Goal: Use online tool/utility: Utilize a website feature to perform a specific function

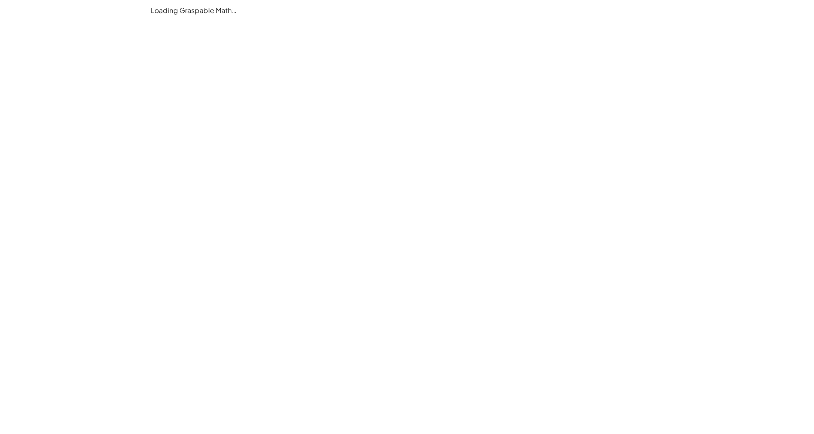
click at [406, 149] on main "Loading Graspable Math…" at bounding box center [407, 217] width 814 height 434
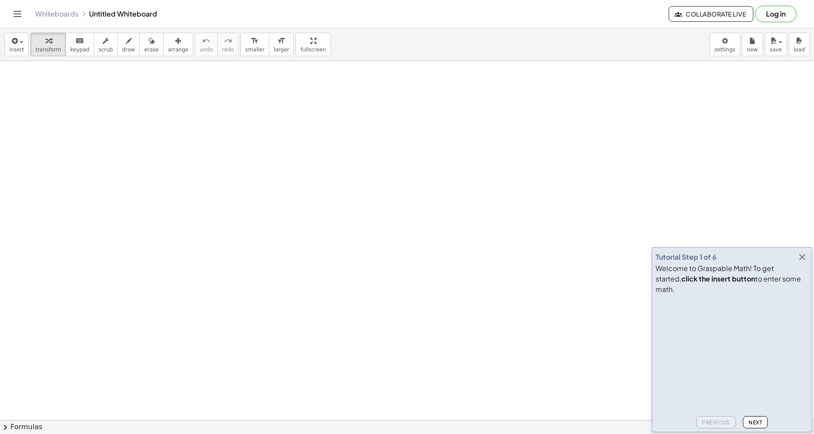
click at [801, 263] on icon "button" at bounding box center [802, 257] width 10 height 10
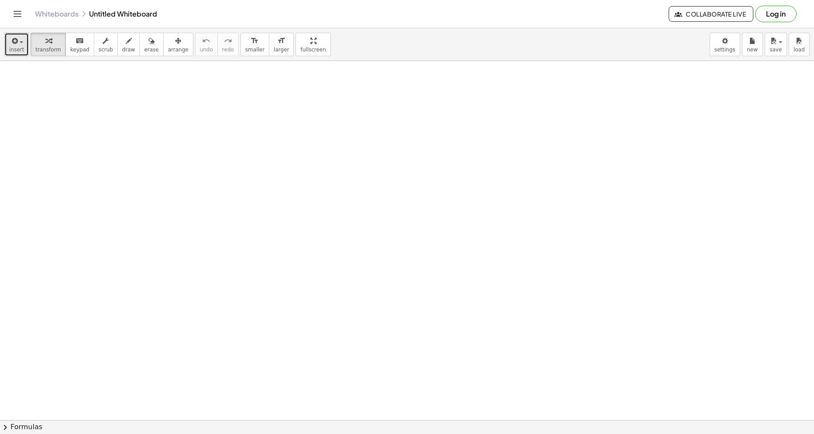
click at [22, 50] on button "insert" at bounding box center [16, 45] width 24 height 24
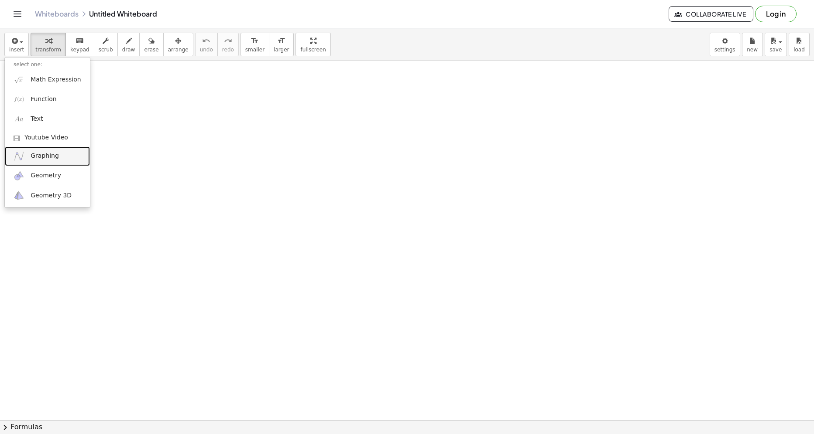
click at [50, 161] on link "Graphing" at bounding box center [47, 157] width 85 height 20
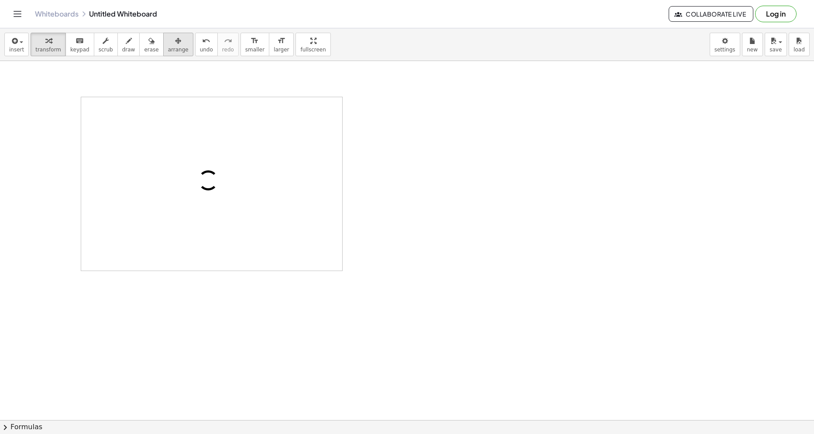
click at [175, 45] on icon "button" at bounding box center [178, 41] width 6 height 10
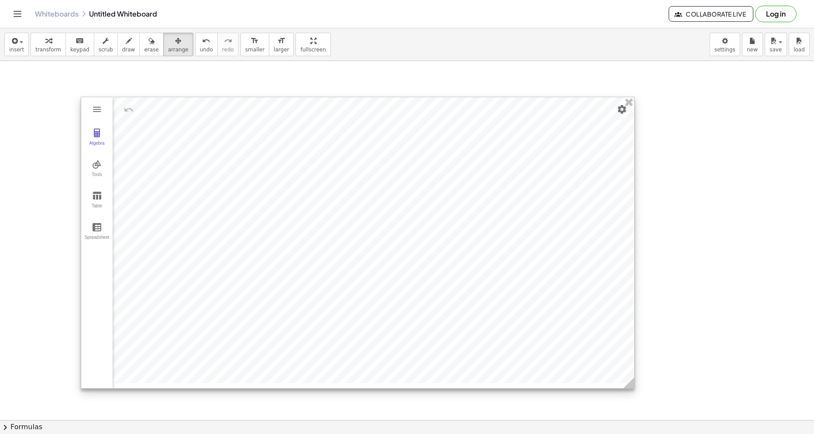
drag, startPoint x: 340, startPoint y: 269, endPoint x: 636, endPoint y: 393, distance: 320.4
click at [634, 389] on icon at bounding box center [628, 383] width 11 height 11
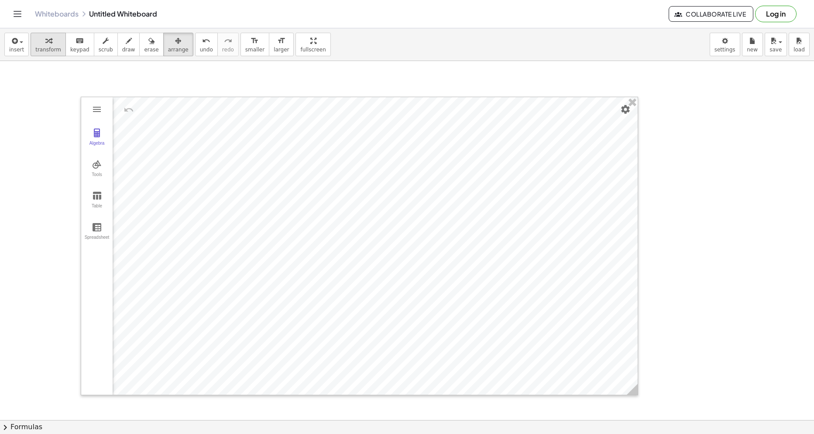
click at [37, 45] on div "button" at bounding box center [48, 40] width 26 height 10
click at [102, 141] on div "Algebra" at bounding box center [97, 147] width 28 height 12
drag, startPoint x: 162, startPoint y: 141, endPoint x: 207, endPoint y: 120, distance: 49.6
click at [191, 112] on div "Input…" at bounding box center [176, 107] width 126 height 20
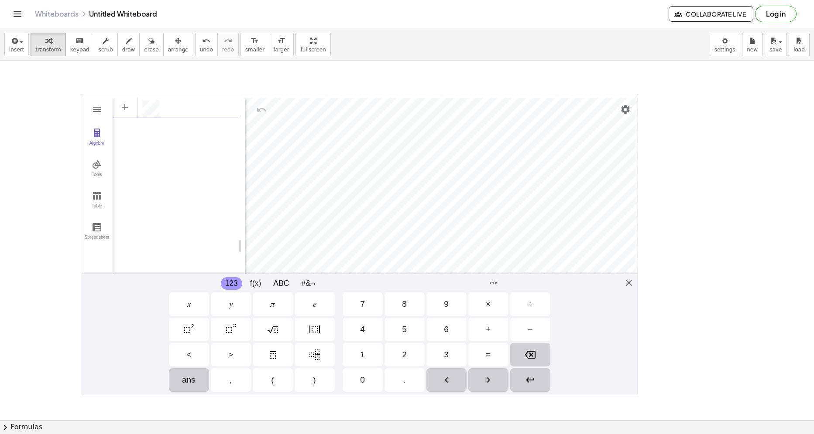
scroll to position [5, 0]
click at [625, 116] on button "Settings" at bounding box center [625, 110] width 16 height 16
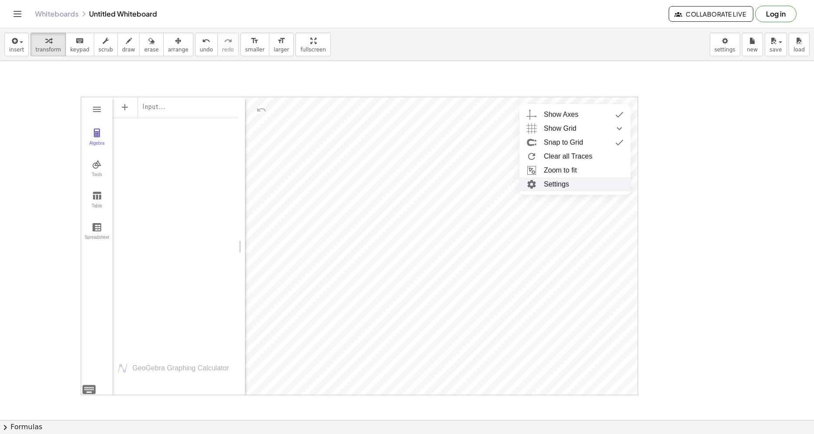
click at [571, 185] on li "Settings" at bounding box center [574, 185] width 111 height 14
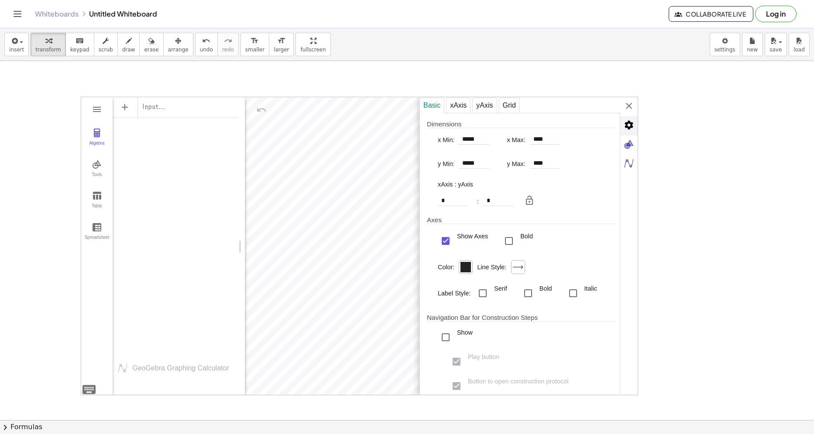
click at [621, 127] on img "Advanced" at bounding box center [628, 124] width 17 height 17
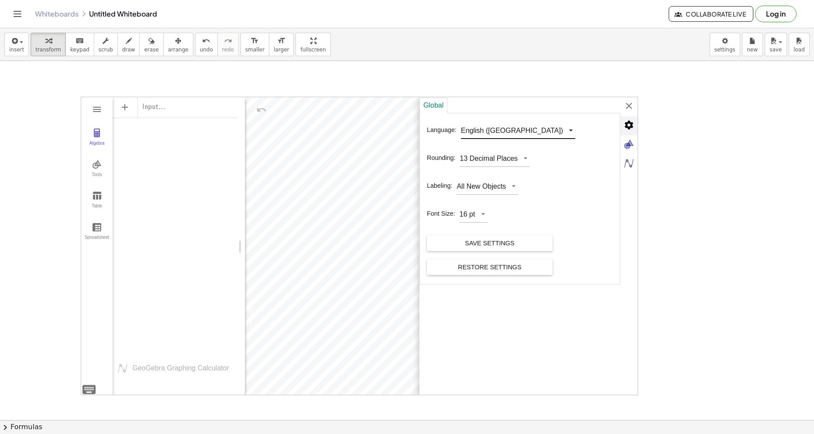
click at [487, 129] on div "English ([GEOGRAPHIC_DATA])" at bounding box center [512, 131] width 102 height 9
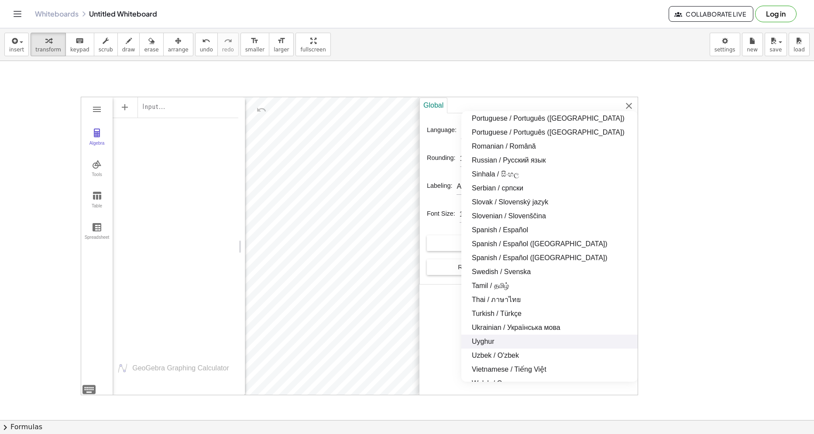
scroll to position [741, 0]
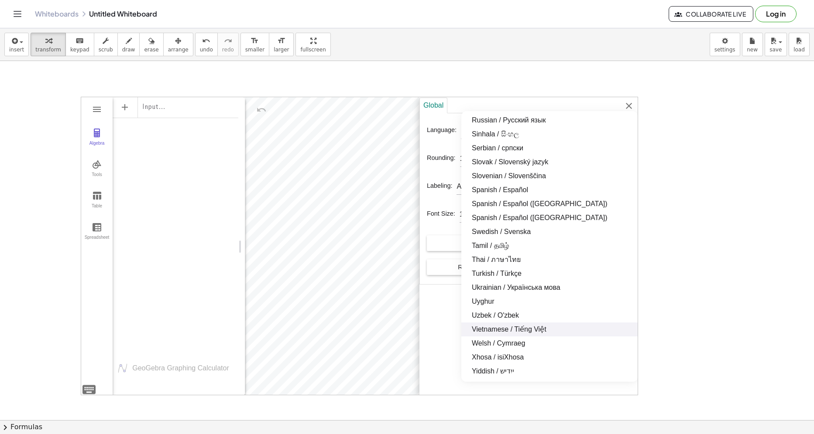
click at [527, 328] on li "Vietnamese / Tiếng Việt" at bounding box center [549, 330] width 176 height 14
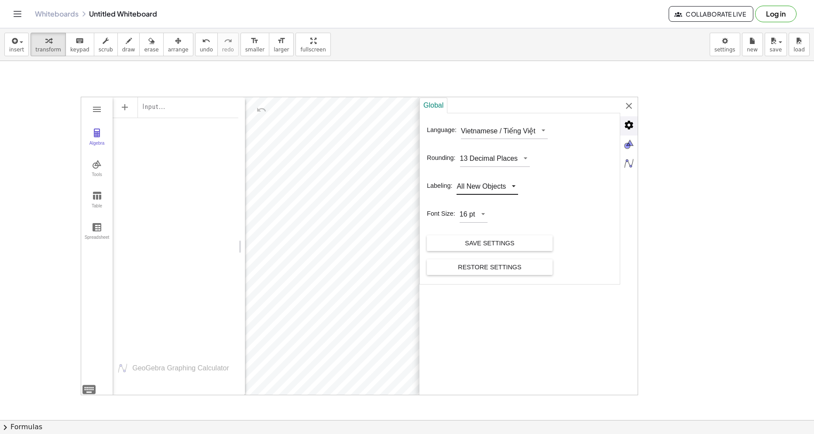
click at [481, 178] on div "All New Objects" at bounding box center [482, 184] width 53 height 20
click at [487, 212] on li "New Points Only" at bounding box center [493, 216] width 72 height 14
click at [493, 240] on div "Save Settings" at bounding box center [490, 244] width 112 height 16
click at [626, 106] on div "Global Ngôn ngữ: Vietnamese / Tiếng Việt Làm tròn: 13 Dấu thập phân Tên: Chỉ hi…" at bounding box center [528, 246] width 218 height 299
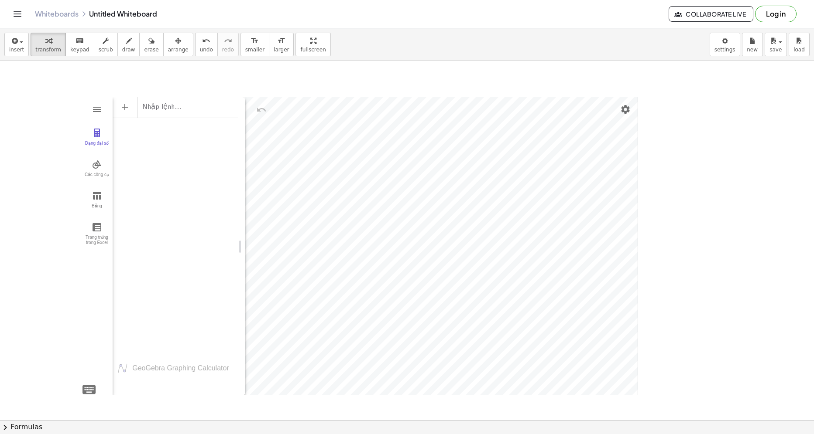
click at [202, 107] on div "Nhập lệnh…" at bounding box center [176, 107] width 126 height 20
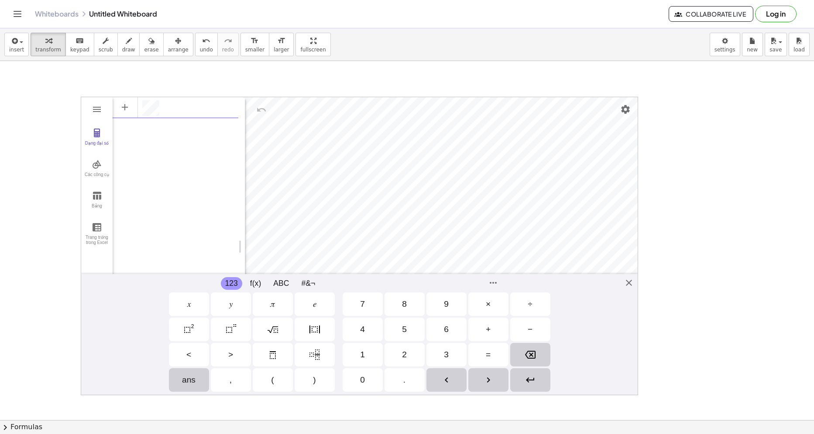
scroll to position [5, 0]
click at [633, 285] on div "Dạng đại số Các công cụ Bảng Trang trống trong Excel GeoGebra Graphing Calculat…" at bounding box center [359, 246] width 557 height 299
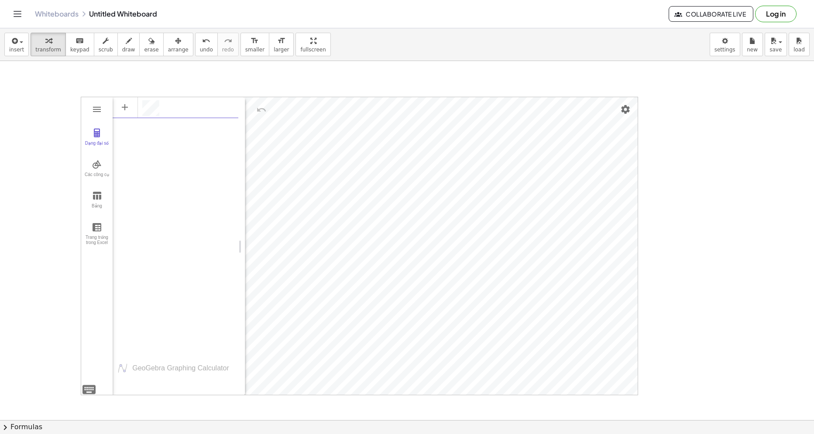
click at [186, 104] on div "Dạng đại số" at bounding box center [190, 108] width 96 height 16
click at [170, 50] on span "arrange" at bounding box center [178, 50] width 21 height 6
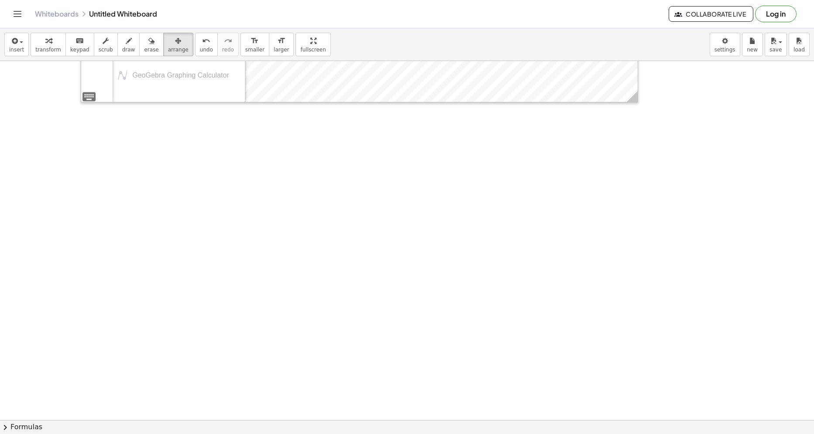
scroll to position [262, 0]
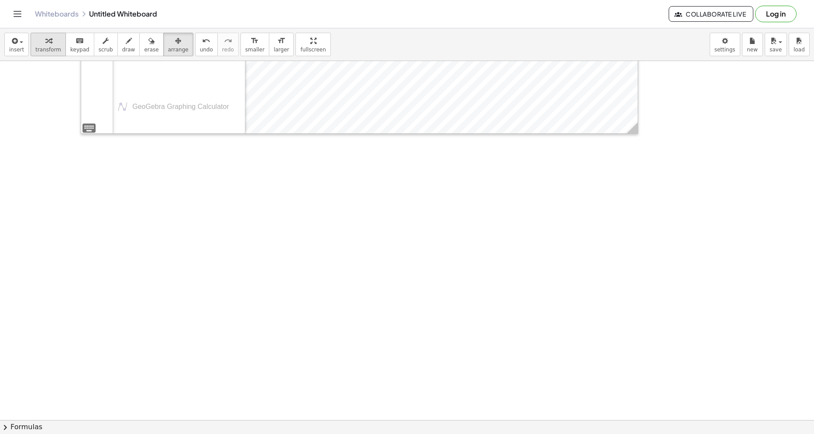
click at [46, 44] on icon "button" at bounding box center [48, 41] width 6 height 10
click at [111, 209] on div at bounding box center [407, 187] width 814 height 776
click at [110, 205] on div at bounding box center [407, 187] width 814 height 776
click at [219, 228] on div at bounding box center [226, 223] width 215 height 33
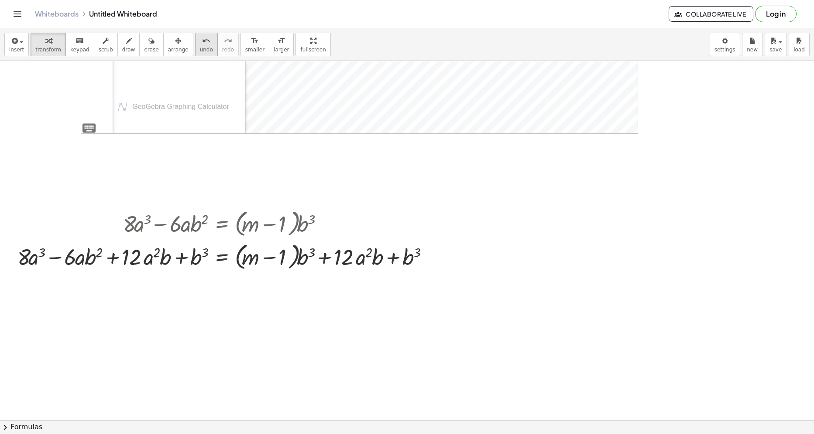
click at [200, 48] on span "undo" at bounding box center [206, 50] width 13 height 6
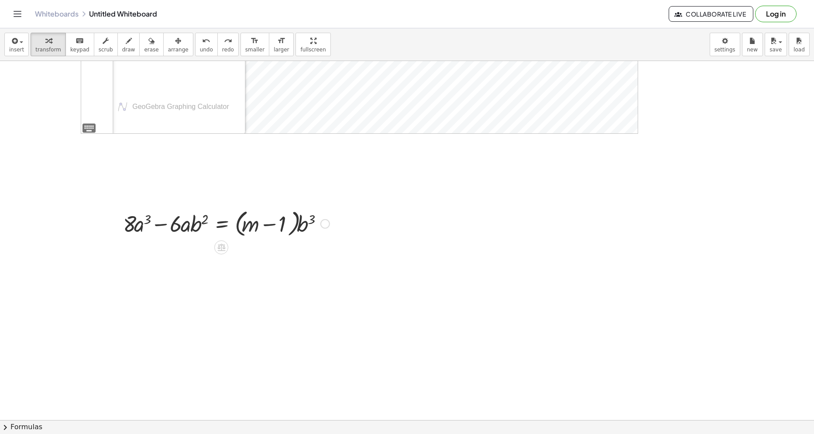
click at [218, 225] on div at bounding box center [226, 223] width 215 height 33
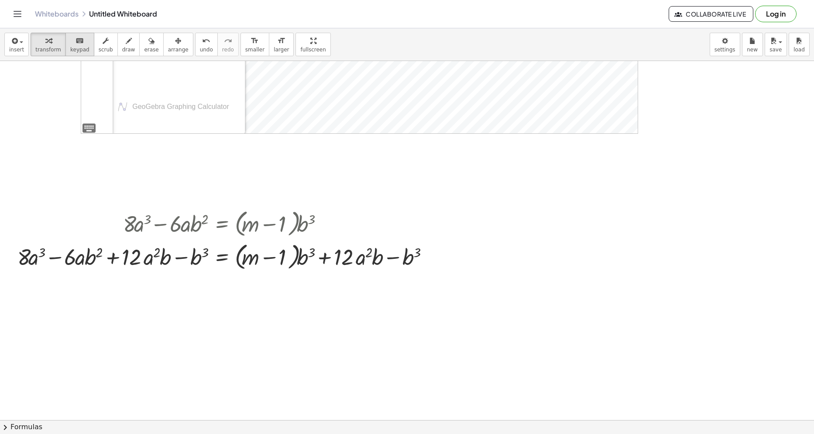
click at [65, 41] on button "keyboard keypad" at bounding box center [79, 45] width 29 height 24
click at [34, 255] on div at bounding box center [30, 257] width 27 height 25
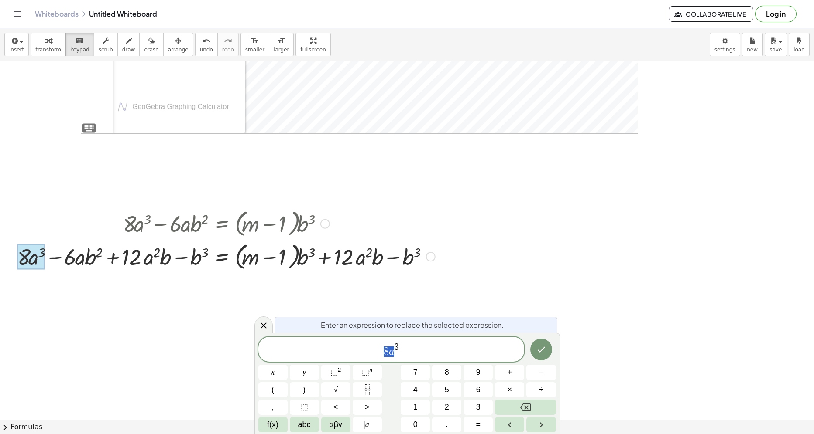
drag, startPoint x: 386, startPoint y: 353, endPoint x: 393, endPoint y: 357, distance: 8.0
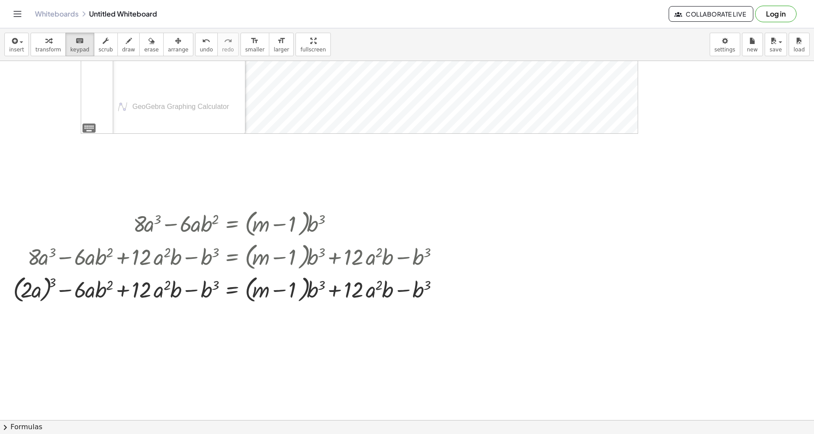
drag, startPoint x: 68, startPoint y: 44, endPoint x: 86, endPoint y: 276, distance: 232.8
click at [70, 44] on div "keyboard" at bounding box center [79, 40] width 19 height 10
click at [82, 290] on div at bounding box center [79, 289] width 11 height 25
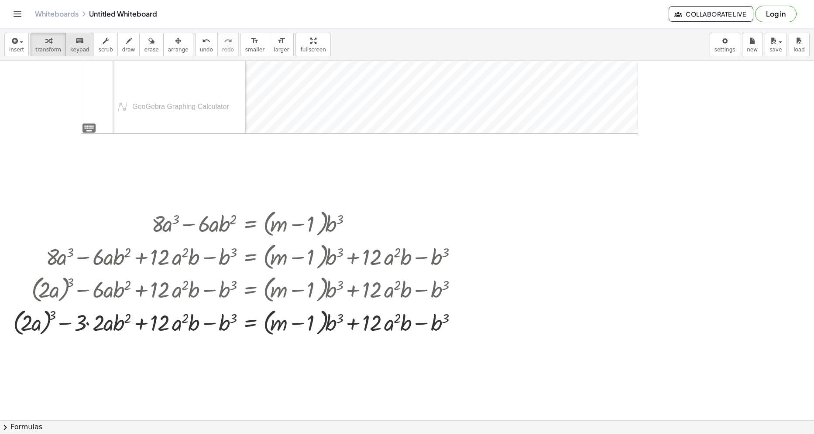
click at [80, 51] on span "keypad" at bounding box center [79, 50] width 19 height 6
click at [167, 325] on div at bounding box center [161, 323] width 22 height 25
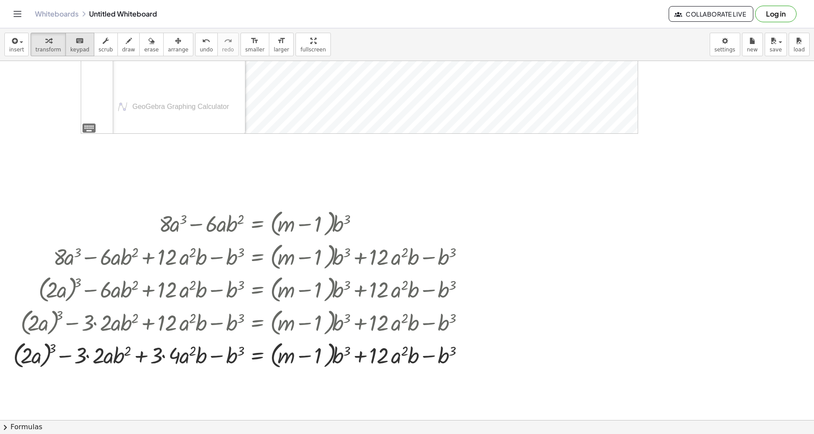
click at [77, 49] on span "keypad" at bounding box center [79, 50] width 19 height 6
click at [186, 359] on div at bounding box center [183, 355] width 45 height 25
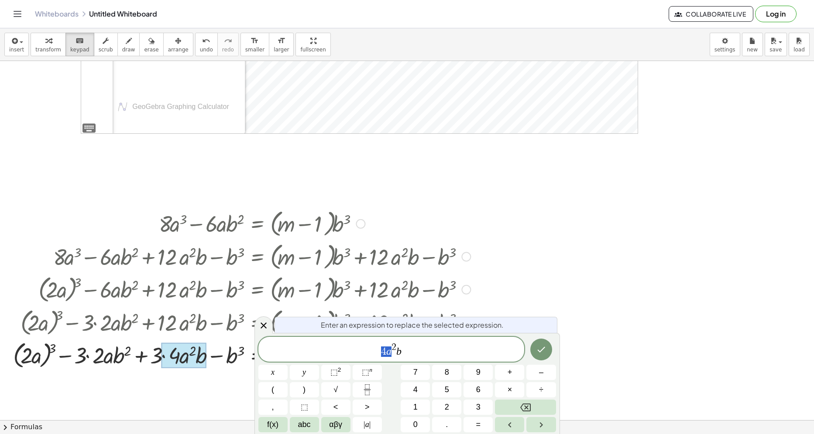
drag, startPoint x: 383, startPoint y: 348, endPoint x: 390, endPoint y: 357, distance: 11.5
click at [390, 357] on span "4 a 2 b" at bounding box center [391, 350] width 266 height 16
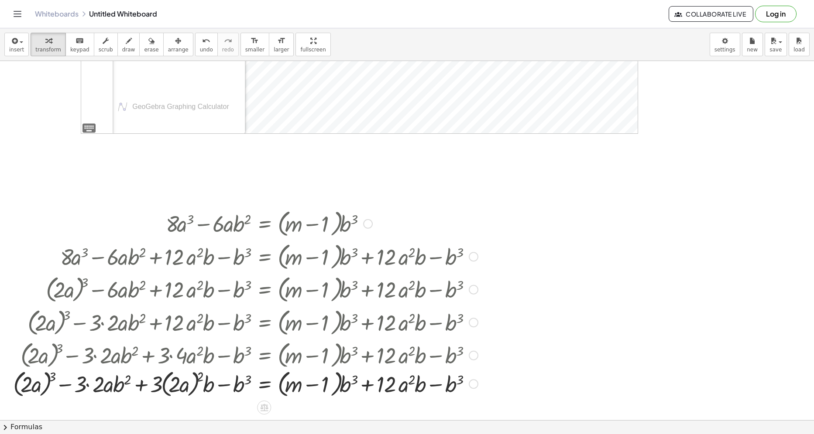
drag, startPoint x: 475, startPoint y: 388, endPoint x: 419, endPoint y: 383, distance: 56.0
click at [472, 383] on div at bounding box center [473, 385] width 10 height 10
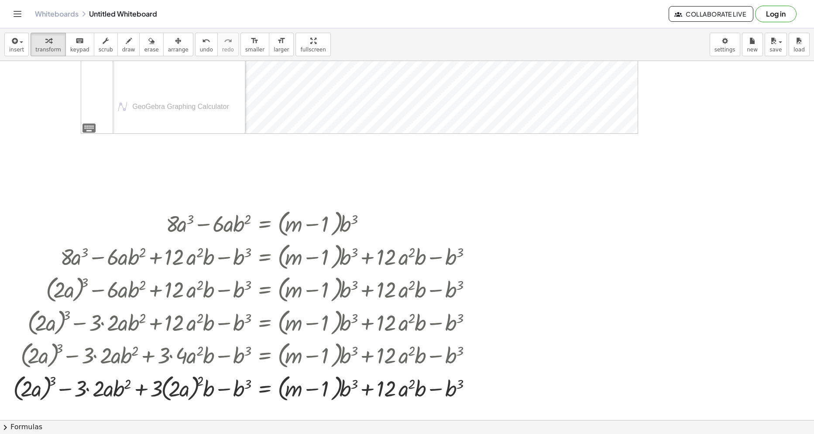
click at [62, 57] on div "insert select one: Math Expression Function Text Youtube Video Graphing Geometr…" at bounding box center [407, 44] width 814 height 33
click at [70, 51] on span "keypad" at bounding box center [79, 50] width 19 height 6
click at [108, 392] on div at bounding box center [107, 388] width 45 height 25
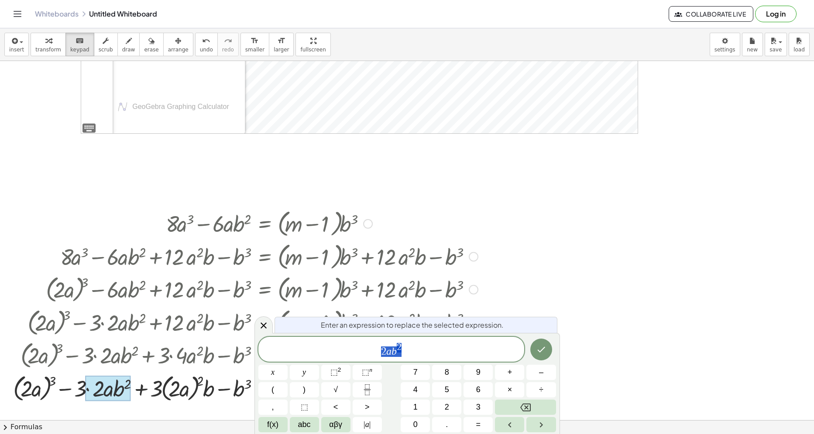
click at [379, 345] on span "2 a b 2" at bounding box center [391, 350] width 266 height 16
click at [390, 351] on var "a" at bounding box center [388, 350] width 5 height 11
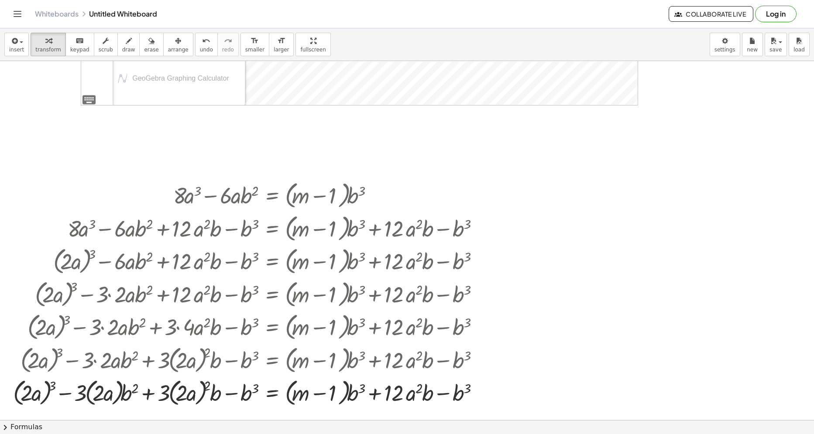
scroll to position [305, 0]
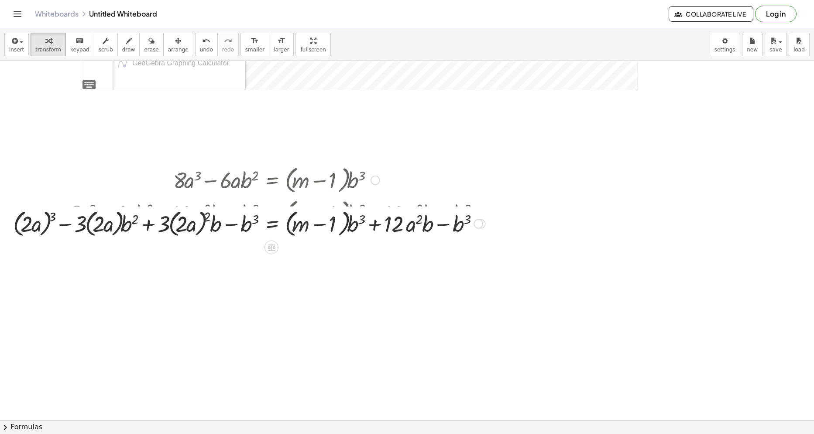
drag, startPoint x: 476, startPoint y: 377, endPoint x: 482, endPoint y: 221, distance: 156.3
click at [271, 224] on div "− · = · ( + m − 1 ) · b 3 + · − b 3 + + · 12 · a 2 · b − b 3 + ( · 2 · a ) 3 3 …" at bounding box center [271, 224] width 0 height 0
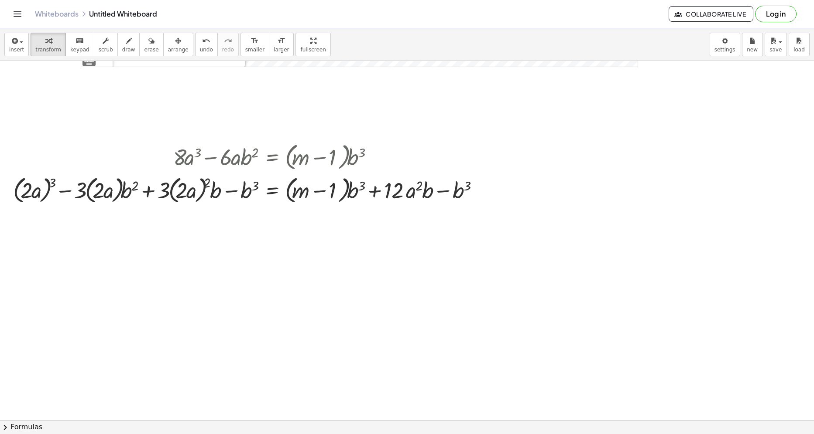
scroll to position [349, 0]
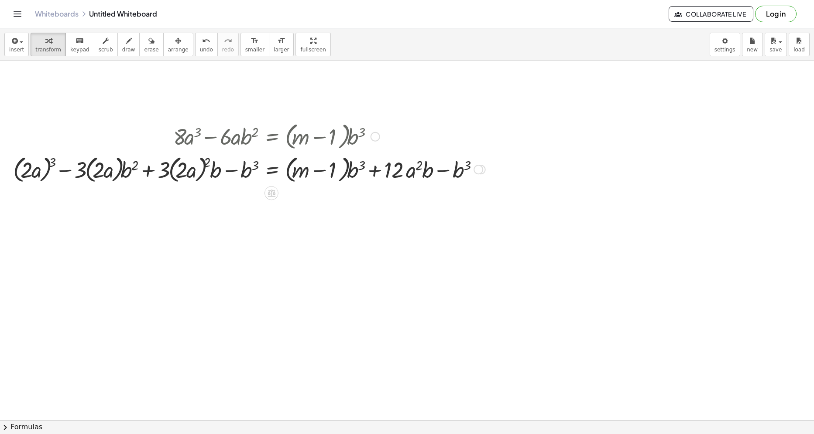
click at [481, 170] on div at bounding box center [478, 170] width 10 height 10
click at [530, 148] on span "Transform line" at bounding box center [515, 149] width 39 height 7
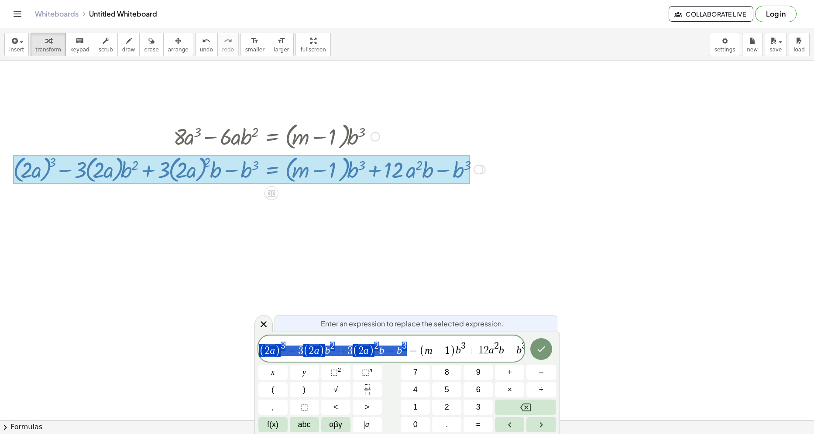
drag, startPoint x: 405, startPoint y: 349, endPoint x: 245, endPoint y: 334, distance: 160.8
click at [264, 326] on icon at bounding box center [263, 324] width 10 height 10
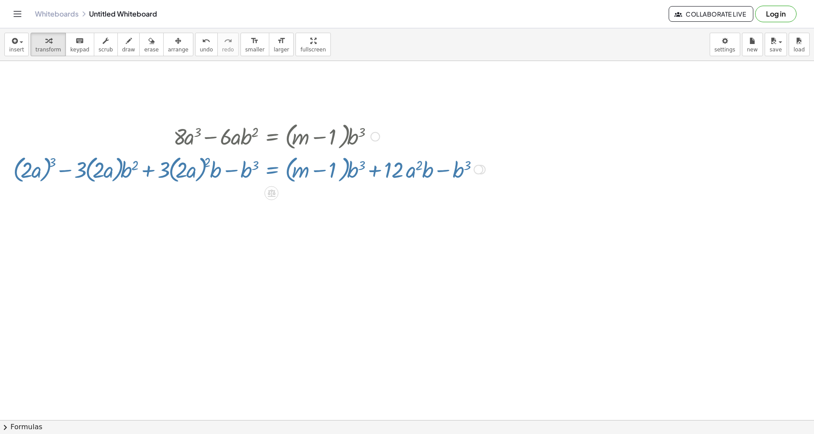
click at [174, 272] on div at bounding box center [407, 100] width 814 height 776
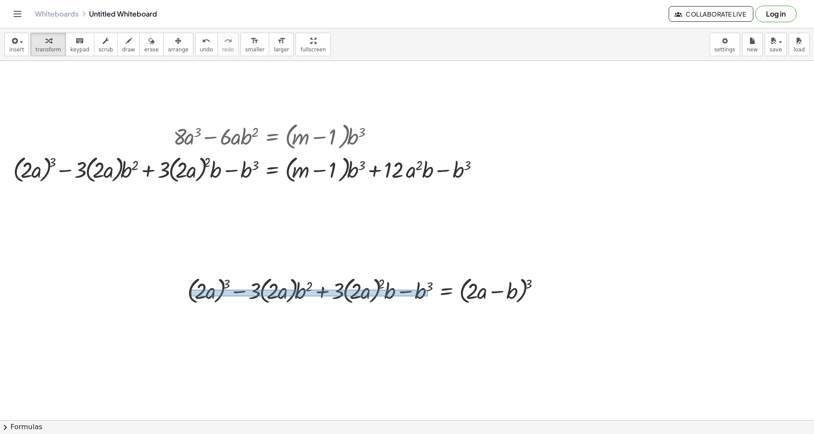
drag, startPoint x: 210, startPoint y: 292, endPoint x: 427, endPoint y: 297, distance: 217.3
click at [427, 297] on div at bounding box center [367, 290] width 368 height 33
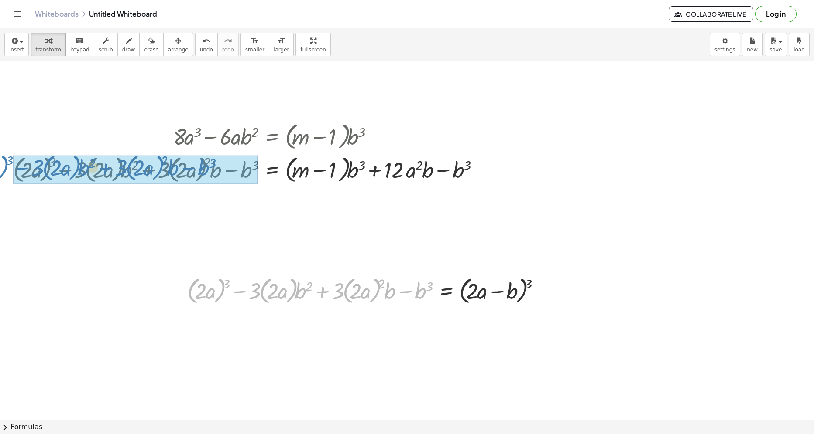
drag, startPoint x: 421, startPoint y: 294, endPoint x: 217, endPoint y: 171, distance: 238.9
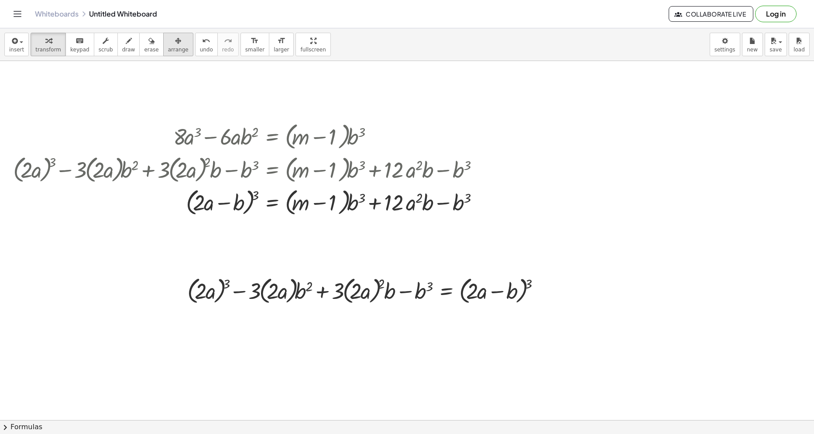
click at [172, 45] on div "button" at bounding box center [178, 40] width 21 height 10
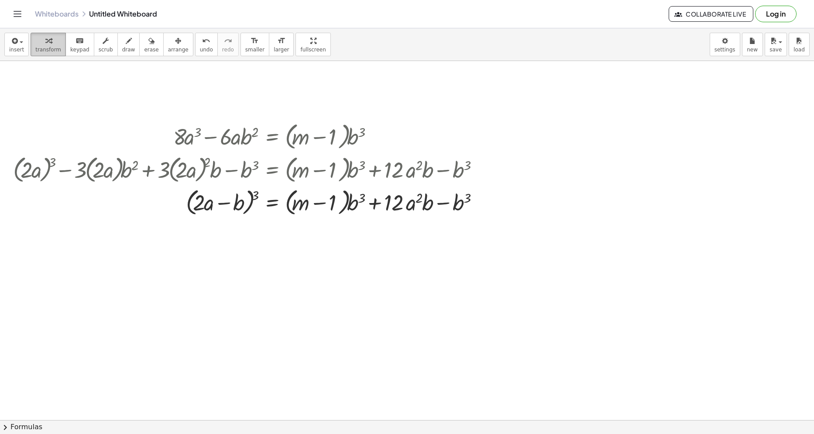
click at [45, 36] on icon "button" at bounding box center [48, 41] width 6 height 10
click at [195, 41] on button "undo undo" at bounding box center [206, 45] width 23 height 24
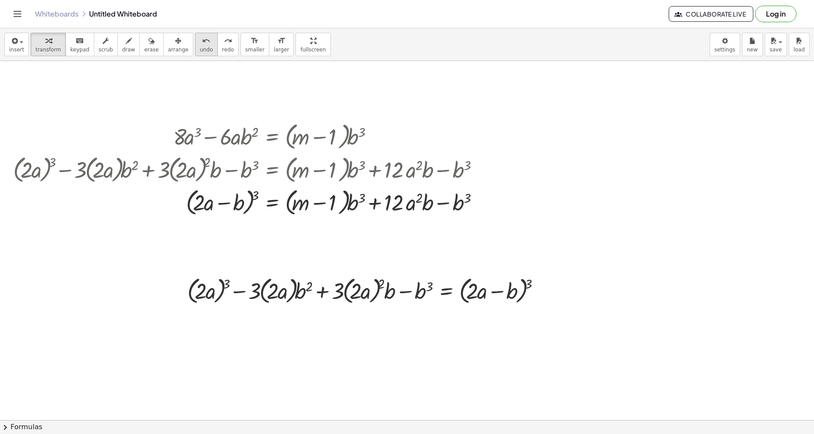
click at [195, 41] on button "undo undo" at bounding box center [206, 45] width 23 height 24
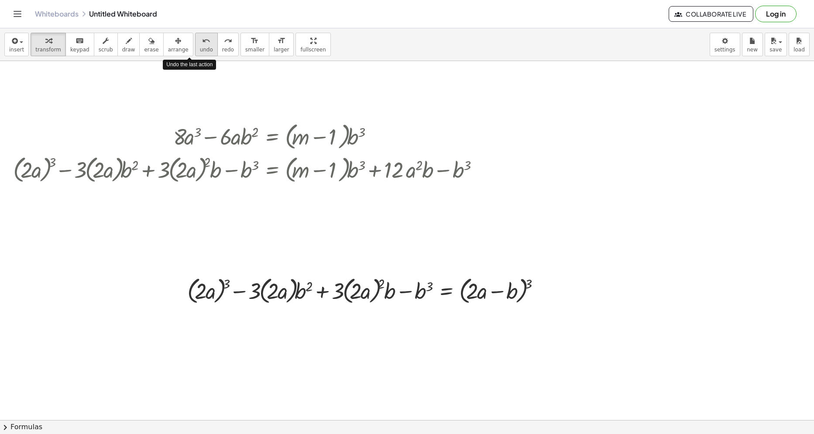
click at [195, 41] on button "undo undo" at bounding box center [206, 45] width 23 height 24
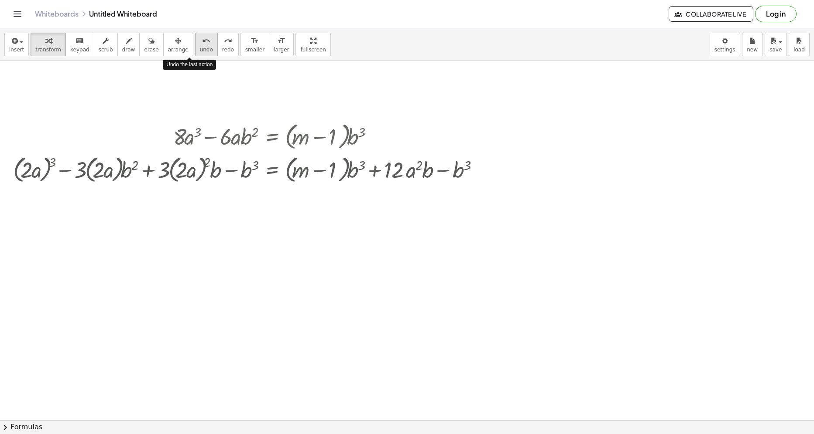
click at [195, 41] on button "undo undo" at bounding box center [206, 45] width 23 height 24
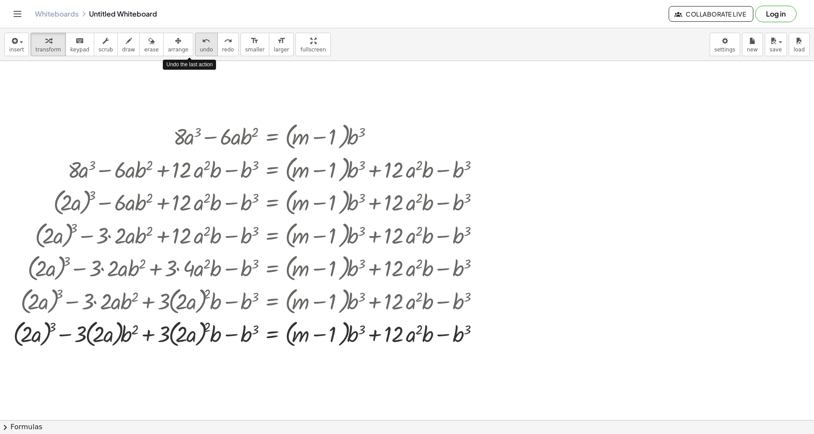
click at [202, 41] on icon "undo" at bounding box center [206, 41] width 8 height 10
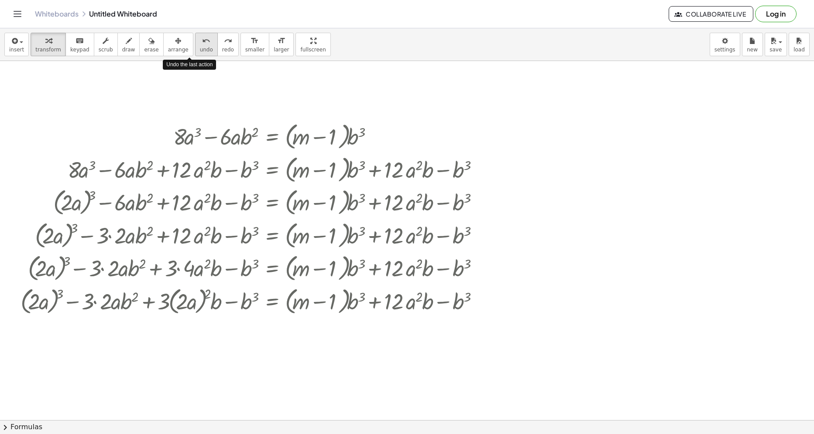
click at [202, 41] on icon "undo" at bounding box center [206, 41] width 8 height 10
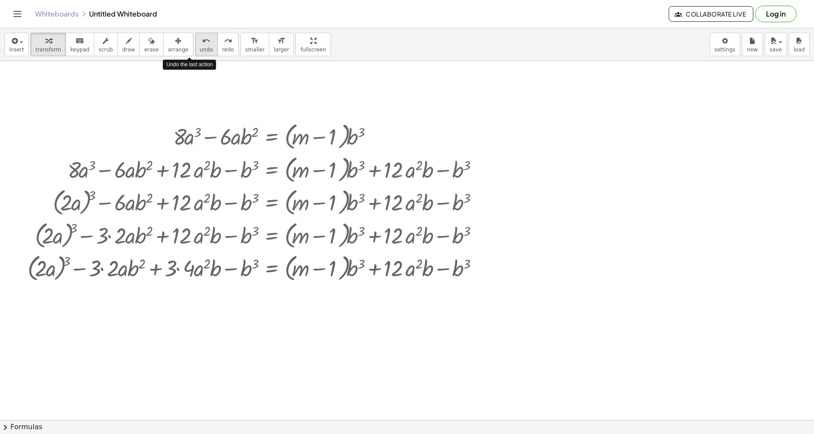
click at [202, 41] on icon "undo" at bounding box center [206, 41] width 8 height 10
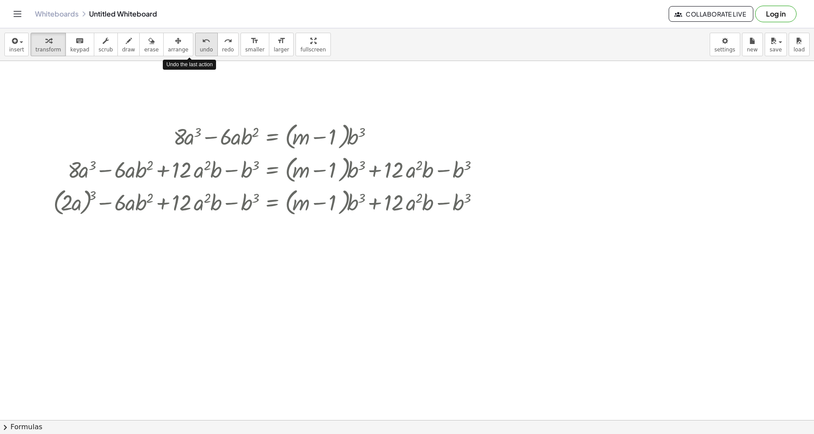
click at [202, 41] on icon "undo" at bounding box center [206, 41] width 8 height 10
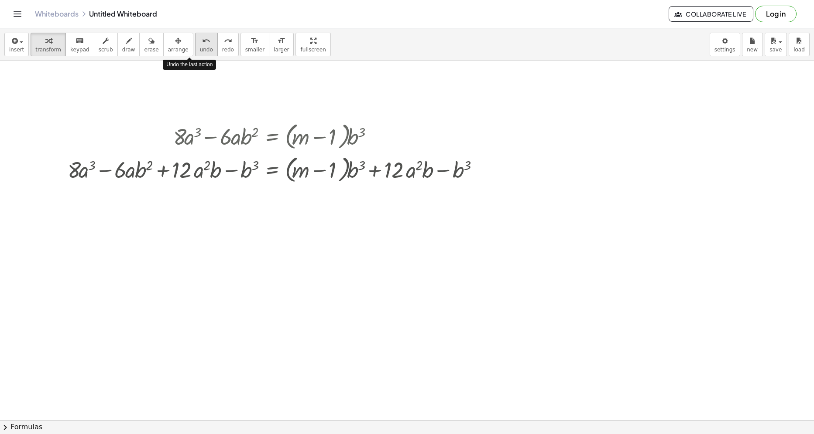
click at [202, 41] on icon "undo" at bounding box center [206, 41] width 8 height 10
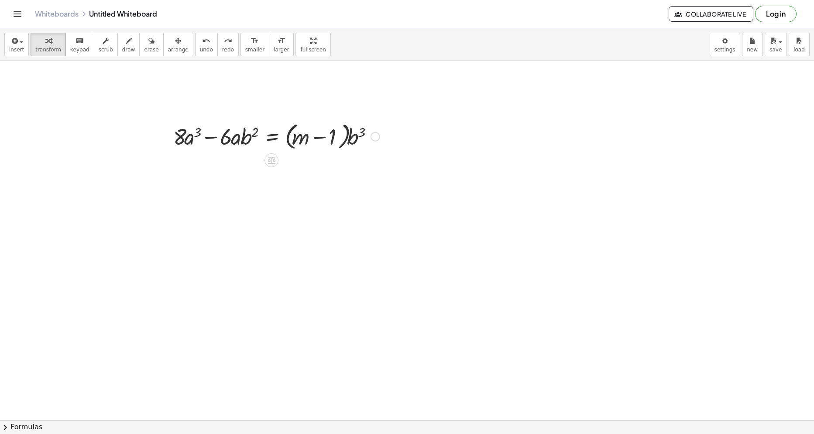
click at [267, 138] on div at bounding box center [276, 136] width 215 height 33
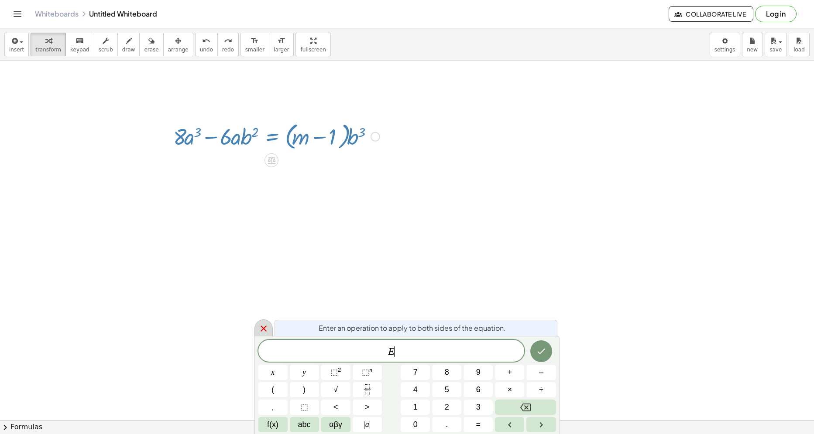
click at [263, 325] on icon at bounding box center [263, 329] width 10 height 10
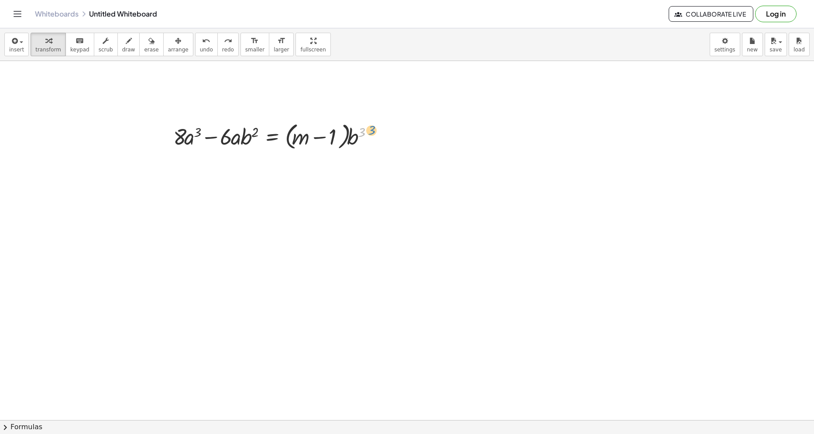
drag, startPoint x: 356, startPoint y: 137, endPoint x: 363, endPoint y: 133, distance: 8.2
click at [363, 133] on div at bounding box center [276, 136] width 215 height 33
drag, startPoint x: 351, startPoint y: 139, endPoint x: 203, endPoint y: 174, distance: 152.0
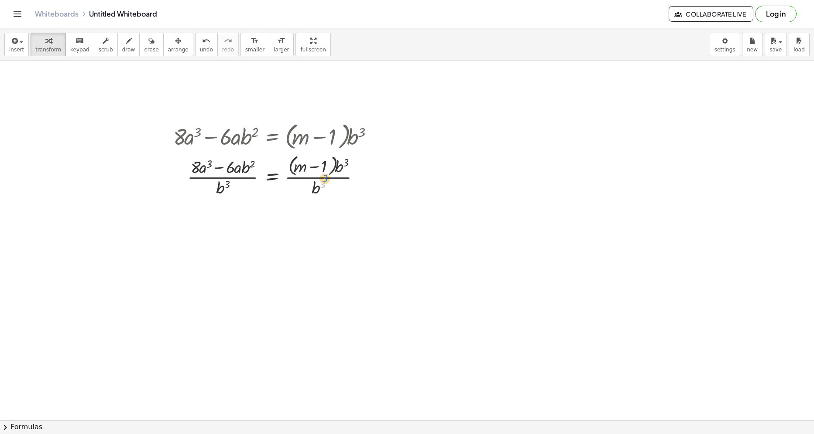
drag, startPoint x: 321, startPoint y: 190, endPoint x: 323, endPoint y: 184, distance: 6.1
click at [323, 184] on div at bounding box center [276, 176] width 215 height 46
drag, startPoint x: 317, startPoint y: 191, endPoint x: 333, endPoint y: 174, distance: 24.1
drag, startPoint x: 219, startPoint y: 231, endPoint x: 247, endPoint y: 213, distance: 33.2
click at [247, 213] on div at bounding box center [276, 220] width 215 height 44
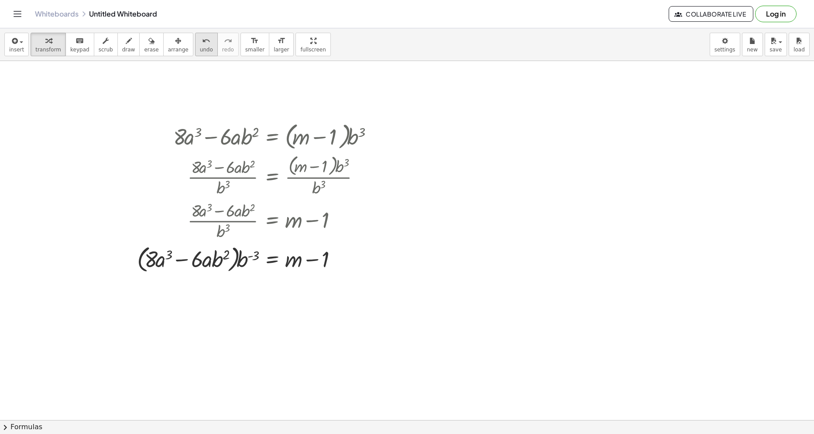
click at [200, 43] on div "undo" at bounding box center [206, 40] width 13 height 10
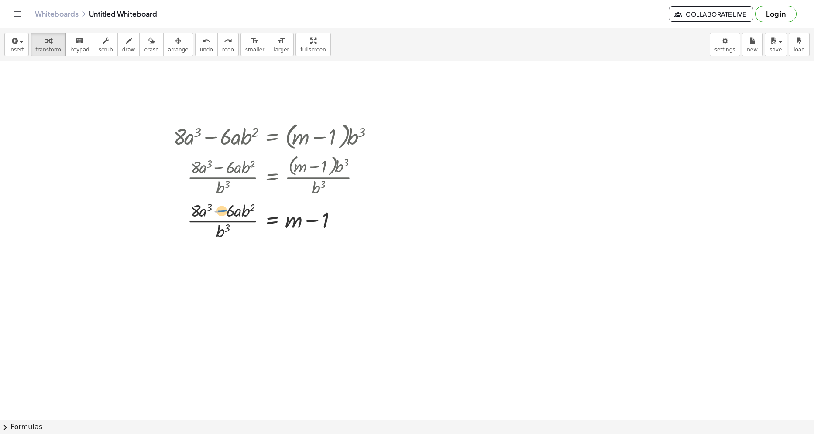
click at [222, 211] on div at bounding box center [276, 220] width 215 height 44
drag, startPoint x: 221, startPoint y: 205, endPoint x: 251, endPoint y: 217, distance: 32.6
click at [251, 217] on div at bounding box center [276, 220] width 215 height 44
drag, startPoint x: 243, startPoint y: 212, endPoint x: 267, endPoint y: 230, distance: 29.8
drag, startPoint x: 246, startPoint y: 260, endPoint x: 239, endPoint y: 276, distance: 17.6
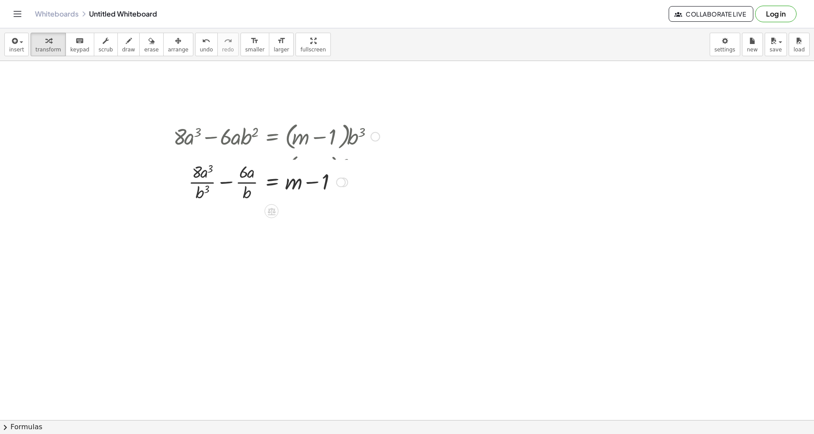
drag, startPoint x: 339, startPoint y: 309, endPoint x: 336, endPoint y: 182, distance: 127.4
click at [337, 182] on div at bounding box center [341, 183] width 10 height 10
drag, startPoint x: 199, startPoint y: 168, endPoint x: 191, endPoint y: 178, distance: 12.7
click at [191, 178] on div at bounding box center [276, 176] width 215 height 44
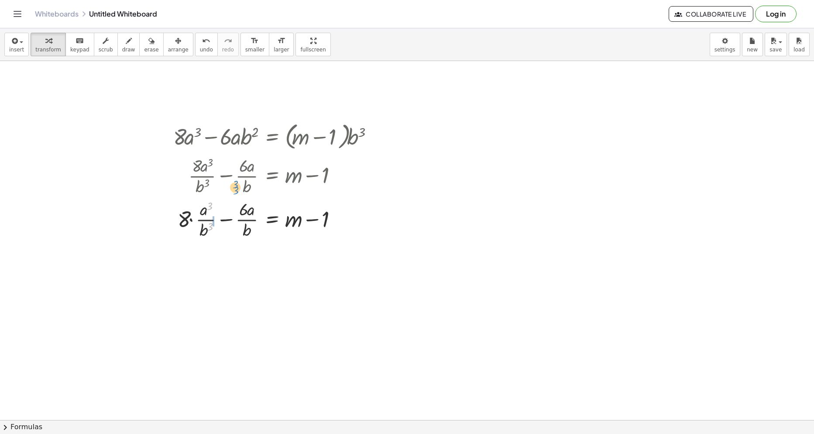
drag, startPoint x: 212, startPoint y: 207, endPoint x: 237, endPoint y: 185, distance: 34.0
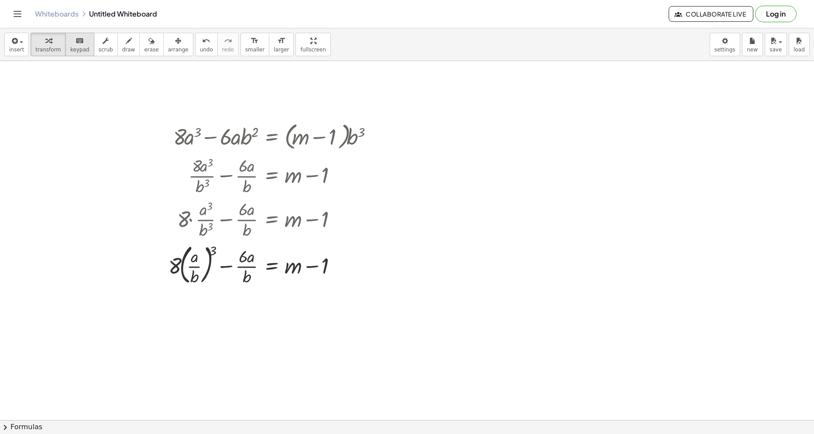
click at [76, 50] on span "keypad" at bounding box center [79, 50] width 19 height 6
click at [177, 265] on div at bounding box center [173, 265] width 11 height 25
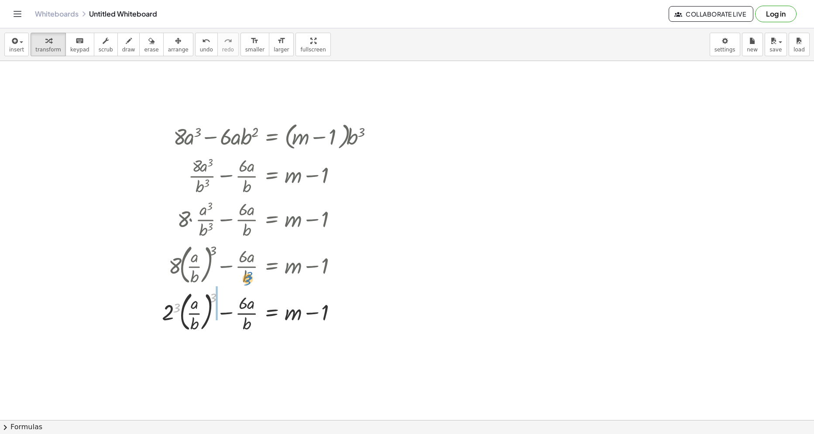
drag, startPoint x: 177, startPoint y: 306, endPoint x: 248, endPoint y: 278, distance: 76.4
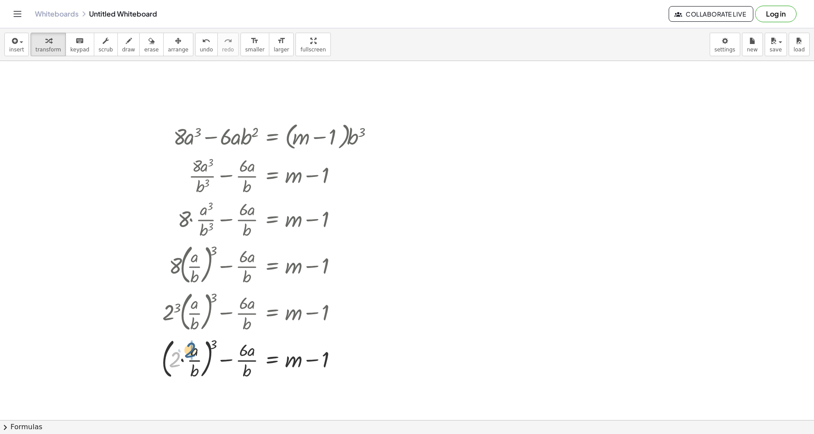
drag, startPoint x: 178, startPoint y: 356, endPoint x: 195, endPoint y: 345, distance: 19.5
click at [195, 345] on div at bounding box center [270, 358] width 227 height 47
click at [79, 48] on span "keypad" at bounding box center [79, 50] width 19 height 6
click at [244, 351] on div at bounding box center [243, 350] width 8 height 19
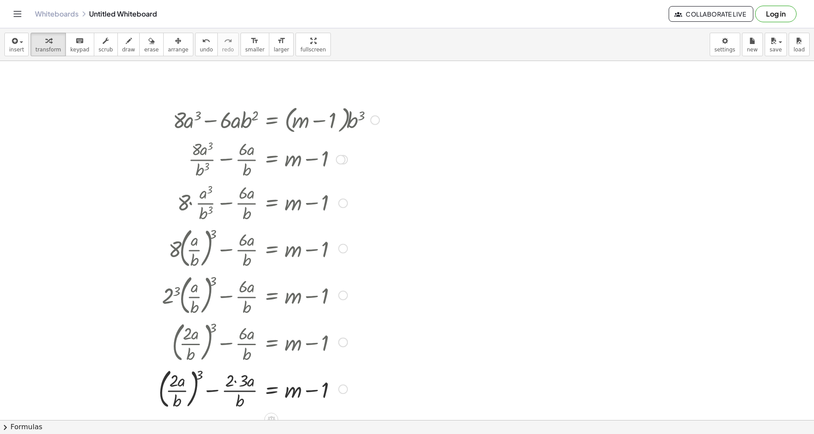
scroll to position [393, 0]
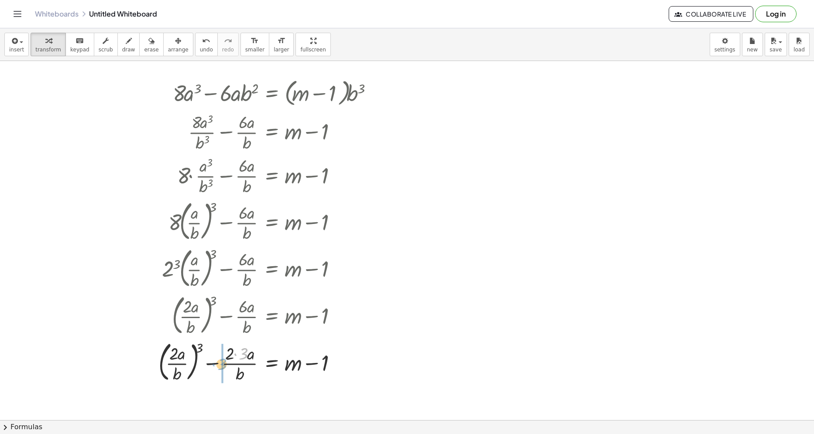
drag, startPoint x: 245, startPoint y: 356, endPoint x: 223, endPoint y: 366, distance: 23.6
drag, startPoint x: 325, startPoint y: 366, endPoint x: 264, endPoint y: 366, distance: 60.6
click at [264, 366] on div at bounding box center [267, 361] width 234 height 47
click at [333, 365] on div at bounding box center [251, 361] width 265 height 47
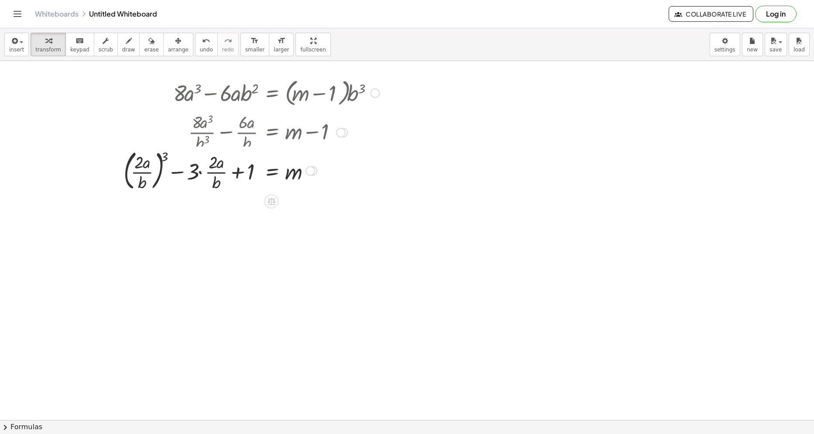
drag, startPoint x: 315, startPoint y: 362, endPoint x: 342, endPoint y: 170, distance: 194.3
click at [271, 171] on div "· + · a − · · a b = m · b · 2 3 ( ) 2 · 3 · + 1" at bounding box center [271, 171] width 0 height 0
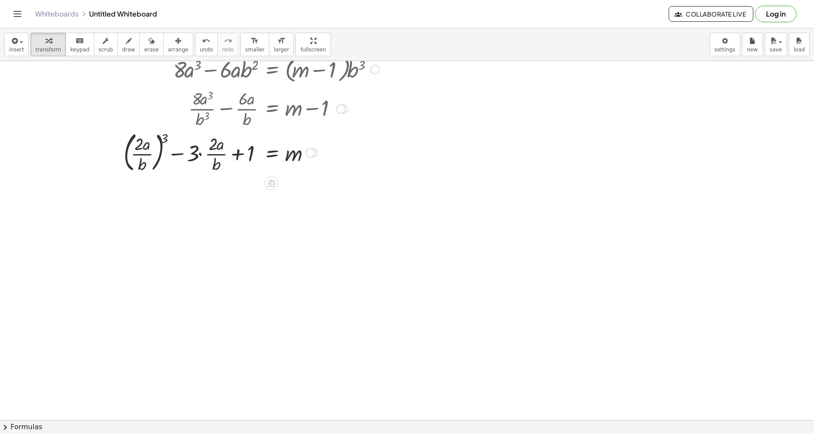
scroll to position [460, 0]
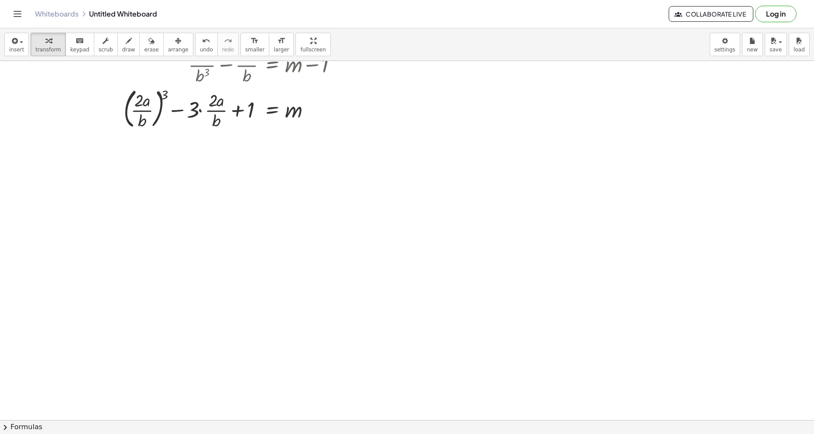
click at [141, 173] on div at bounding box center [407, 140] width 814 height 1078
drag, startPoint x: 161, startPoint y: 197, endPoint x: 143, endPoint y: 121, distance: 77.9
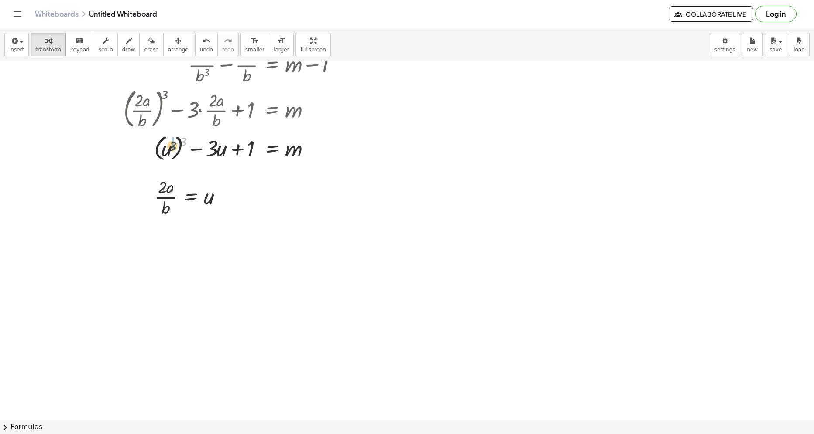
drag, startPoint x: 183, startPoint y: 142, endPoint x: 173, endPoint y: 147, distance: 11.3
click at [369, 193] on div at bounding box center [407, 140] width 814 height 1078
click at [386, 270] on div at bounding box center [407, 140] width 814 height 1078
drag, startPoint x: 385, startPoint y: 214, endPoint x: 168, endPoint y: 193, distance: 217.4
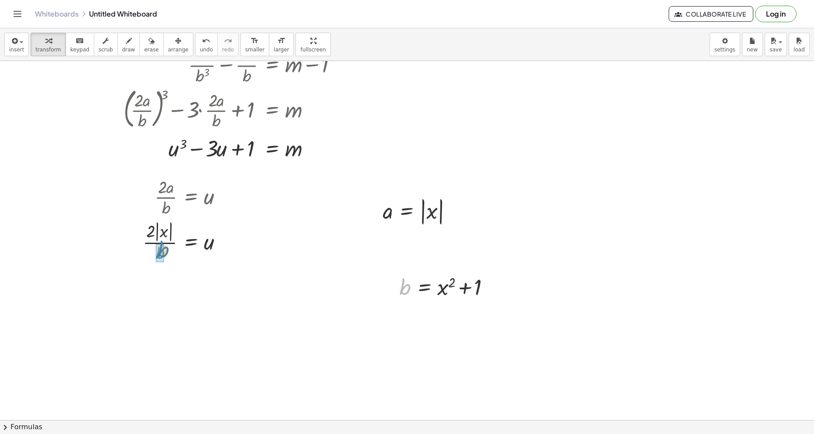
drag, startPoint x: 403, startPoint y: 290, endPoint x: 159, endPoint y: 253, distance: 247.1
click at [172, 52] on span "arrange" at bounding box center [178, 50] width 21 height 6
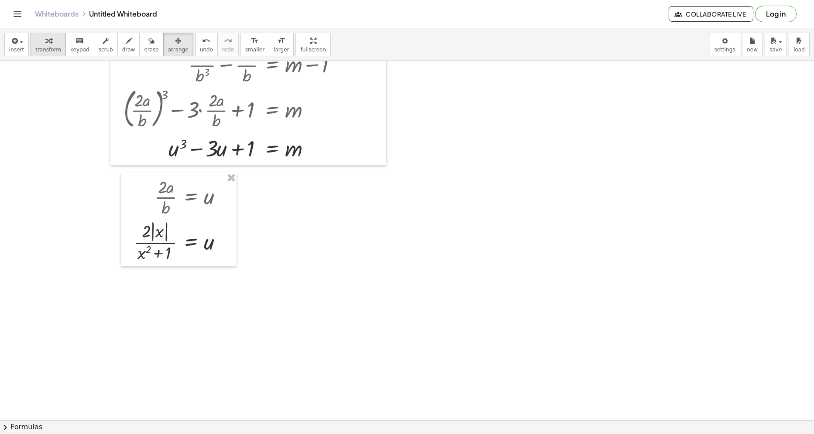
click at [53, 54] on button "transform" at bounding box center [48, 45] width 35 height 24
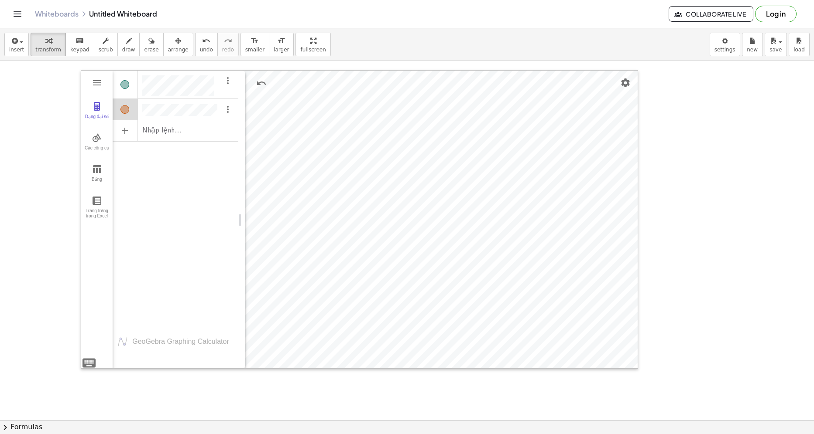
scroll to position [24, 0]
click at [218, 85] on div "Dạng đại số" at bounding box center [176, 87] width 126 height 28
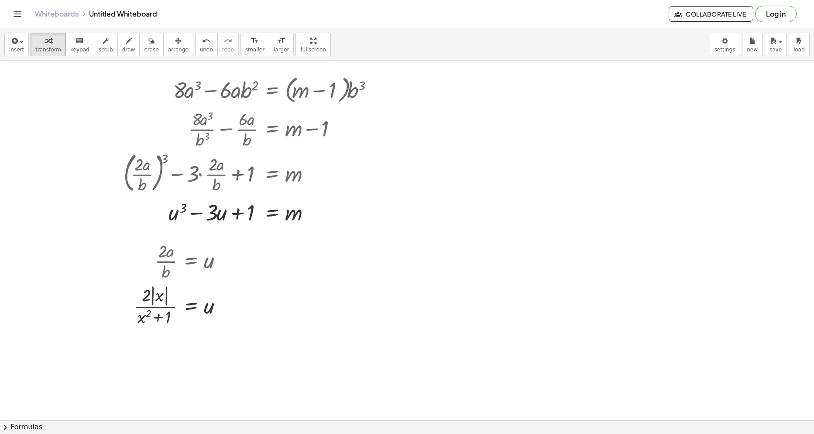
scroll to position [285, 0]
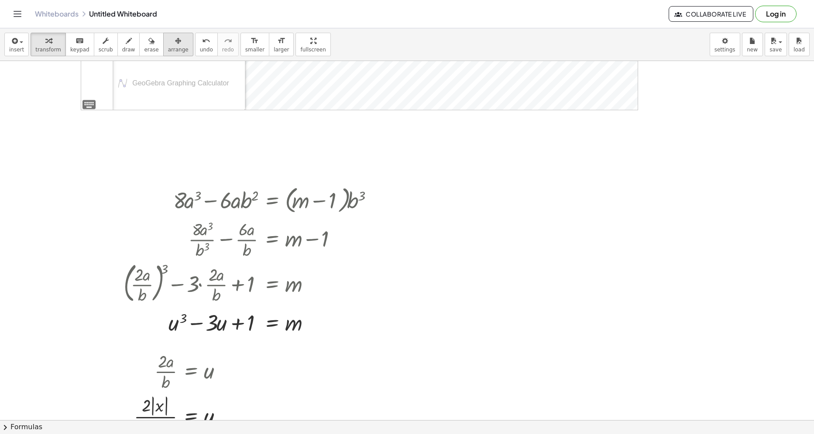
click at [168, 48] on span "arrange" at bounding box center [178, 50] width 21 height 6
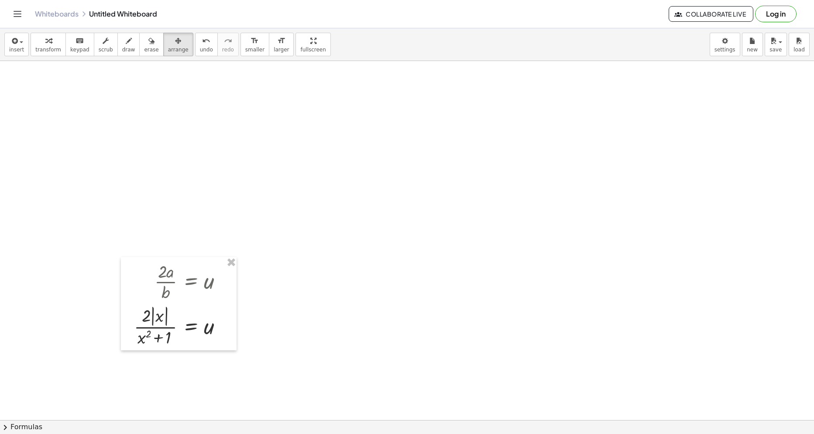
scroll to position [460, 0]
click at [35, 49] on span "transform" at bounding box center [48, 50] width 26 height 6
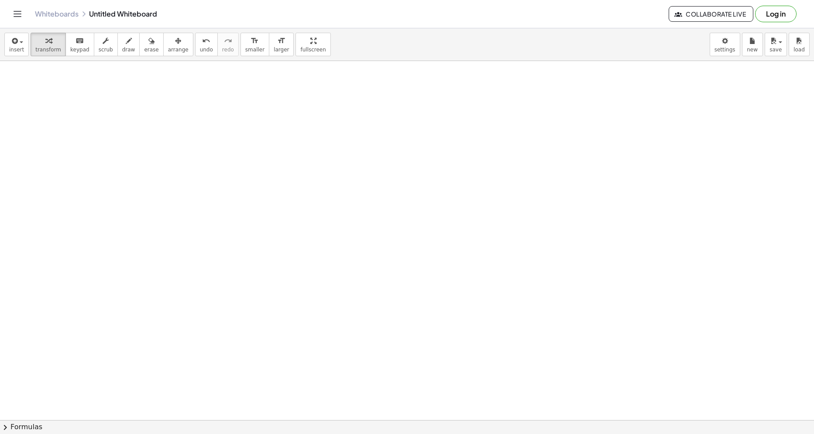
click at [144, 130] on div at bounding box center [407, 140] width 814 height 1078
drag, startPoint x: 225, startPoint y: 167, endPoint x: 313, endPoint y: 174, distance: 88.0
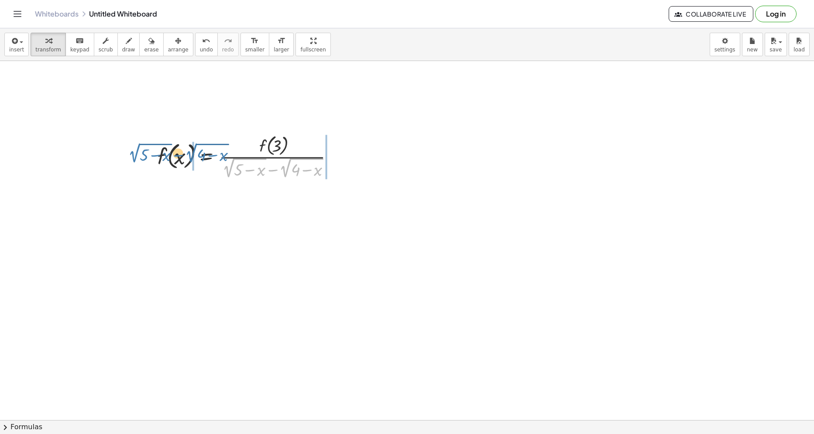
drag, startPoint x: 286, startPoint y: 171, endPoint x: 192, endPoint y: 156, distance: 95.4
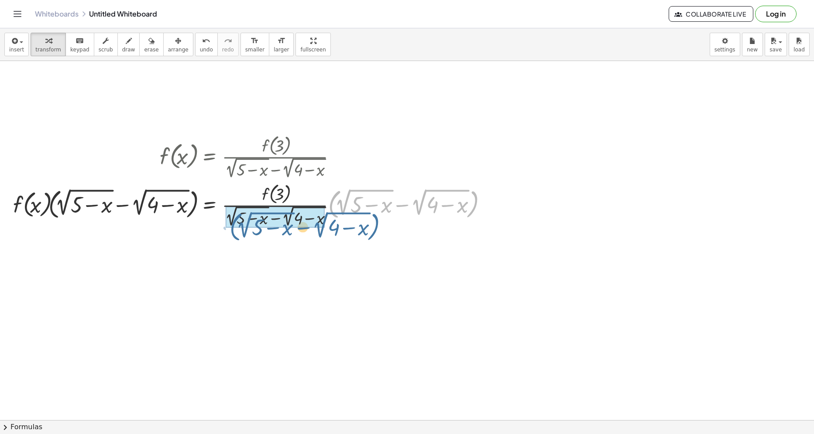
drag, startPoint x: 306, startPoint y: 216, endPoint x: 256, endPoint y: 215, distance: 49.7
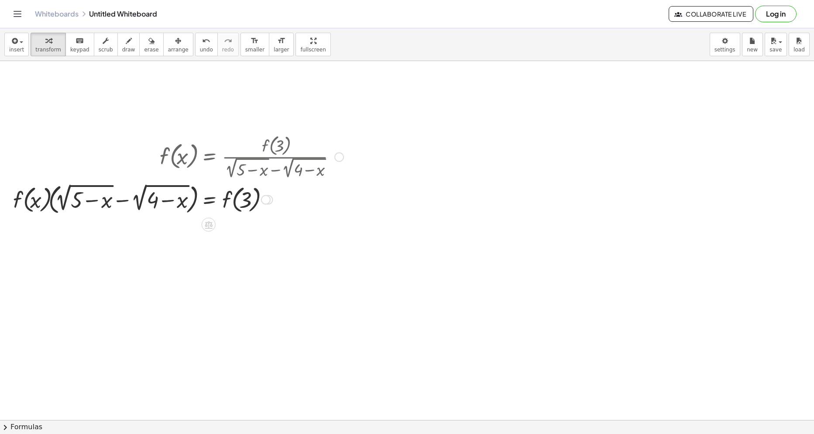
drag, startPoint x: 268, startPoint y: 249, endPoint x: 274, endPoint y: 200, distance: 48.7
click at [209, 200] on div "f ( , x ) = f ( , 3 ) · · ( + 2 √ ( + 5 − x ) − 2 √ ( + 4 − x ) )" at bounding box center [209, 200] width 0 height 0
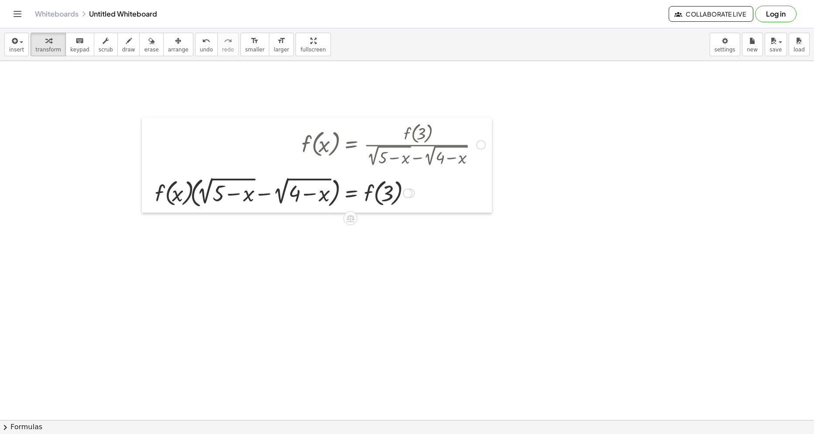
drag, startPoint x: 10, startPoint y: 174, endPoint x: 381, endPoint y: 179, distance: 371.2
click at [155, 161] on div at bounding box center [148, 165] width 13 height 95
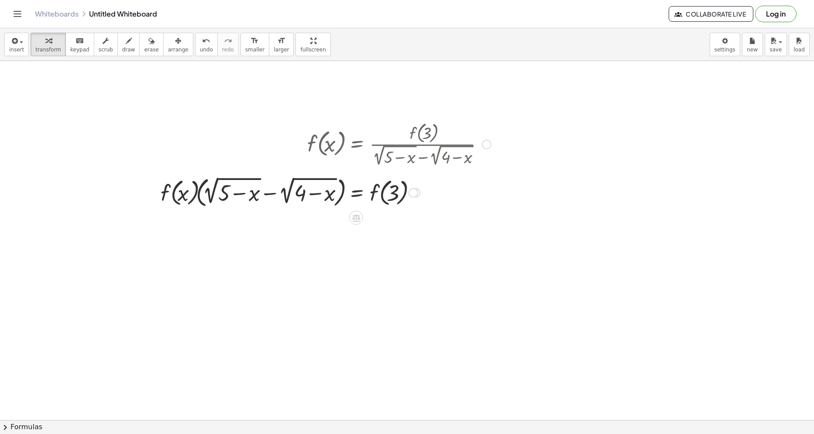
click at [417, 193] on div at bounding box center [413, 193] width 10 height 10
click at [453, 178] on li "Transform line" at bounding box center [466, 173] width 74 height 13
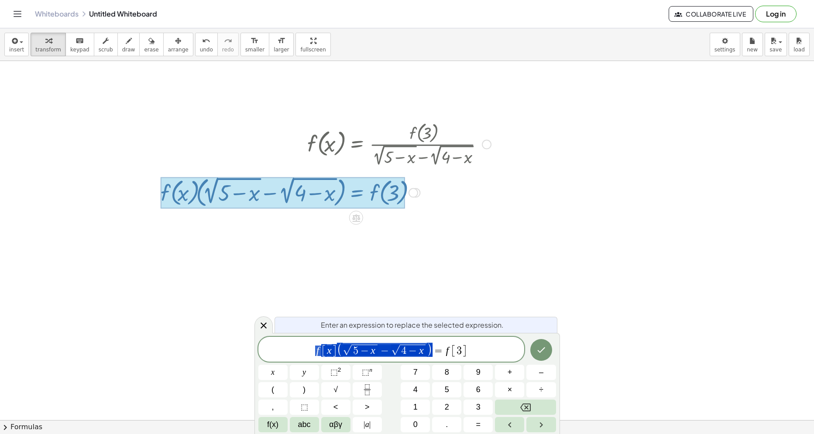
drag, startPoint x: 434, startPoint y: 342, endPoint x: 255, endPoint y: 341, distance: 178.8
click at [253, 342] on body "Graspable Math Activities Get Started Activity Bank Assigned Work Classes White…" at bounding box center [407, 217] width 814 height 434
click at [263, 317] on div at bounding box center [263, 325] width 18 height 17
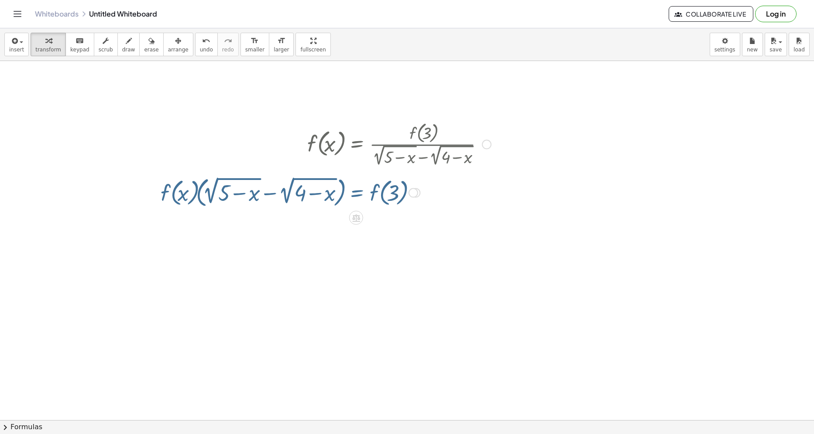
click at [123, 268] on div at bounding box center [407, 140] width 814 height 1078
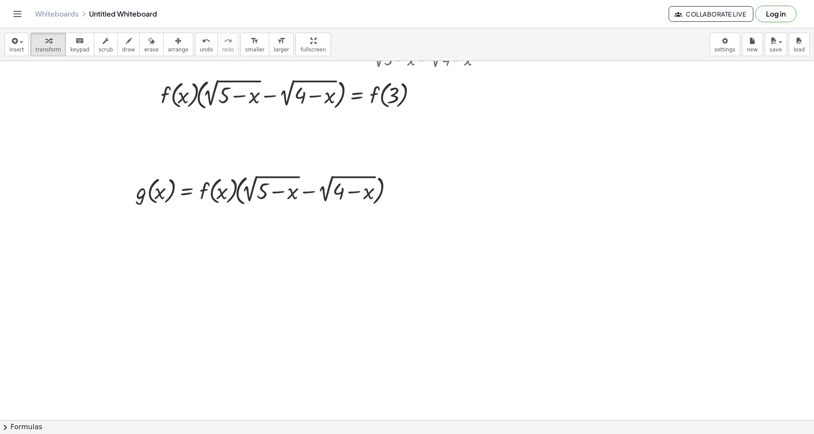
scroll to position [591, 0]
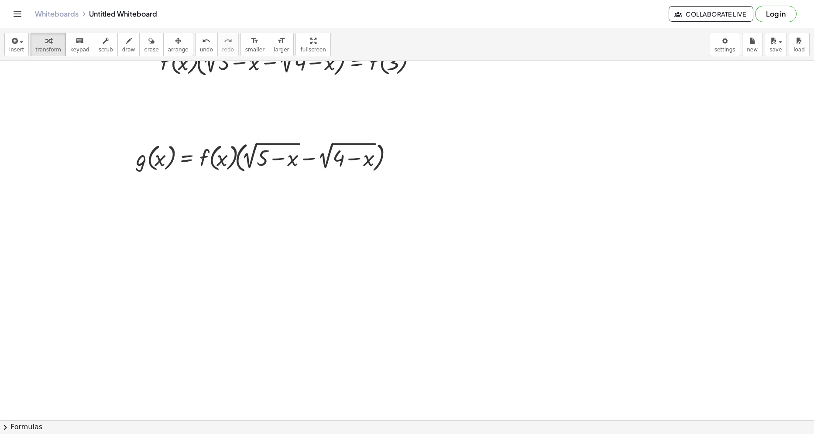
click at [145, 264] on div at bounding box center [407, 9] width 814 height 1078
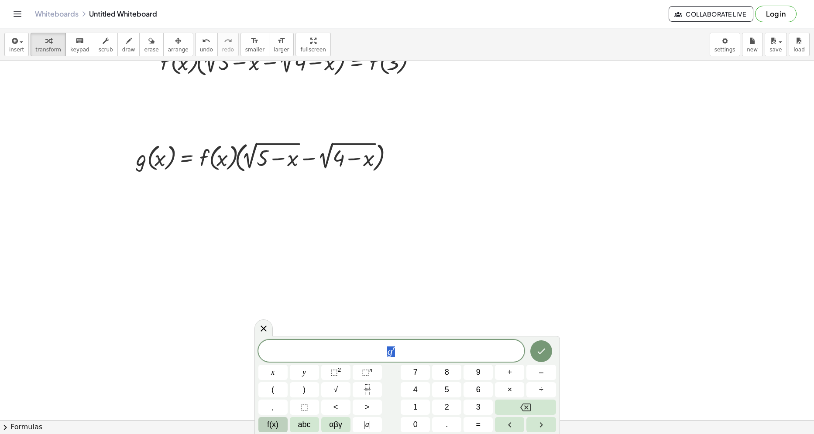
click at [276, 428] on span "f(x)" at bounding box center [272, 425] width 11 height 12
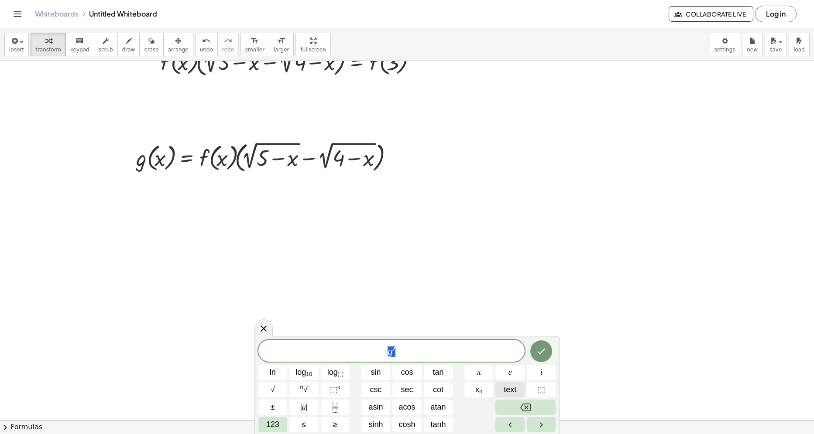
click at [501, 387] on button "text" at bounding box center [509, 390] width 29 height 15
click at [440, 353] on span "g′ ​" at bounding box center [391, 352] width 266 height 12
click at [507, 391] on span "text" at bounding box center [509, 390] width 13 height 12
click at [479, 356] on span "g′ [ x ] = f′ ​" at bounding box center [391, 351] width 266 height 14
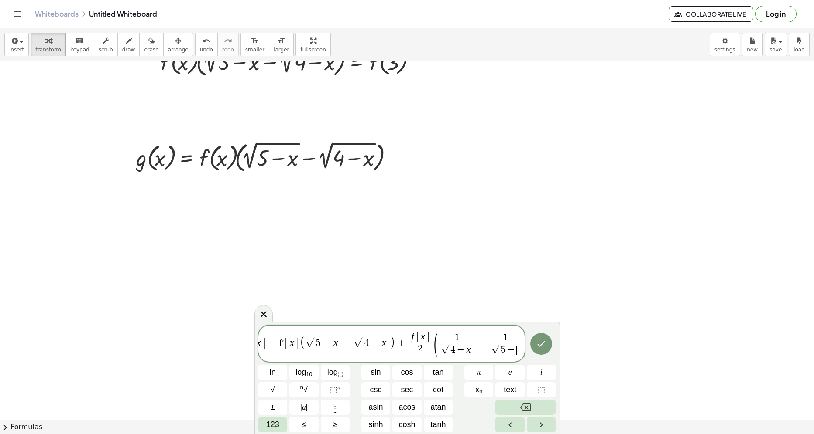
scroll to position [0, 19]
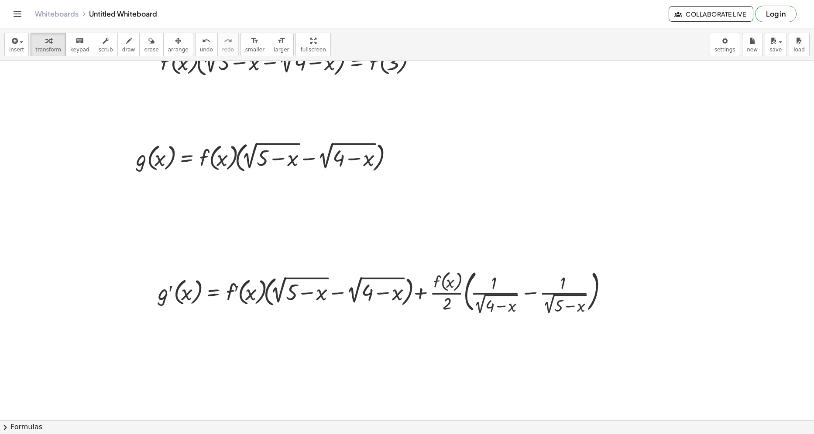
click at [142, 287] on div at bounding box center [407, 9] width 814 height 1078
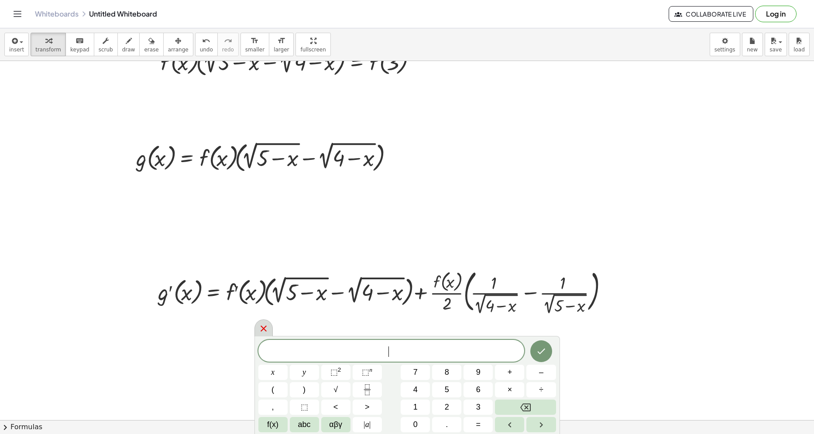
click at [260, 325] on icon at bounding box center [263, 329] width 10 height 10
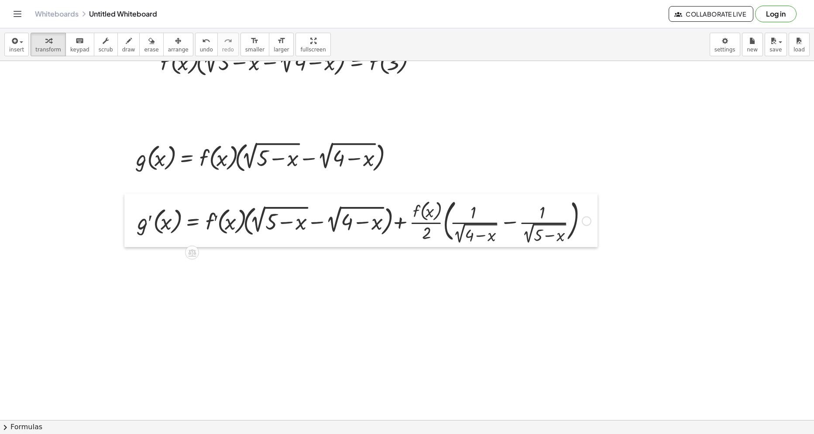
drag, startPoint x: 149, startPoint y: 305, endPoint x: 128, endPoint y: 235, distance: 73.6
click at [128, 235] on div at bounding box center [130, 221] width 13 height 54
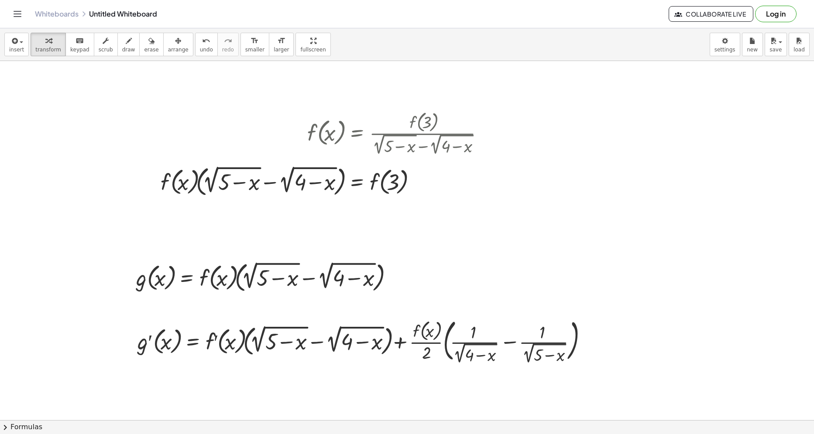
scroll to position [460, 0]
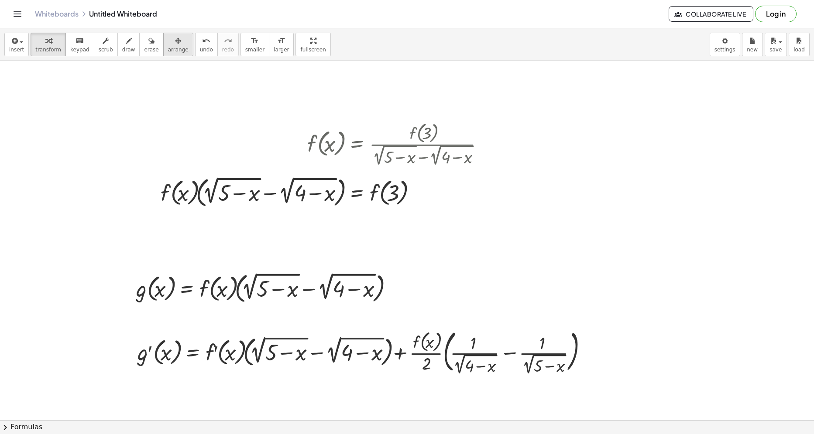
click at [169, 43] on div "button" at bounding box center [178, 40] width 21 height 10
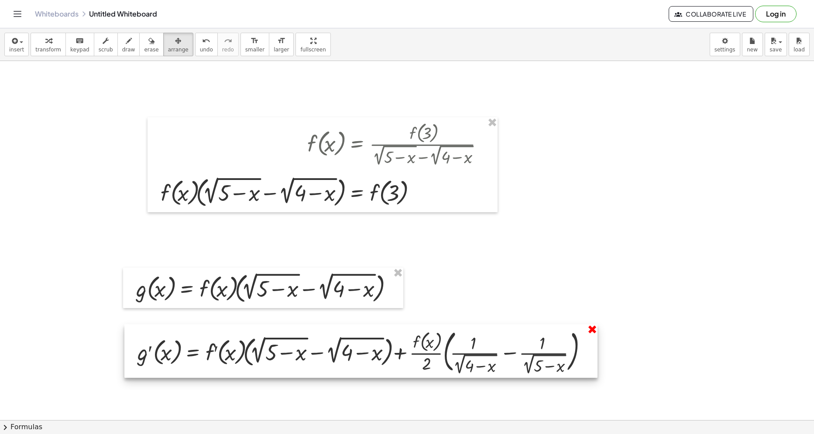
drag, startPoint x: 592, startPoint y: 325, endPoint x: 362, endPoint y: 272, distance: 235.8
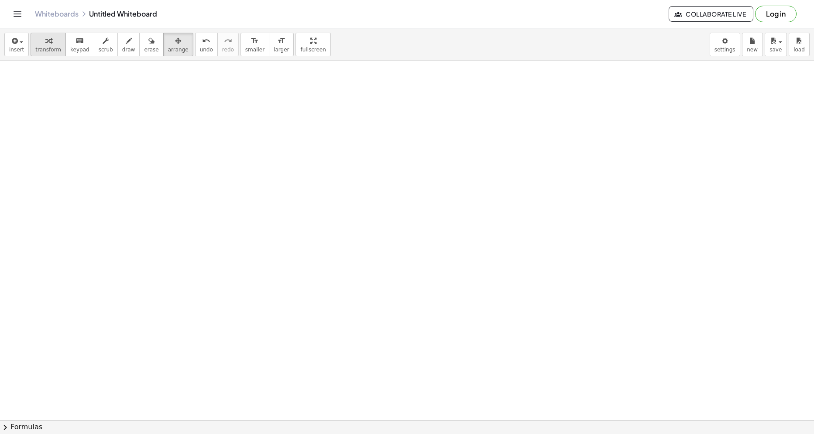
click at [45, 47] on span "transform" at bounding box center [48, 50] width 26 height 6
click at [60, 135] on div at bounding box center [407, 104] width 814 height 719
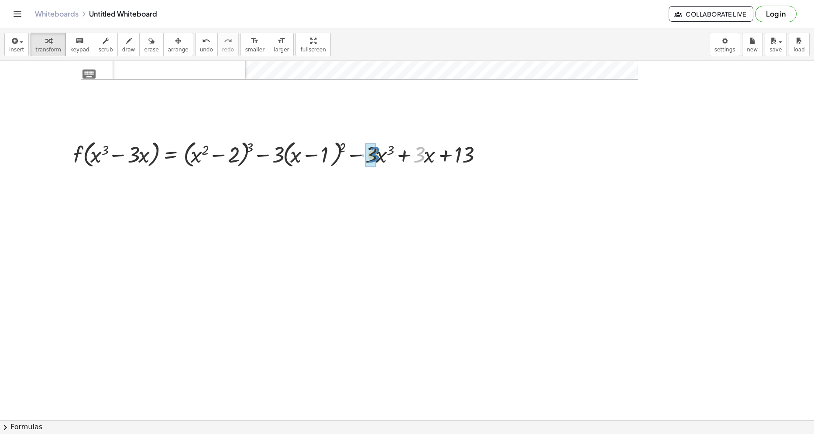
drag, startPoint x: 420, startPoint y: 159, endPoint x: 376, endPoint y: 159, distance: 43.2
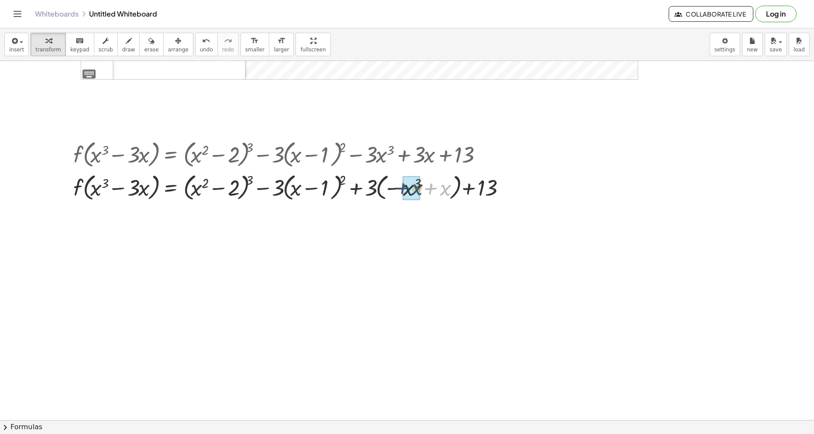
drag, startPoint x: 441, startPoint y: 189, endPoint x: 419, endPoint y: 189, distance: 21.8
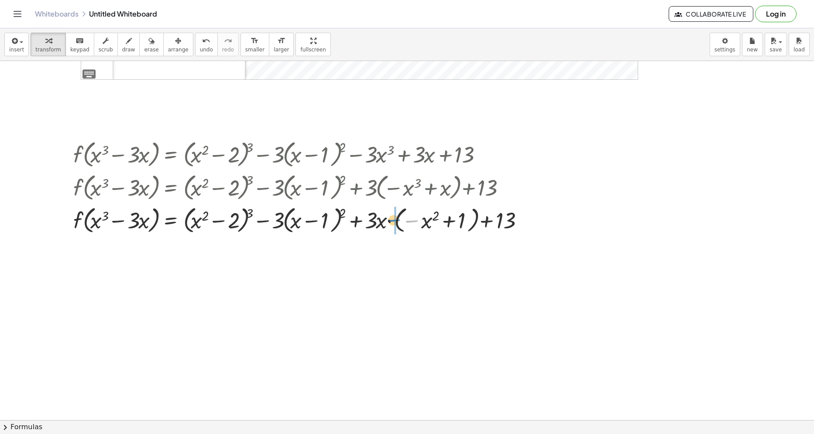
drag, startPoint x: 415, startPoint y: 222, endPoint x: 397, endPoint y: 222, distance: 17.9
click at [397, 222] on div at bounding box center [303, 219] width 468 height 33
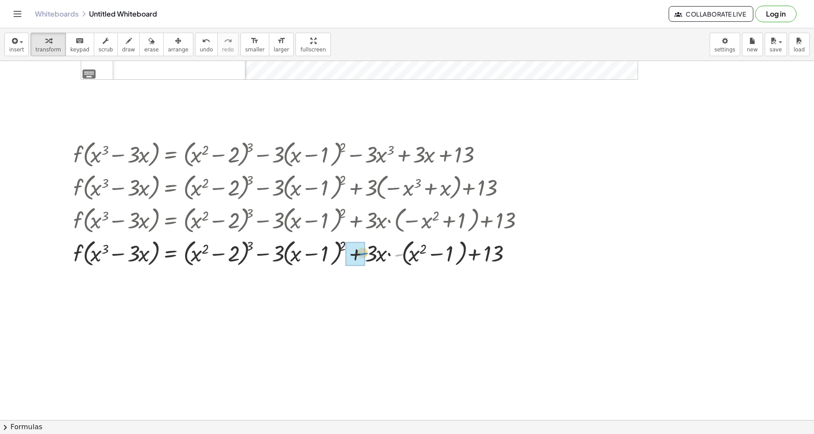
drag, startPoint x: 392, startPoint y: 256, endPoint x: 365, endPoint y: 255, distance: 27.5
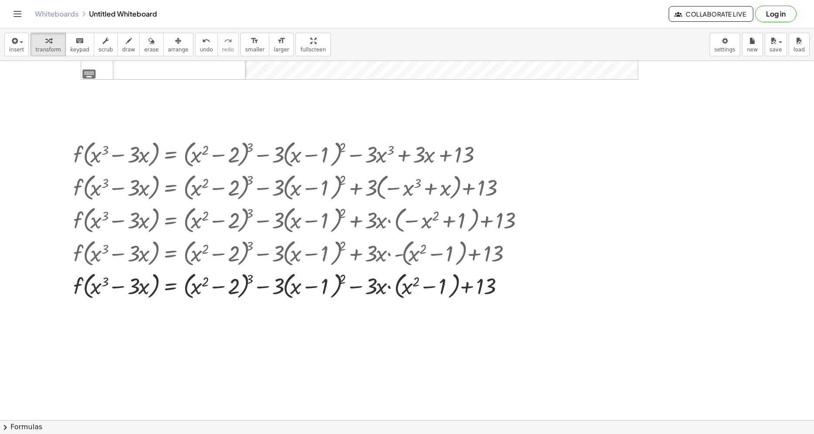
click at [331, 424] on button "chevron_right Formulas" at bounding box center [407, 428] width 814 height 14
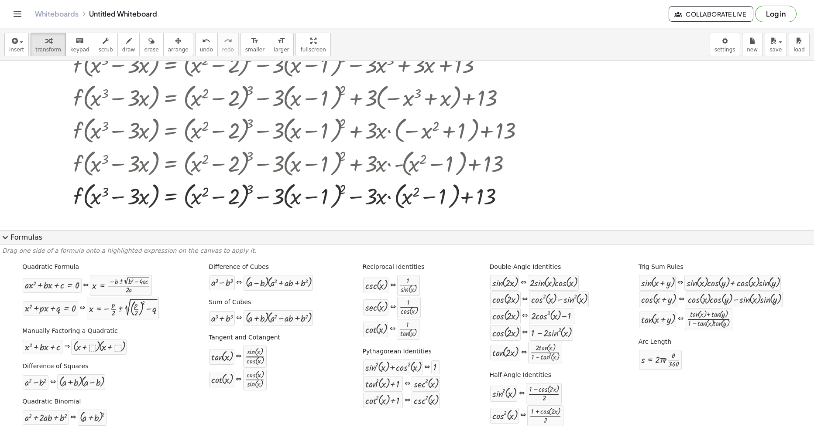
scroll to position [403, 0]
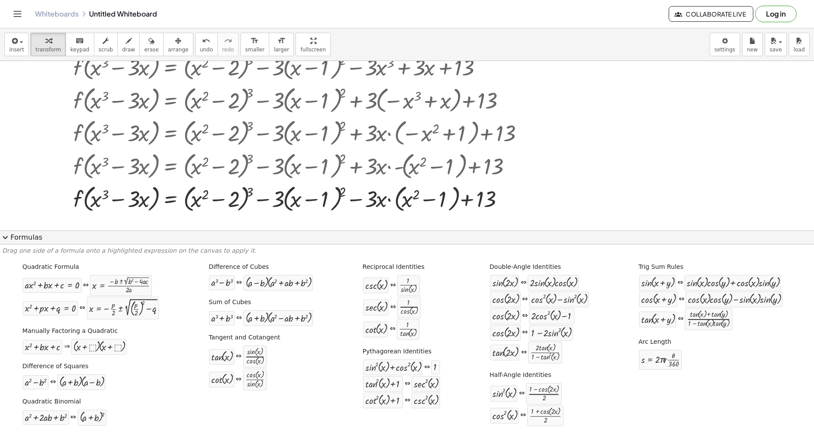
click at [241, 239] on button "expand_more Formulas" at bounding box center [407, 238] width 814 height 14
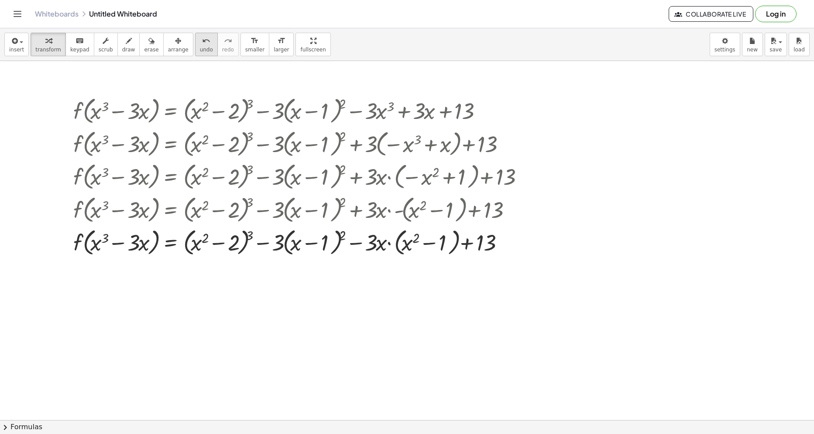
click at [202, 43] on icon "undo" at bounding box center [206, 41] width 8 height 10
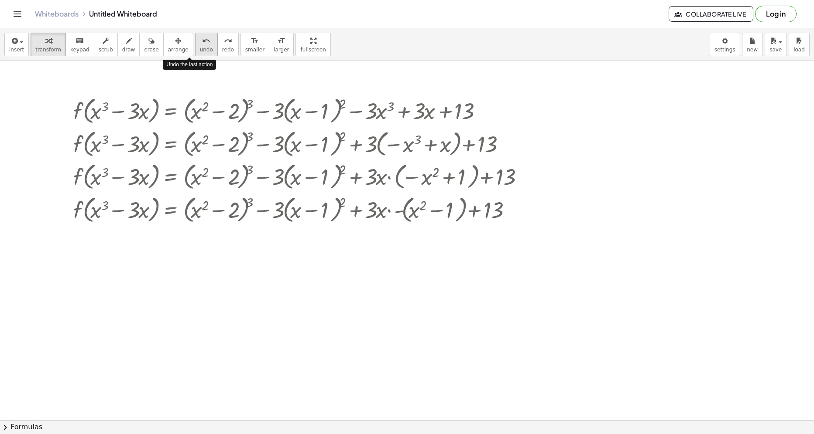
click at [202, 43] on icon "undo" at bounding box center [206, 41] width 8 height 10
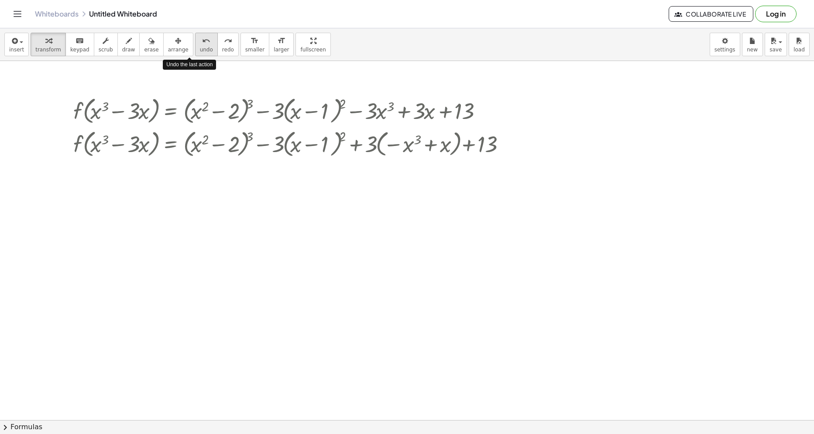
click at [202, 43] on icon "undo" at bounding box center [206, 41] width 8 height 10
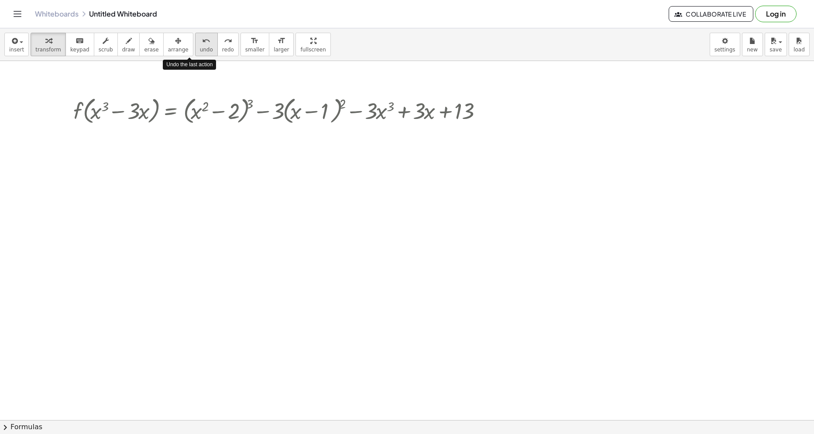
click at [202, 43] on icon "undo" at bounding box center [206, 41] width 8 height 10
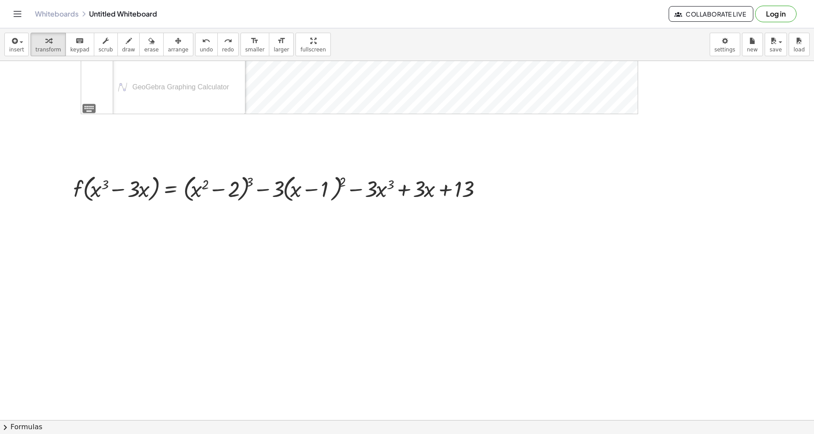
scroll to position [316, 0]
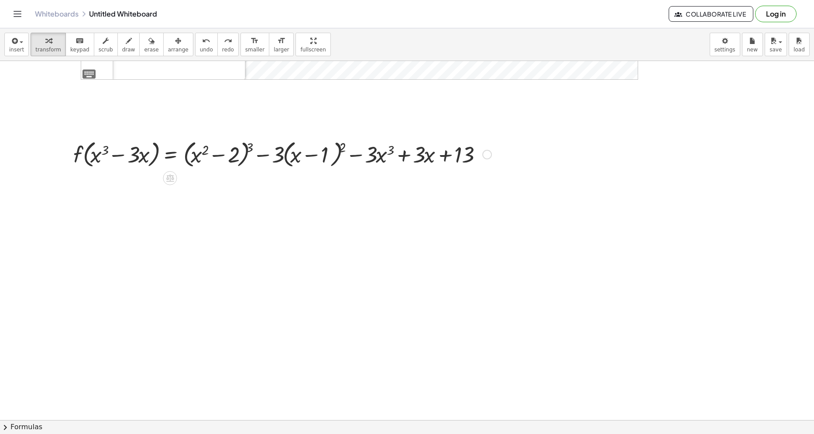
click at [486, 151] on div at bounding box center [487, 155] width 10 height 10
click at [526, 140] on span "Transform line" at bounding box center [524, 141] width 39 height 7
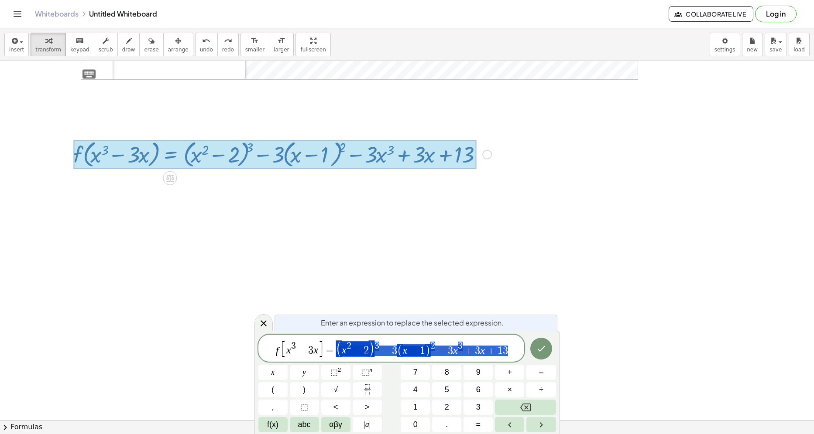
drag, startPoint x: 512, startPoint y: 354, endPoint x: 345, endPoint y: 344, distance: 167.8
click at [345, 344] on span "f [ x 3 − 3 x ] = ( x 2 − 2 ) 3 − 3 ( x − 1 ) 2 − 3 x 3 + 3 x + 1 3" at bounding box center [391, 349] width 266 height 18
click at [266, 328] on icon at bounding box center [263, 323] width 10 height 10
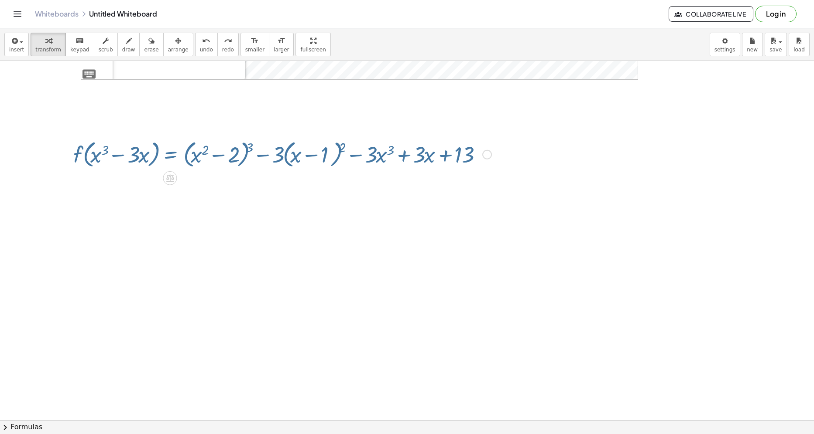
click at [172, 258] on div at bounding box center [407, 104] width 814 height 719
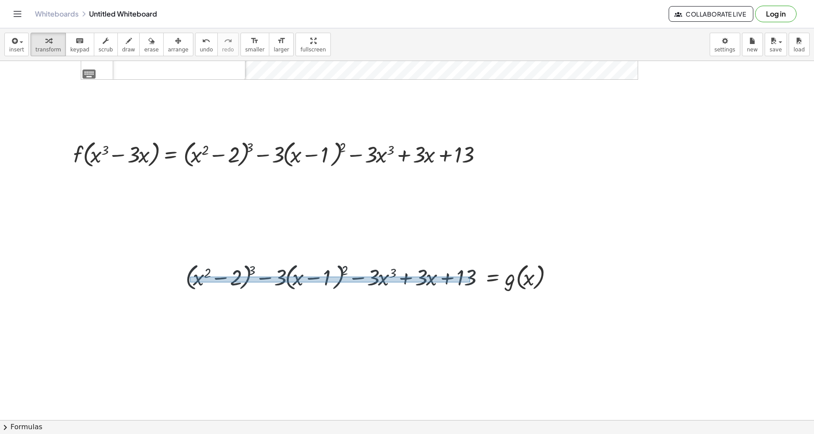
drag, startPoint x: 190, startPoint y: 277, endPoint x: 470, endPoint y: 283, distance: 279.7
click at [470, 283] on div at bounding box center [371, 276] width 380 height 33
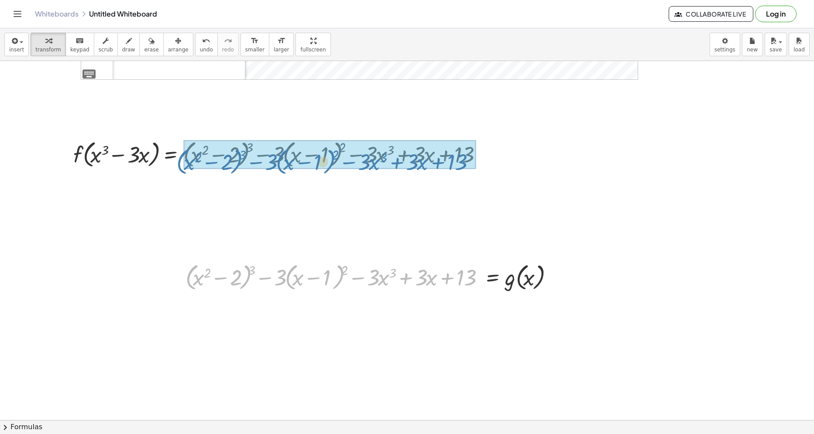
drag, startPoint x: 470, startPoint y: 282, endPoint x: 462, endPoint y: 162, distance: 120.7
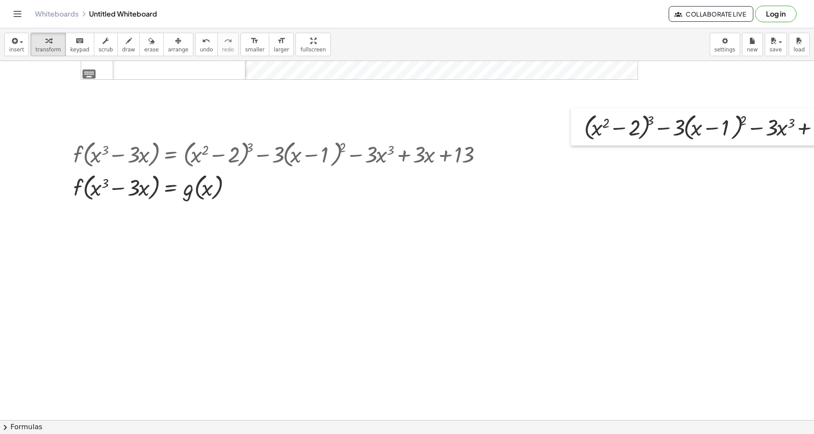
drag, startPoint x: 183, startPoint y: 280, endPoint x: 581, endPoint y: 130, distance: 425.6
click at [581, 130] on div at bounding box center [577, 127] width 13 height 38
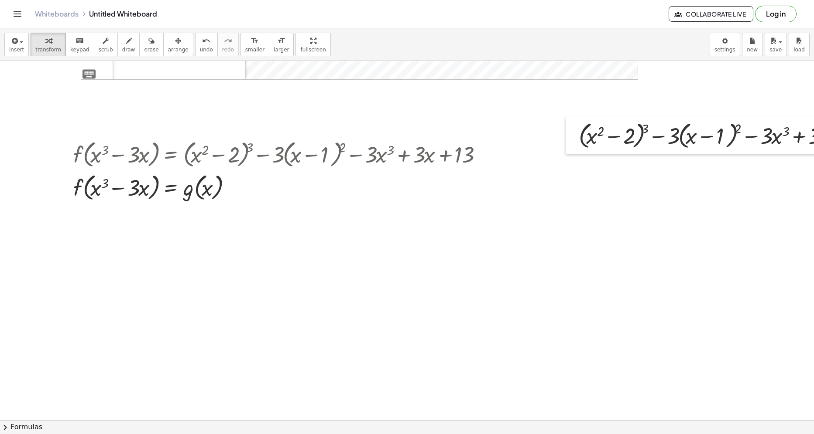
drag, startPoint x: 578, startPoint y: 128, endPoint x: 573, endPoint y: 136, distance: 9.8
click at [573, 136] on div at bounding box center [571, 135] width 13 height 38
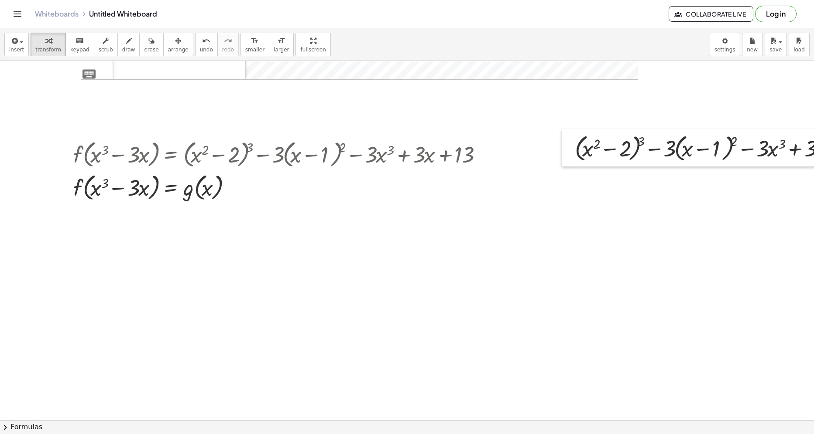
drag, startPoint x: 573, startPoint y: 136, endPoint x: 569, endPoint y: 149, distance: 13.2
click at [569, 149] on div at bounding box center [567, 148] width 13 height 38
drag, startPoint x: 201, startPoint y: 192, endPoint x: 163, endPoint y: 187, distance: 38.7
click at [163, 187] on div at bounding box center [282, 187] width 427 height 33
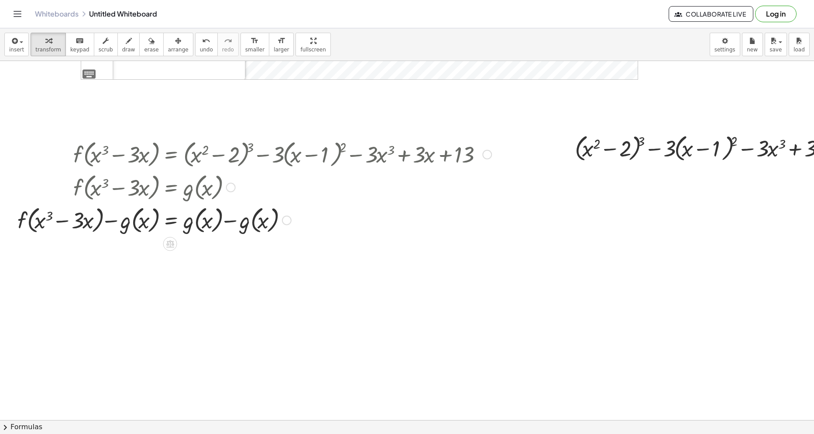
click at [239, 222] on div at bounding box center [254, 219] width 482 height 33
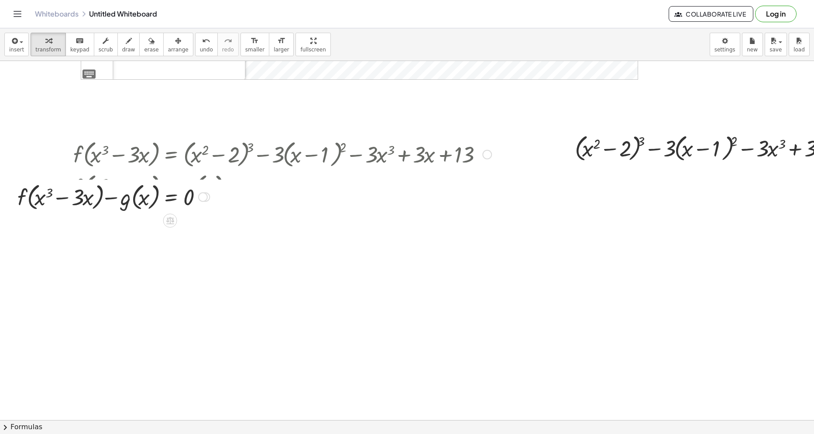
drag, startPoint x: 203, startPoint y: 253, endPoint x: 204, endPoint y: 187, distance: 66.8
click at [170, 197] on div "f ( , + x 3 − · 3 · x ) = + − g ( , x ) 0 Fix a mistake Transform line Copy lin…" at bounding box center [170, 197] width 0 height 0
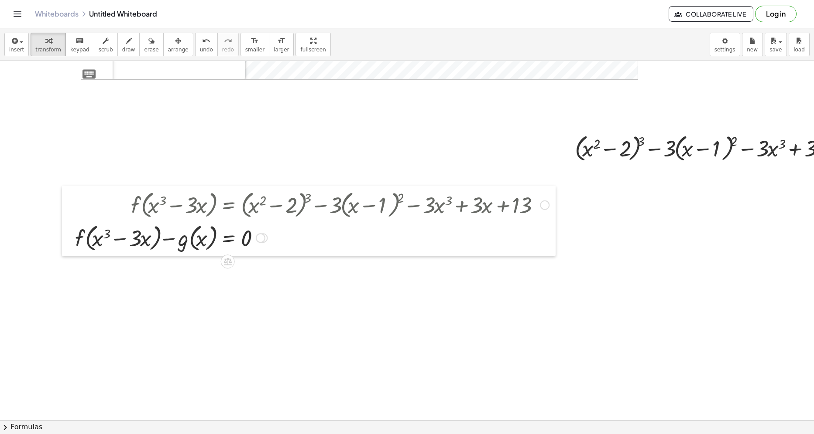
drag, startPoint x: 9, startPoint y: 188, endPoint x: 67, endPoint y: 238, distance: 76.7
click at [67, 238] on div at bounding box center [68, 221] width 13 height 70
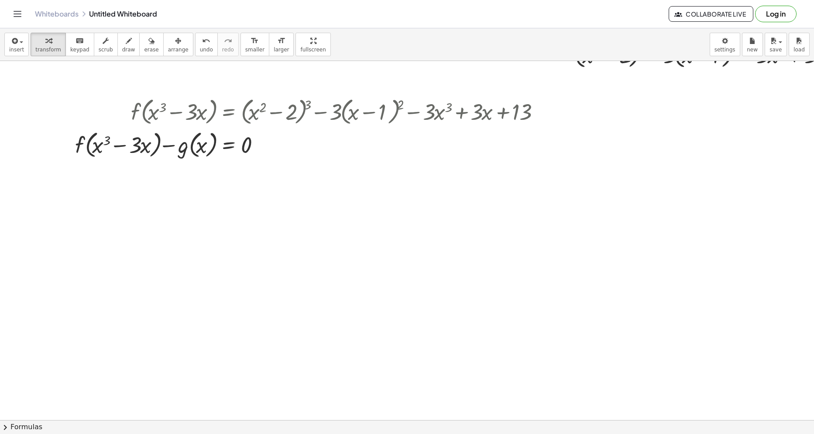
scroll to position [410, 0]
click at [98, 224] on div at bounding box center [482, 190] width 964 height 1078
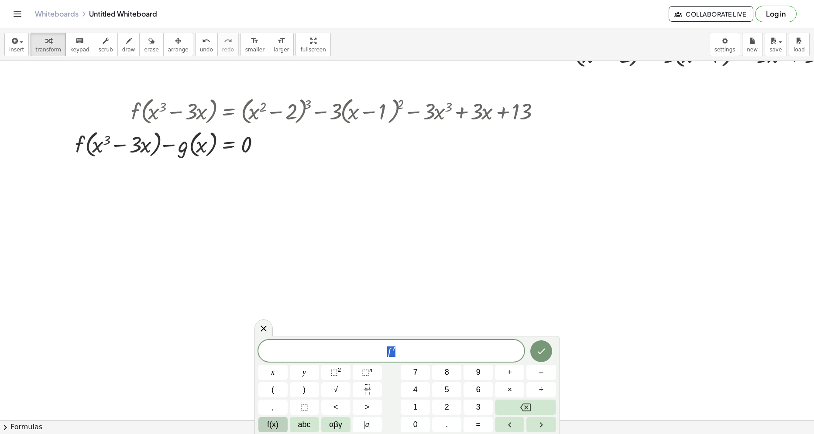
click at [266, 431] on button "f(x)" at bounding box center [272, 424] width 29 height 15
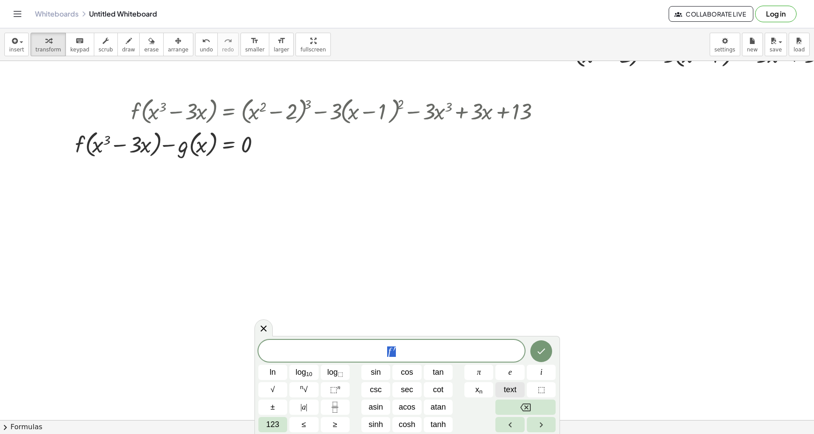
click at [503, 387] on span "text" at bounding box center [509, 390] width 13 height 12
click at [408, 351] on span "f′ ​" at bounding box center [391, 352] width 266 height 12
click at [509, 387] on span "text" at bounding box center [509, 390] width 13 height 12
click at [445, 350] on span at bounding box center [446, 351] width 5 height 10
click at [480, 349] on span "3 f′ ( x 3 − 3 x ) ( x 2 − 1 ) − g′ [ x ​ ]" at bounding box center [391, 349] width 266 height 18
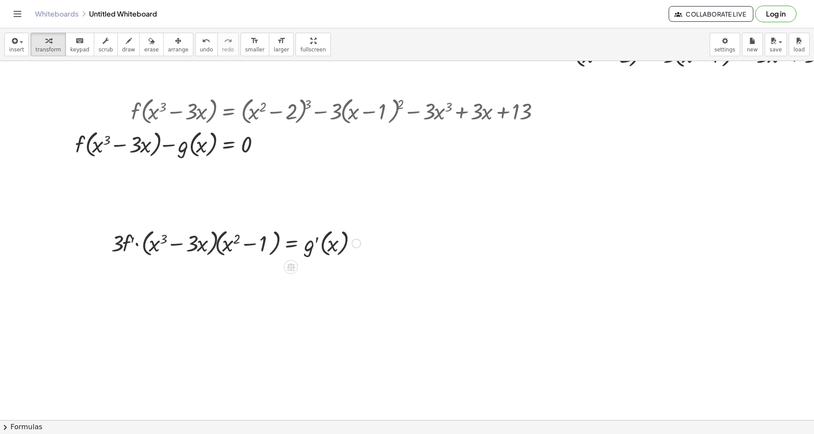
click at [355, 242] on div at bounding box center [356, 244] width 10 height 10
click at [404, 216] on span "Fix a mistake" at bounding box center [392, 217] width 36 height 7
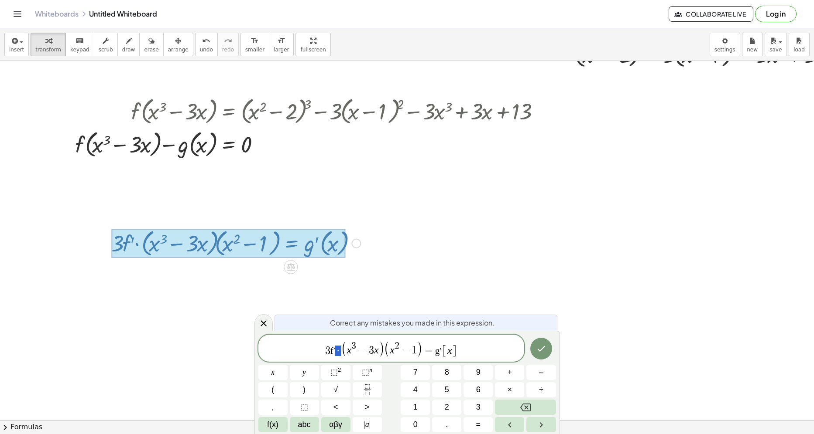
click at [337, 346] on span "3 f′ · ( x 3 − 3 x ) ( x 2 − 1 ) = g′ [ x ]" at bounding box center [391, 349] width 266 height 18
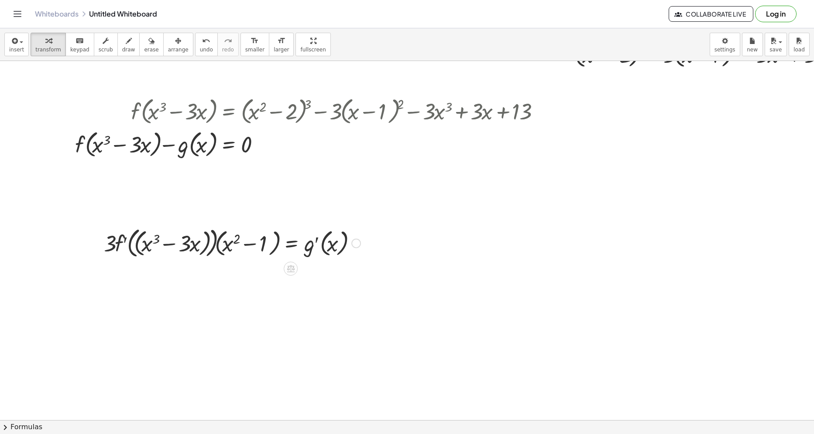
click at [352, 244] on div "Fix a mistake Transform line Copy line as LaTeX Copy derivation as LaTeX Expand…" at bounding box center [356, 244] width 10 height 10
click at [382, 220] on span "Fix a mistake" at bounding box center [392, 217] width 36 height 7
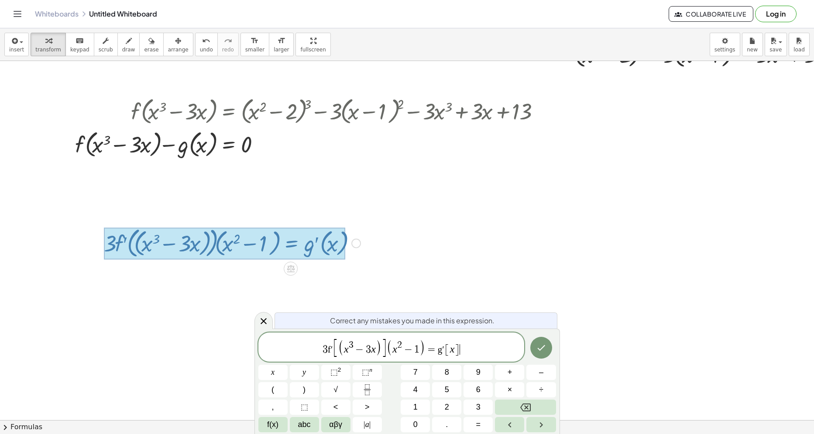
click at [342, 341] on span "(" at bounding box center [341, 348] width 6 height 17
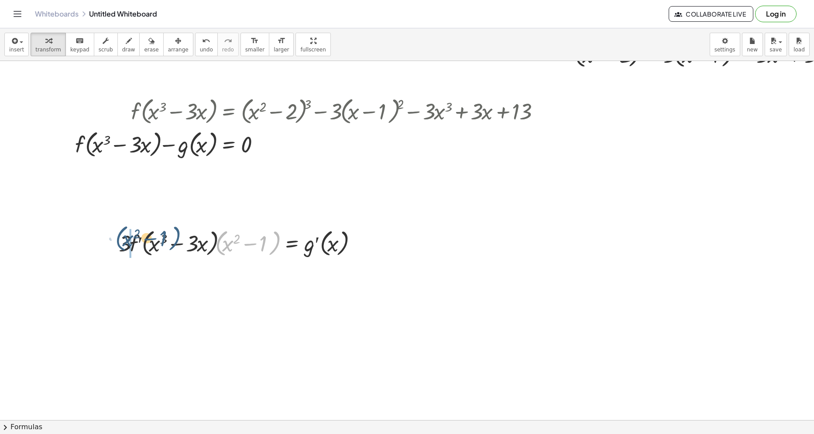
drag, startPoint x: 222, startPoint y: 253, endPoint x: 119, endPoint y: 247, distance: 102.6
click at [119, 247] on div at bounding box center [239, 242] width 251 height 33
drag, startPoint x: 352, startPoint y: 277, endPoint x: 363, endPoint y: 246, distance: 33.7
click at [291, 246] on div "· 3 · f′ ( , + x 3 − · 3 · x ) · ( + x 2 − 1 ) = g′ ( , x ) Fix a mistake Trans…" at bounding box center [291, 246] width 0 height 0
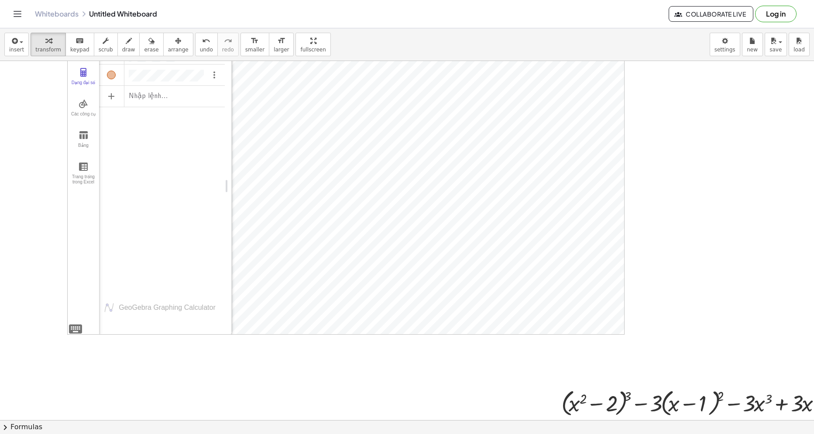
scroll to position [235, 14]
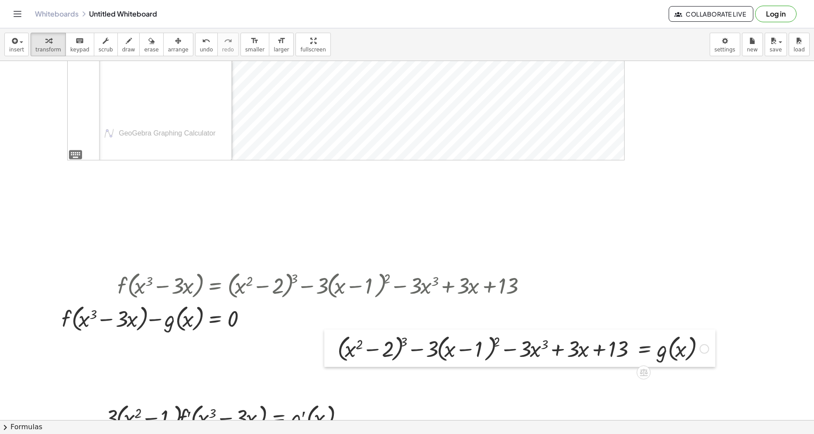
drag, startPoint x: 557, startPoint y: 228, endPoint x: 353, endPoint y: 334, distance: 229.4
click at [332, 349] on div at bounding box center [330, 349] width 13 height 38
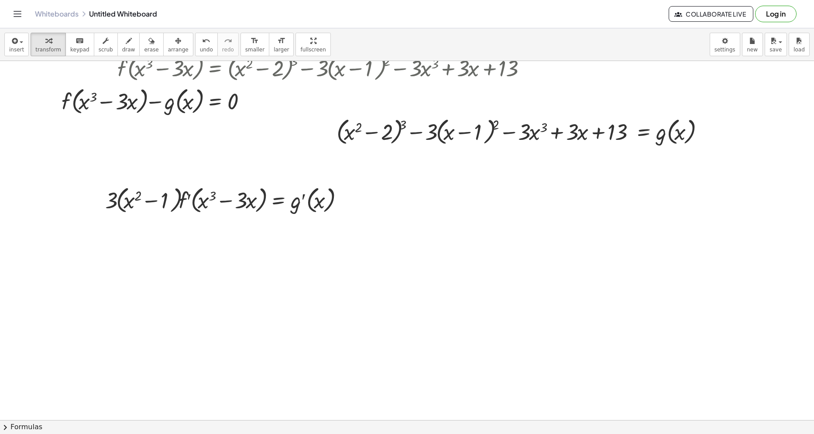
scroll to position [453, 14]
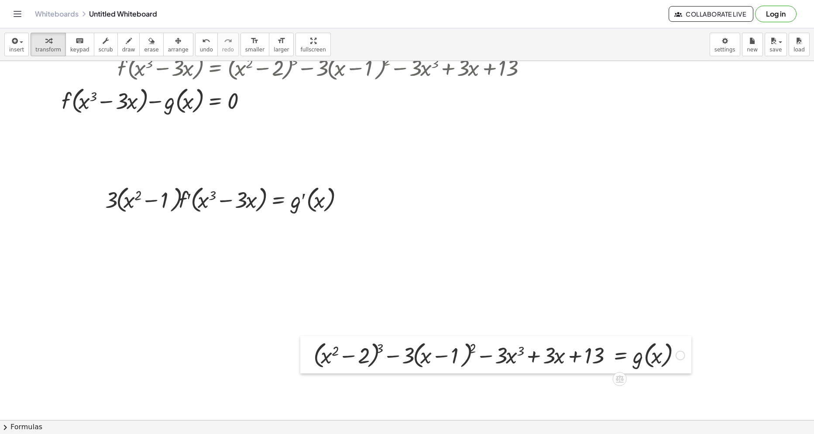
drag, startPoint x: 331, startPoint y: 139, endPoint x: 308, endPoint y: 362, distance: 225.0
click at [308, 362] on div at bounding box center [306, 355] width 13 height 38
drag, startPoint x: 554, startPoint y: 356, endPoint x: 506, endPoint y: 356, distance: 47.1
click at [506, 356] on div at bounding box center [499, 354] width 380 height 33
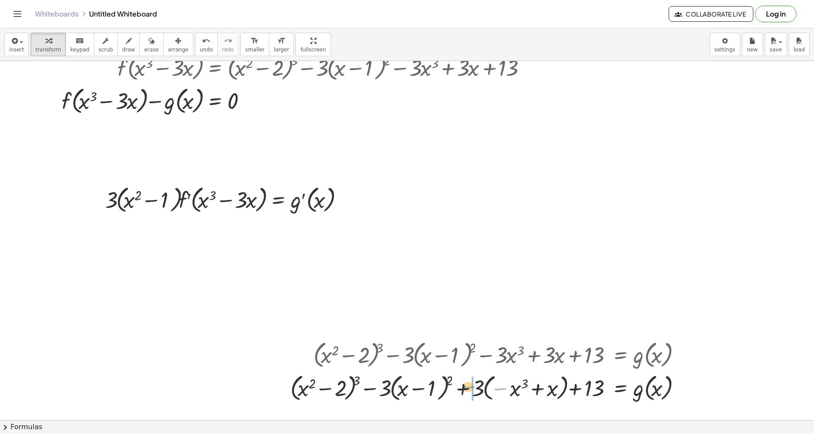
drag, startPoint x: 498, startPoint y: 391, endPoint x: 466, endPoint y: 390, distance: 31.5
click at [466, 390] on div at bounding box center [487, 387] width 403 height 33
drag, startPoint x: 486, startPoint y: 393, endPoint x: 471, endPoint y: 390, distance: 14.6
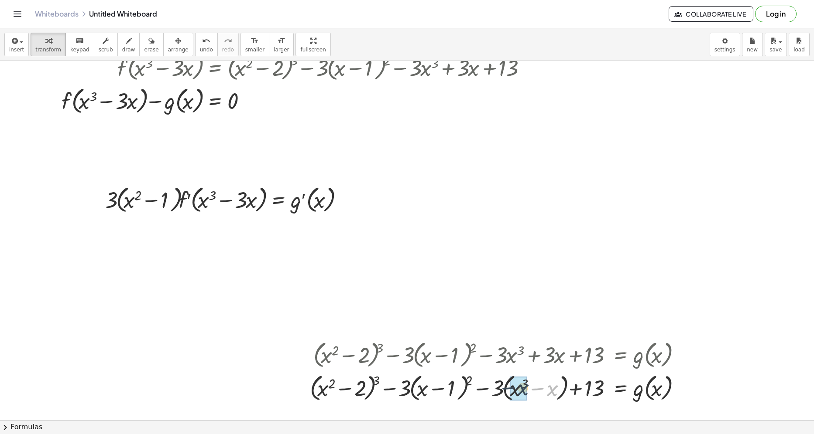
drag, startPoint x: 554, startPoint y: 392, endPoint x: 527, endPoint y: 392, distance: 26.6
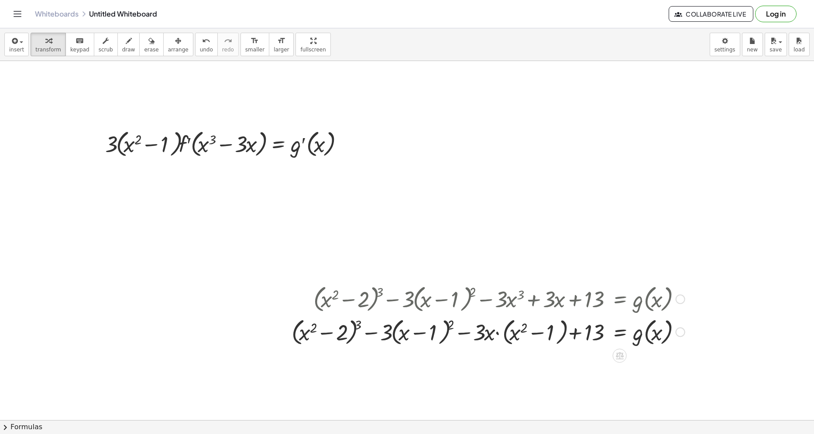
scroll to position [584, 14]
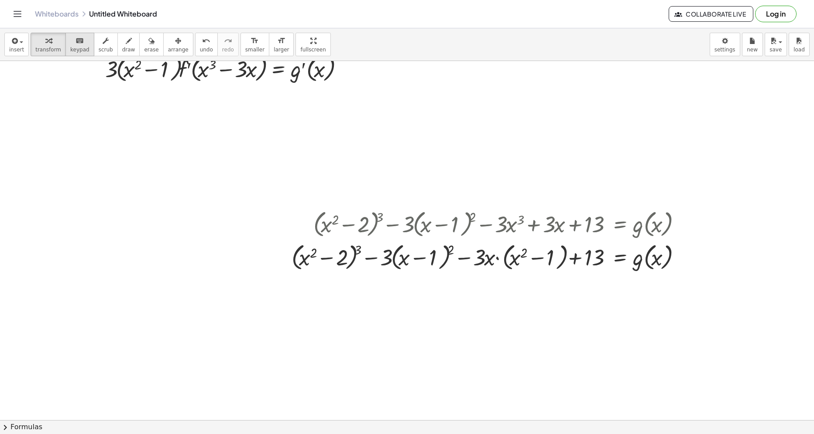
click at [70, 47] on span "keypad" at bounding box center [79, 50] width 19 height 6
click at [40, 38] on div "button" at bounding box center [48, 40] width 26 height 10
click at [675, 254] on div at bounding box center [678, 258] width 10 height 10
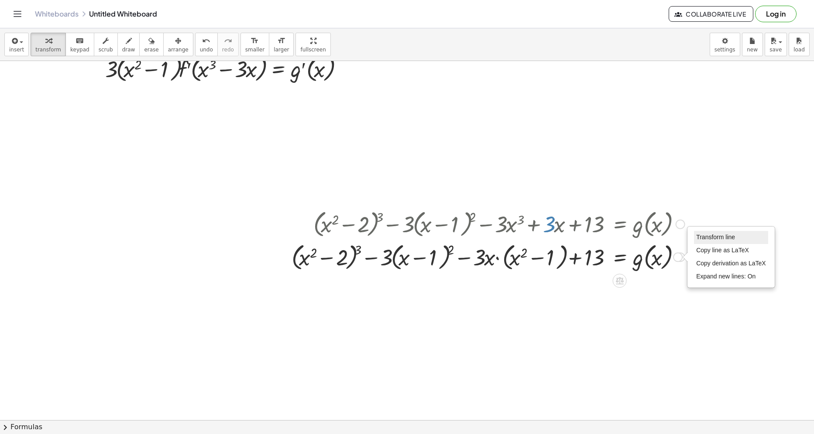
click at [698, 235] on span "Transform line" at bounding box center [715, 237] width 39 height 7
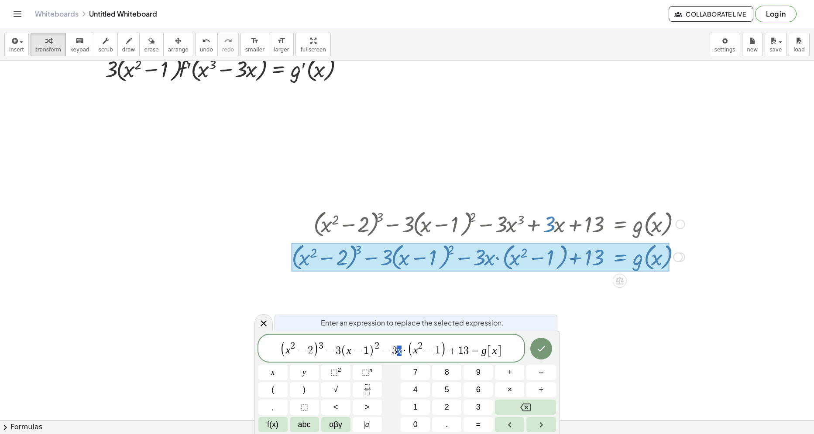
drag, startPoint x: 397, startPoint y: 348, endPoint x: 401, endPoint y: 352, distance: 5.9
click at [398, 349] on var "x" at bounding box center [399, 350] width 5 height 11
click at [259, 325] on icon at bounding box center [263, 323] width 10 height 10
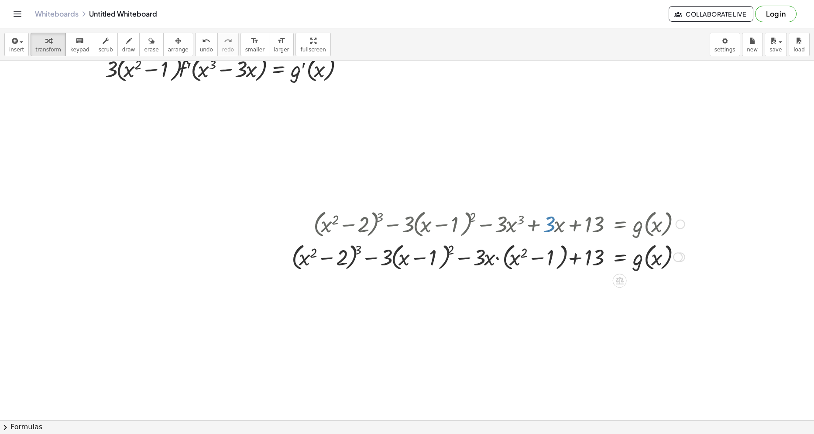
drag, startPoint x: 543, startPoint y: 223, endPoint x: 551, endPoint y: 236, distance: 14.3
click at [551, 236] on div at bounding box center [488, 223] width 402 height 33
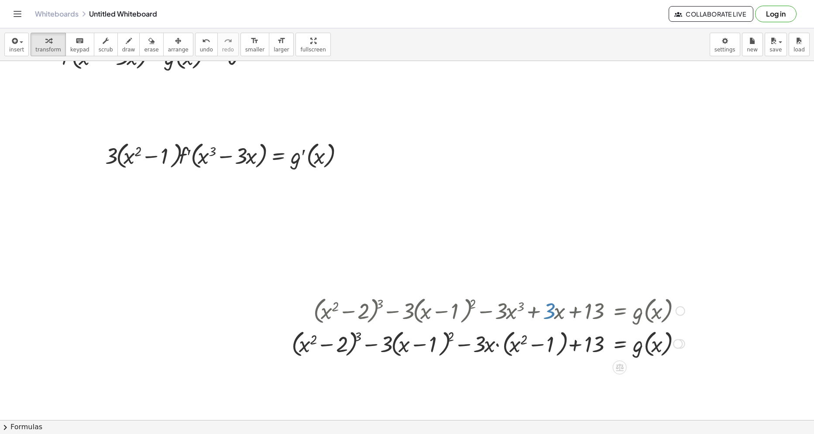
scroll to position [497, 14]
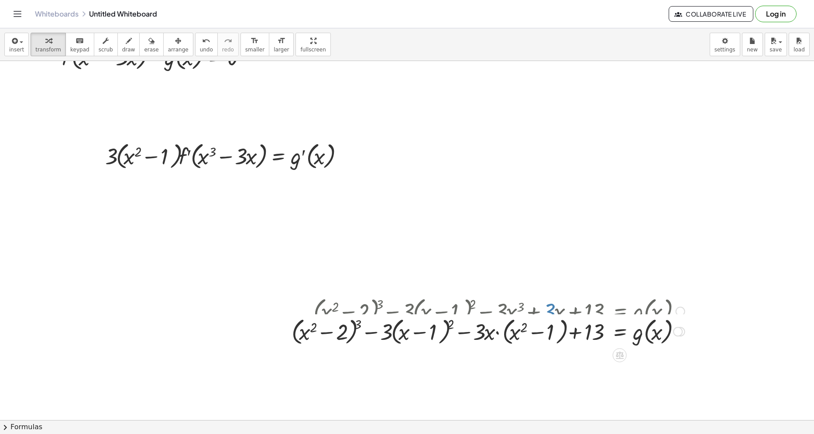
drag, startPoint x: 679, startPoint y: 328, endPoint x: 682, endPoint y: 315, distance: 14.3
click at [619, 332] on div "+ ( + x 2 − 2 ) 3 − · 3 · ( + x − 1 ) 2 3 · + 13 = g ( , x ) · + − − x x 2 · ( …" at bounding box center [619, 332] width 0 height 0
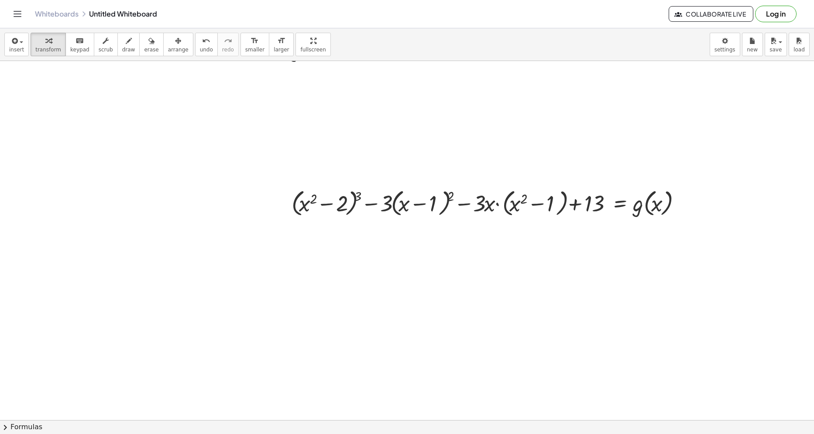
scroll to position [628, 14]
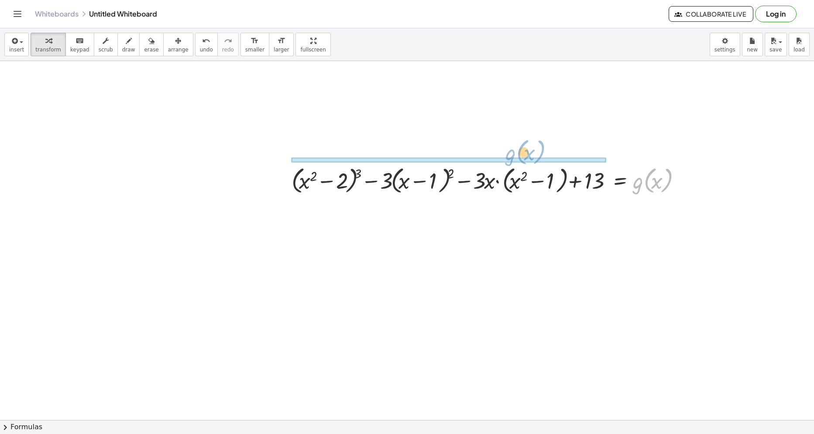
drag, startPoint x: 634, startPoint y: 183, endPoint x: 510, endPoint y: 157, distance: 127.0
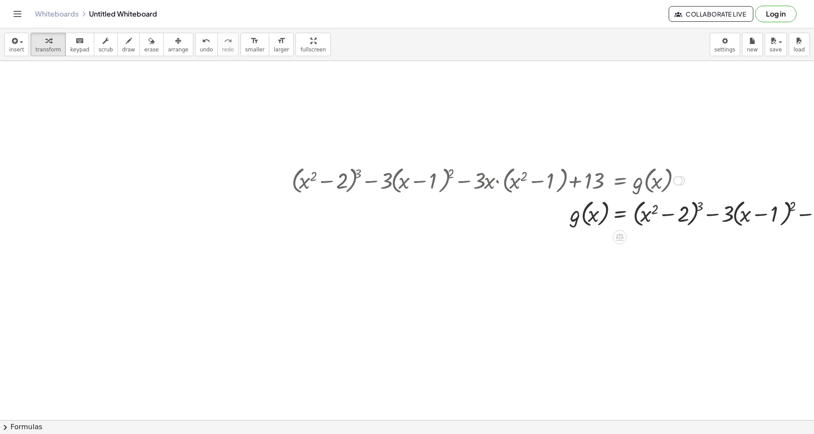
click at [561, 219] on div at bounding box center [627, 213] width 680 height 33
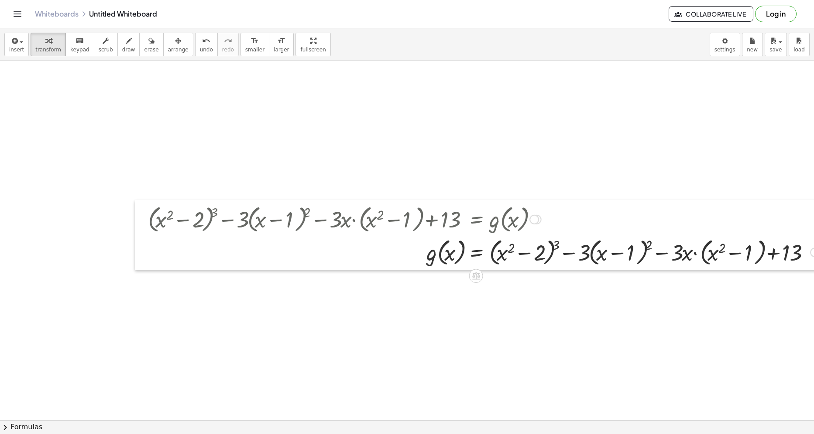
drag, startPoint x: 277, startPoint y: 193, endPoint x: 256, endPoint y: 238, distance: 50.0
click at [135, 233] on div at bounding box center [141, 235] width 13 height 70
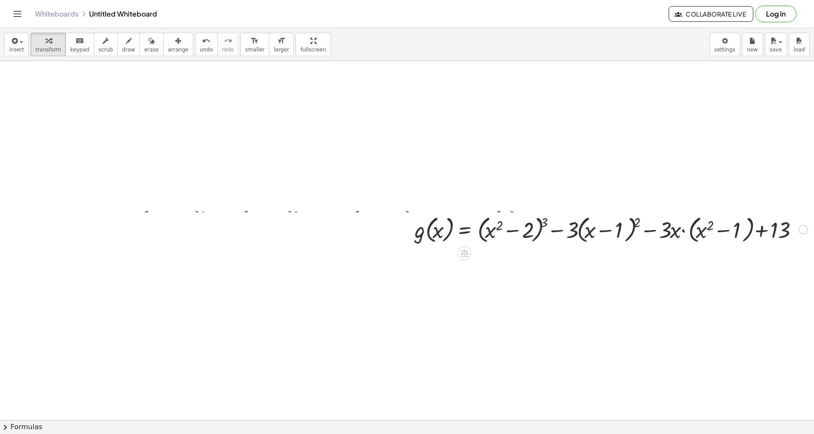
drag, startPoint x: 803, startPoint y: 255, endPoint x: 798, endPoint y: 226, distance: 30.0
click at [464, 230] on div "+ ( + x 2 − 2 ) 3 − · 3 · ( + x − 1 ) 2 3 · + 13 = g ( , x ) · + − − x x 2 · ( …" at bounding box center [464, 230] width 0 height 0
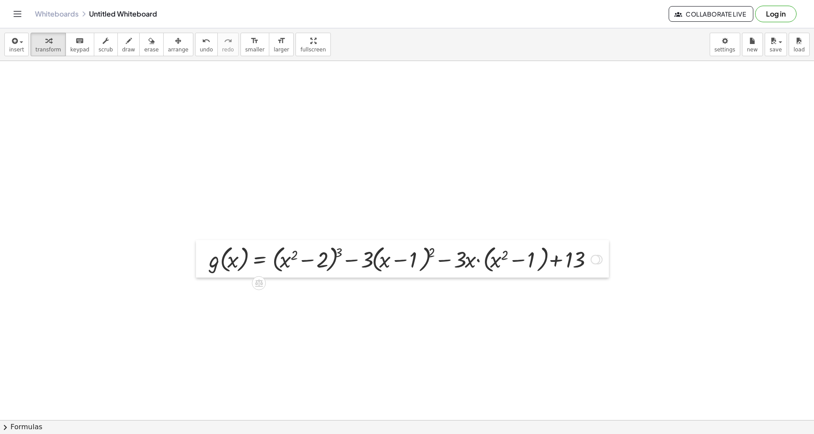
drag, startPoint x: 406, startPoint y: 229, endPoint x: 446, endPoint y: 265, distance: 54.7
click at [196, 265] on div at bounding box center [202, 259] width 13 height 38
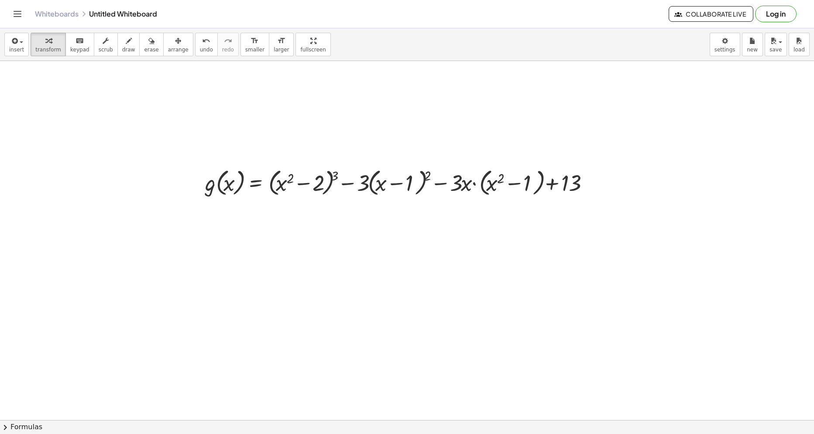
scroll to position [715, 14]
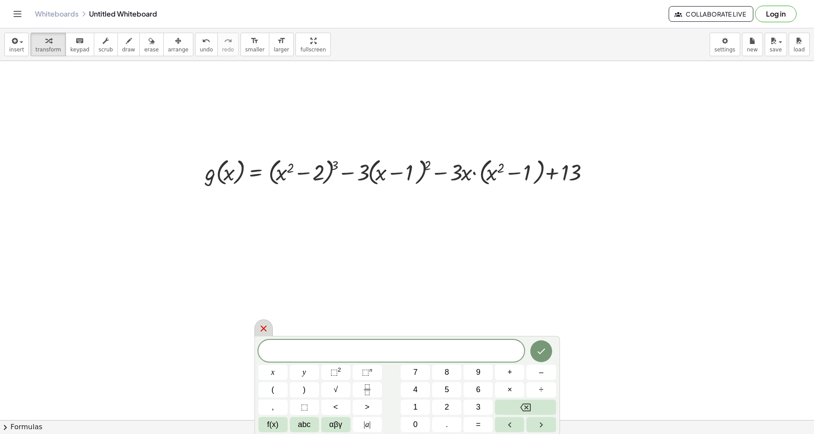
click at [260, 326] on icon at bounding box center [263, 329] width 10 height 10
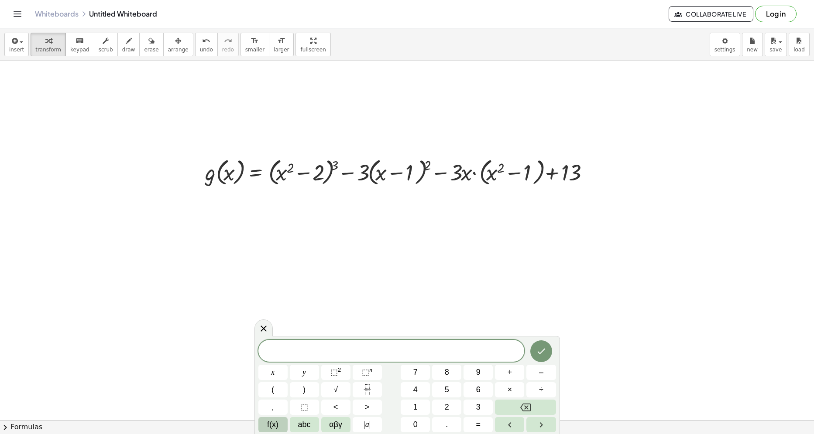
click at [264, 425] on button "f(x)" at bounding box center [272, 424] width 29 height 15
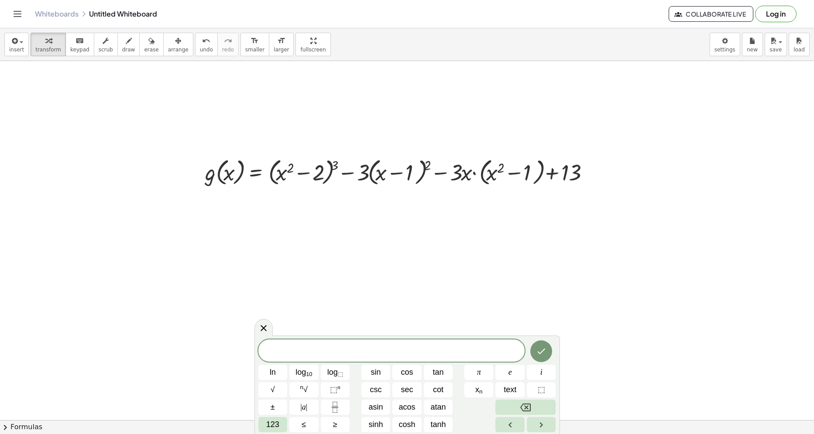
click at [262, 433] on div "ln log 10 log ⬚ sin cos tan π e i √ n √ ⬚ n csc sec cot x n text ⬚ ± | a | asin…" at bounding box center [406, 385] width 305 height 99
click at [468, 355] on span at bounding box center [391, 351] width 266 height 13
click at [503, 386] on button "text" at bounding box center [509, 390] width 29 height 15
click at [394, 351] on span at bounding box center [394, 351] width 5 height 10
click at [266, 330] on icon at bounding box center [263, 329] width 10 height 10
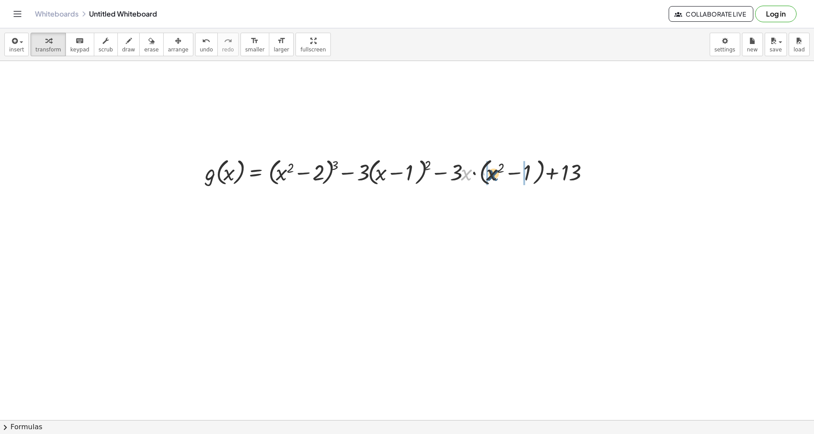
drag, startPoint x: 467, startPoint y: 176, endPoint x: 494, endPoint y: 176, distance: 26.6
click at [494, 176] on div at bounding box center [402, 171] width 402 height 33
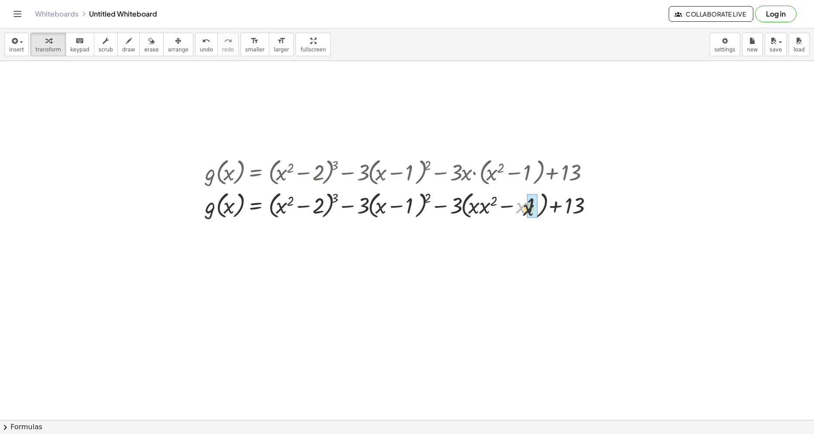
drag, startPoint x: 523, startPoint y: 205, endPoint x: 489, endPoint y: 207, distance: 35.0
drag, startPoint x: 477, startPoint y: 212, endPoint x: 481, endPoint y: 213, distance: 4.4
click at [483, 214] on div at bounding box center [402, 206] width 402 height 33
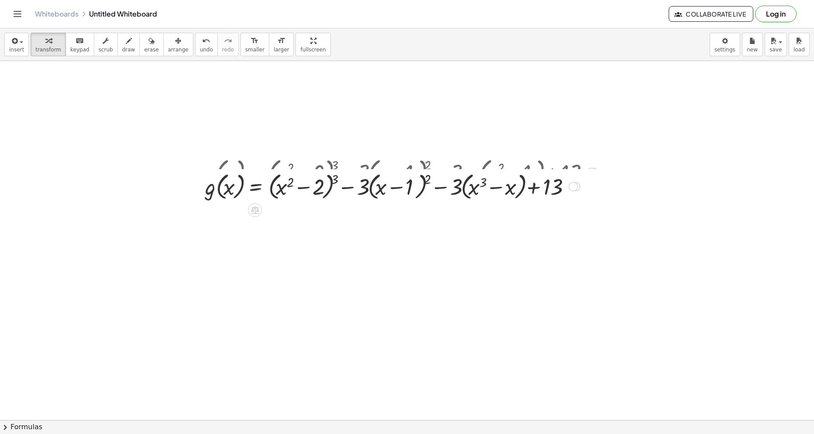
drag, startPoint x: 574, startPoint y: 271, endPoint x: 580, endPoint y: 180, distance: 90.9
click at [255, 187] on div "+ ( + x 2 − 2 ) 3 − · 3 · ( + x − 1 ) 2 3 · + 13 = g ( , x ) + − − · ( ) x x 3 …" at bounding box center [255, 187] width 0 height 0
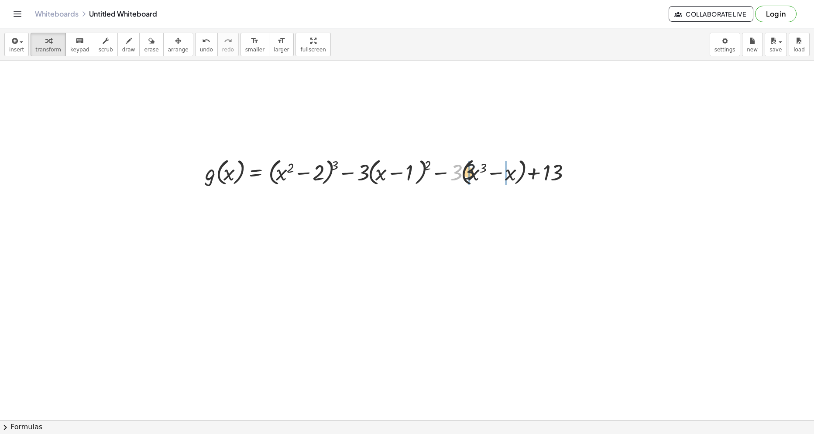
drag, startPoint x: 458, startPoint y: 179, endPoint x: 472, endPoint y: 178, distance: 14.0
click at [472, 178] on div at bounding box center [392, 171] width 383 height 33
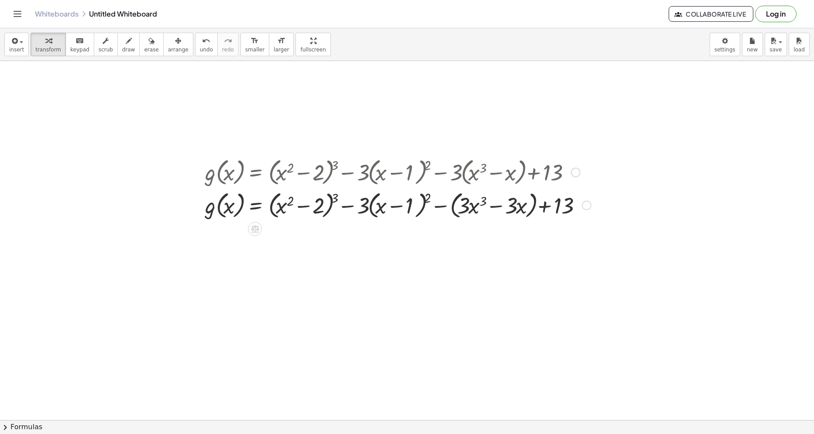
click at [452, 202] on div at bounding box center [398, 204] width 394 height 33
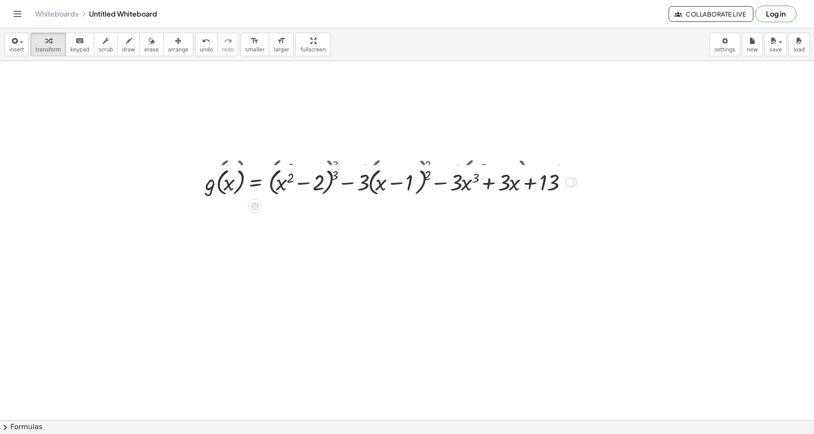
drag, startPoint x: 568, startPoint y: 239, endPoint x: 492, endPoint y: 198, distance: 87.2
click at [255, 183] on div "+ ( + x 2 − 2 ) 3 − · 3 · ( + x − 1 ) 2 + 13 = g ( , x ) x x 3 · 3 · · 3 · − + …" at bounding box center [255, 183] width 0 height 0
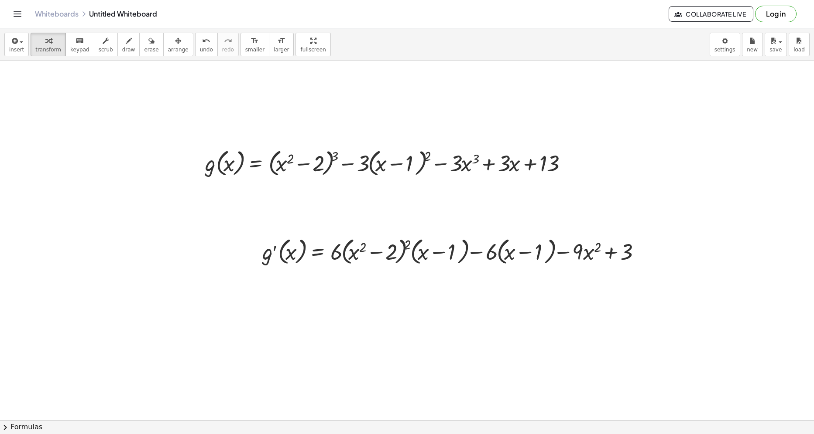
scroll to position [769, 14]
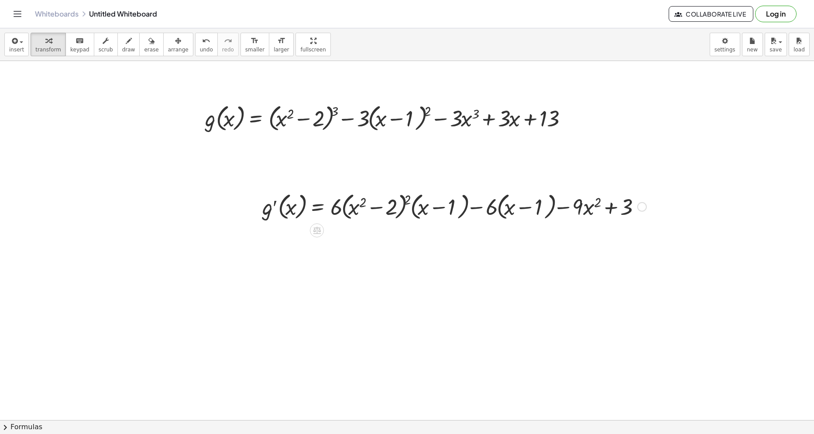
click at [501, 214] on div at bounding box center [454, 206] width 393 height 33
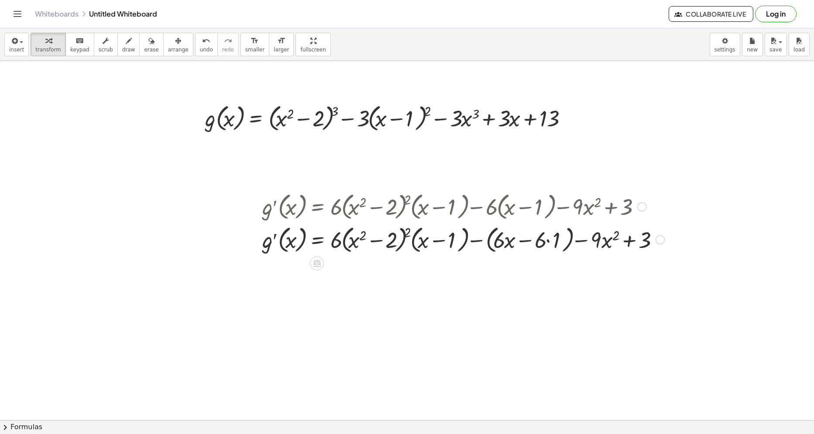
click at [491, 238] on div at bounding box center [463, 239] width 411 height 33
click at [544, 243] on div at bounding box center [456, 239] width 396 height 33
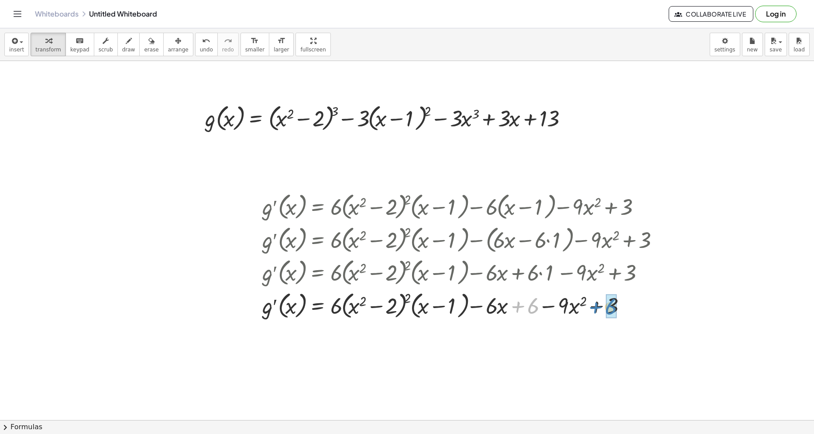
drag, startPoint x: 530, startPoint y: 308, endPoint x: 609, endPoint y: 309, distance: 78.1
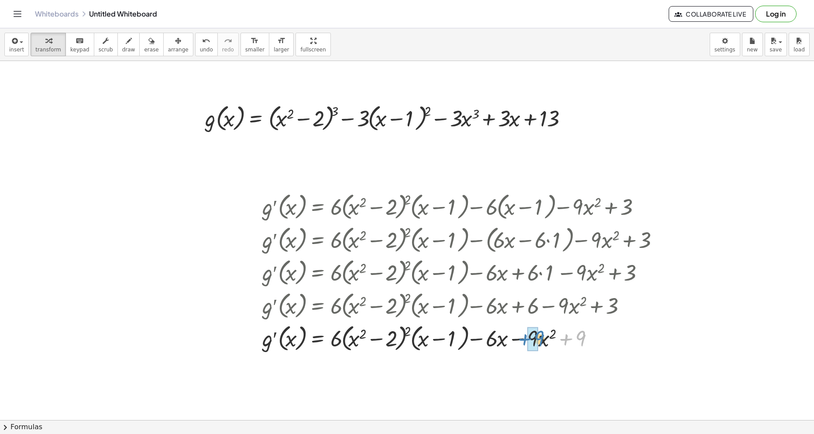
drag, startPoint x: 581, startPoint y: 340, endPoint x: 539, endPoint y: 340, distance: 41.9
click at [539, 340] on div at bounding box center [463, 337] width 411 height 33
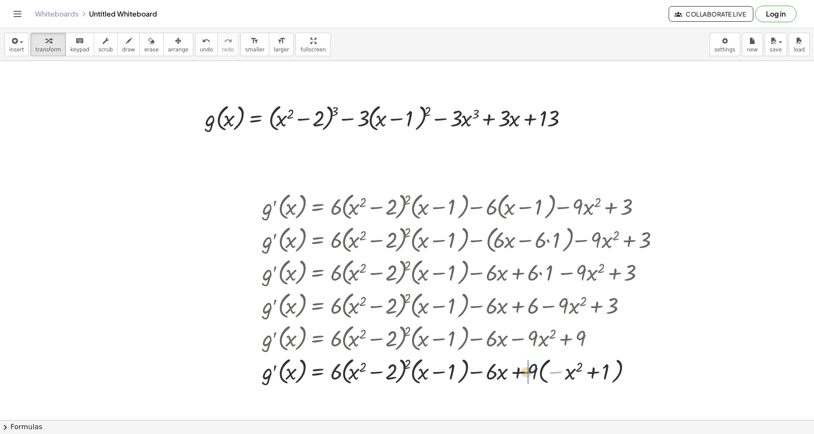
drag, startPoint x: 553, startPoint y: 374, endPoint x: 524, endPoint y: 374, distance: 28.8
click at [524, 374] on div at bounding box center [463, 371] width 411 height 33
click at [531, 375] on div at bounding box center [463, 371] width 411 height 33
drag, startPoint x: 523, startPoint y: 375, endPoint x: 518, endPoint y: 375, distance: 5.7
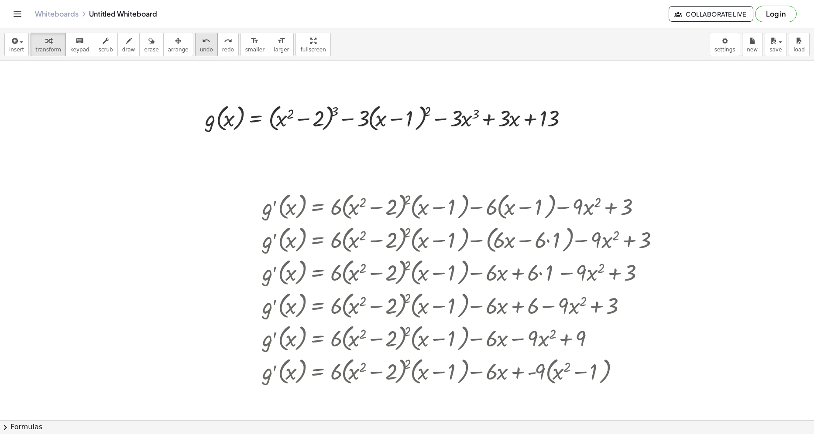
click at [197, 46] on button "undo undo" at bounding box center [206, 45] width 23 height 24
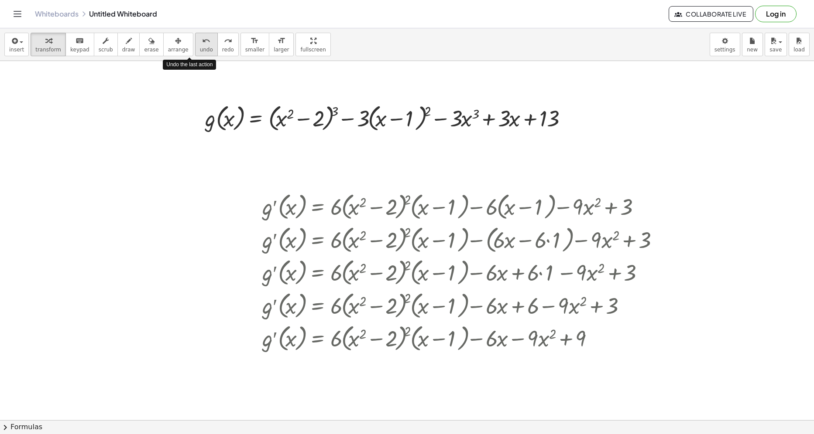
click at [197, 46] on button "undo undo" at bounding box center [206, 45] width 23 height 24
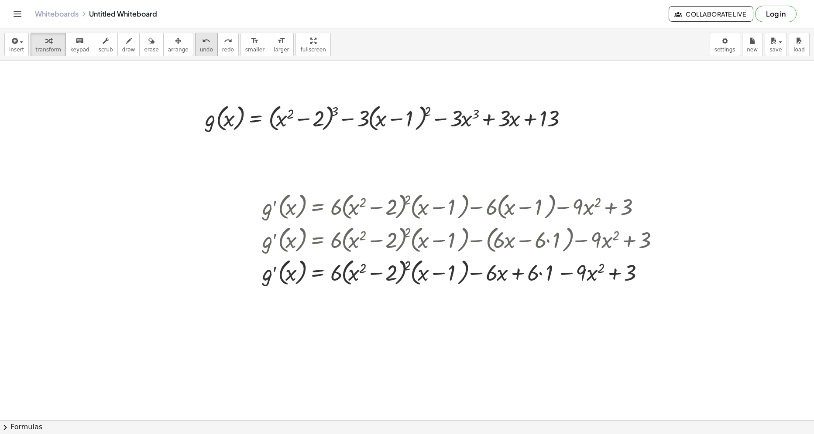
click at [198, 45] on button "undo undo" at bounding box center [206, 45] width 23 height 24
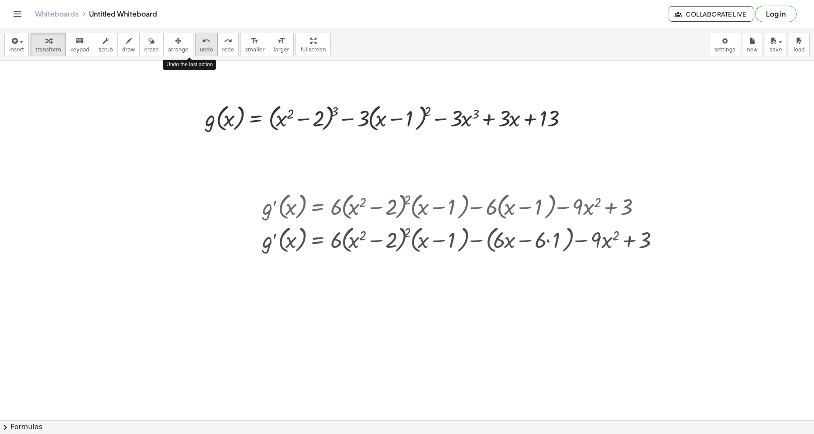
click at [198, 45] on button "undo undo" at bounding box center [206, 45] width 23 height 24
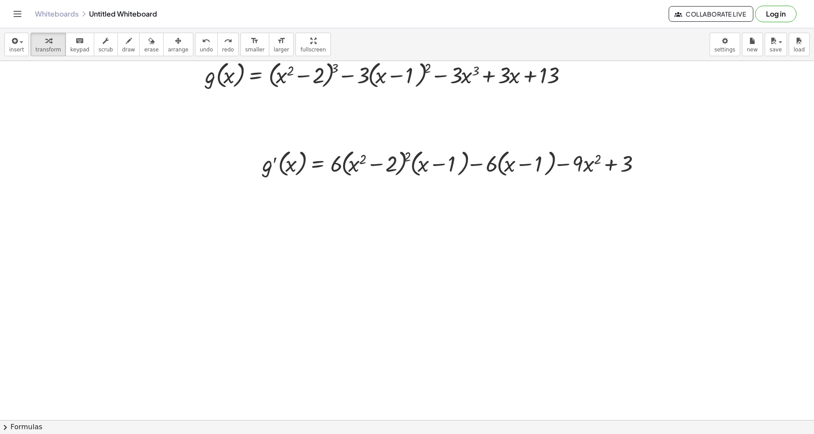
scroll to position [813, 14]
drag, startPoint x: 492, startPoint y: 167, endPoint x: 340, endPoint y: 168, distance: 151.8
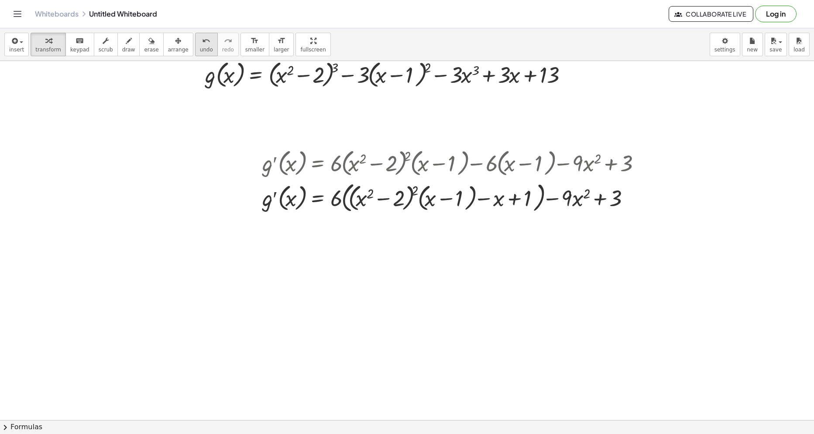
click at [195, 46] on button "undo undo" at bounding box center [206, 45] width 23 height 24
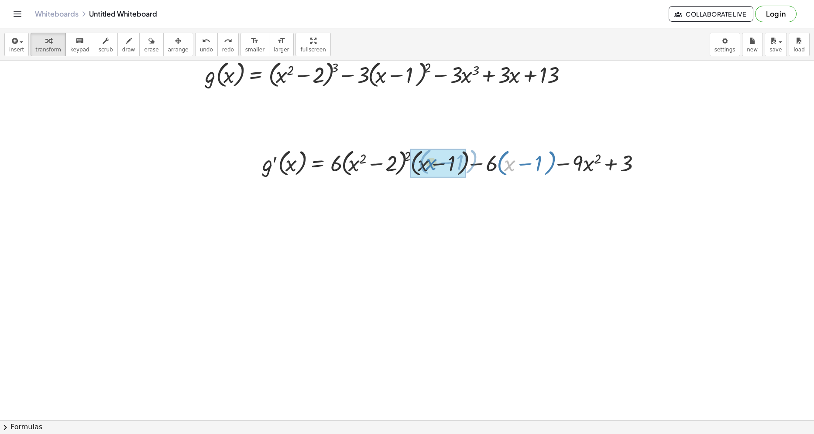
drag, startPoint x: 504, startPoint y: 170, endPoint x: 424, endPoint y: 169, distance: 79.8
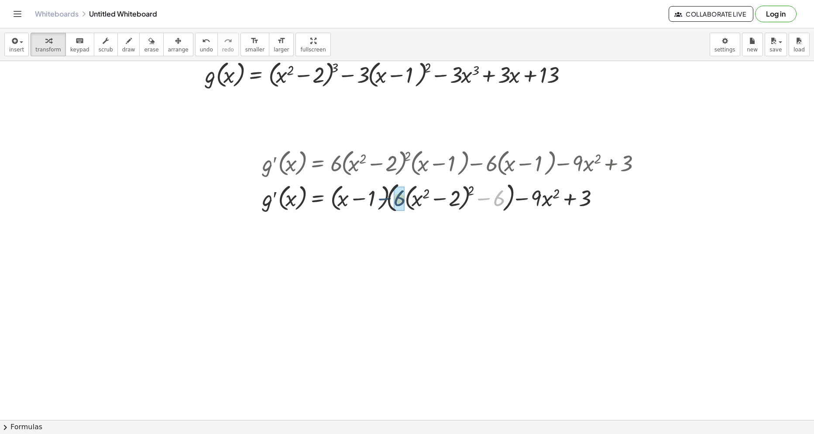
drag, startPoint x: 499, startPoint y: 201, endPoint x: 400, endPoint y: 201, distance: 99.9
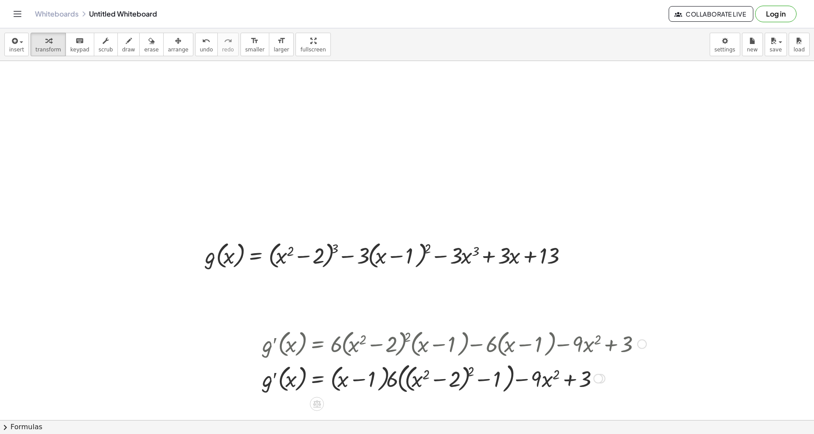
scroll to position [682, 14]
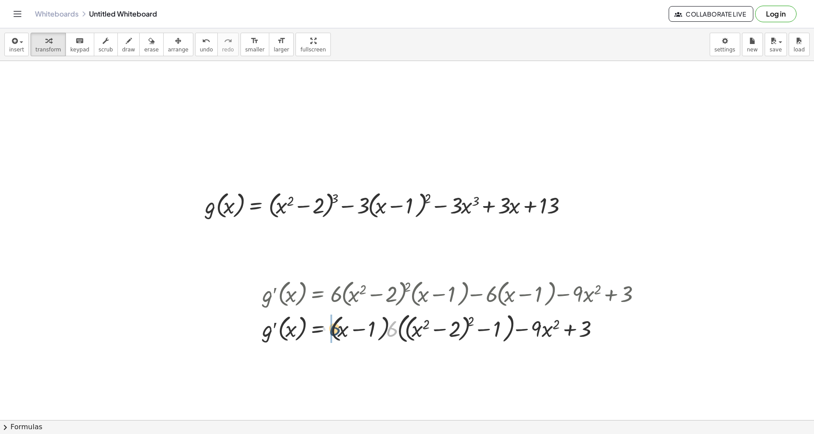
drag, startPoint x: 393, startPoint y: 334, endPoint x: 338, endPoint y: 331, distance: 54.6
click at [332, 332] on div at bounding box center [454, 328] width 393 height 36
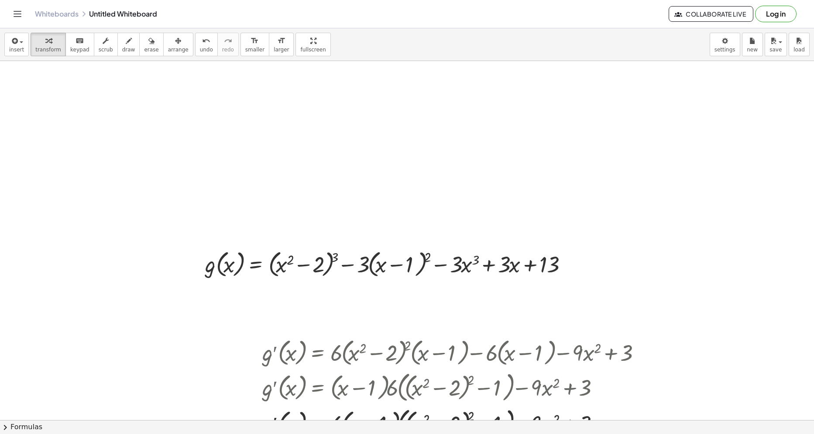
scroll to position [638, 14]
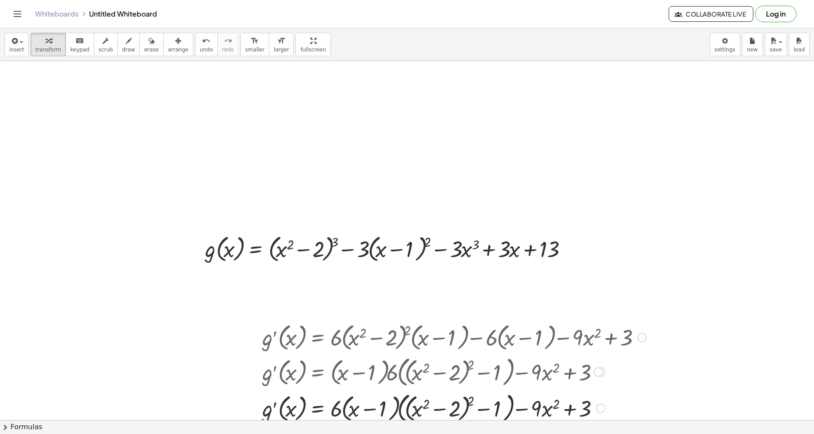
drag, startPoint x: 598, startPoint y: 407, endPoint x: 596, endPoint y: 378, distance: 29.3
click at [317, 409] on div "g′ ( , x ) = + 6 ( + x 2 − 2 ) 2 ( + x − 1 ) − · − · 9 · x 2 + 3 + · · ( 1 )" at bounding box center [317, 409] width 0 height 0
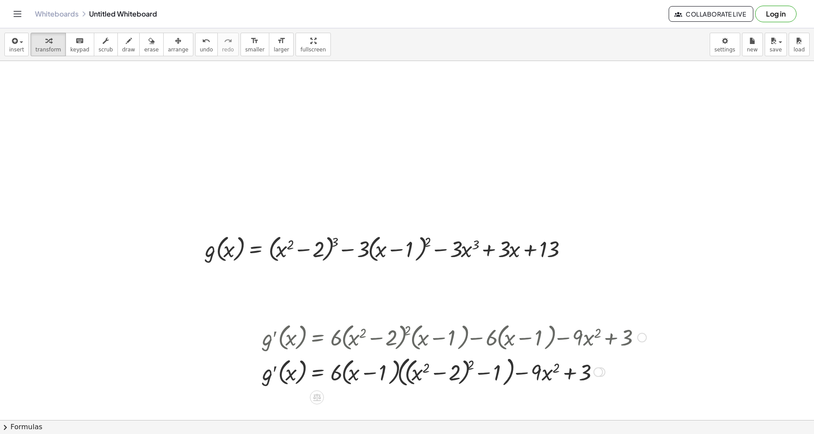
click at [470, 366] on div at bounding box center [454, 372] width 393 height 36
drag, startPoint x: 475, startPoint y: 379, endPoint x: 444, endPoint y: 378, distance: 31.0
click at [502, 375] on div at bounding box center [454, 371] width 393 height 33
click at [65, 44] on button "keyboard keypad" at bounding box center [79, 45] width 29 height 24
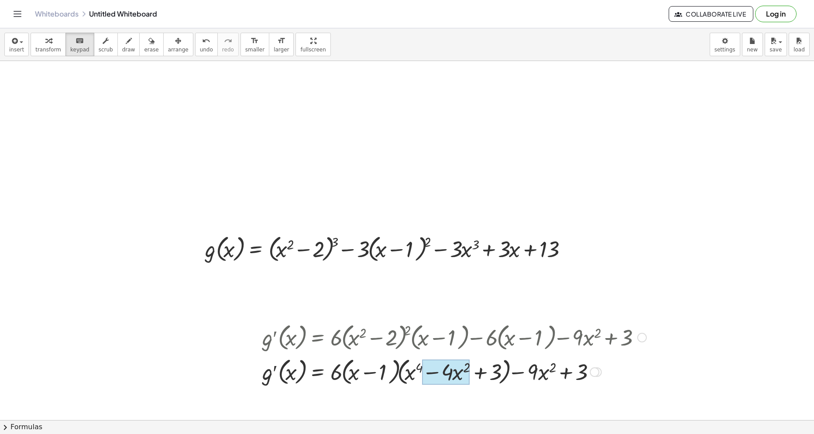
click at [463, 375] on div at bounding box center [446, 372] width 48 height 25
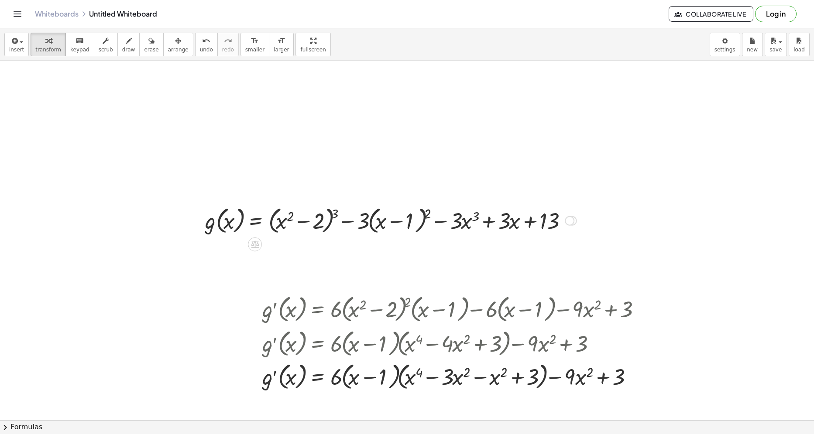
scroll to position [682, 14]
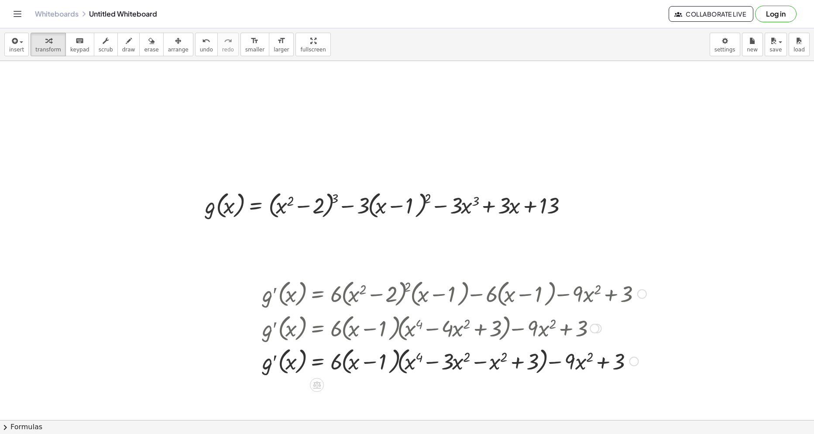
drag, startPoint x: 632, startPoint y: 362, endPoint x: 633, endPoint y: 343, distance: 19.2
click at [633, 357] on div at bounding box center [634, 362] width 10 height 10
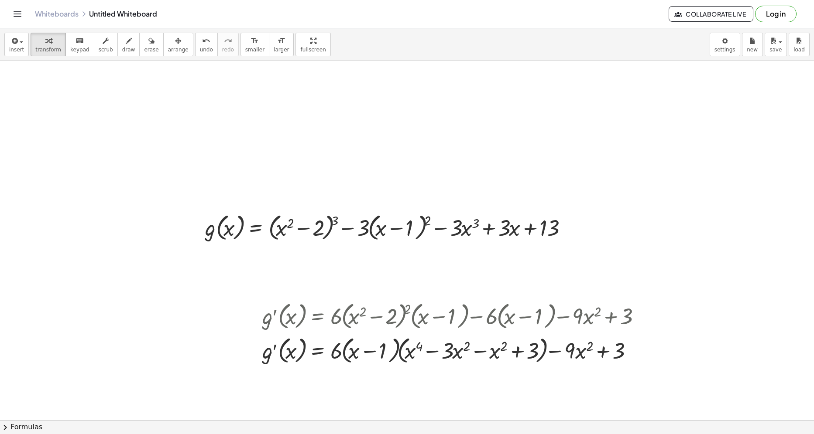
scroll to position [638, 14]
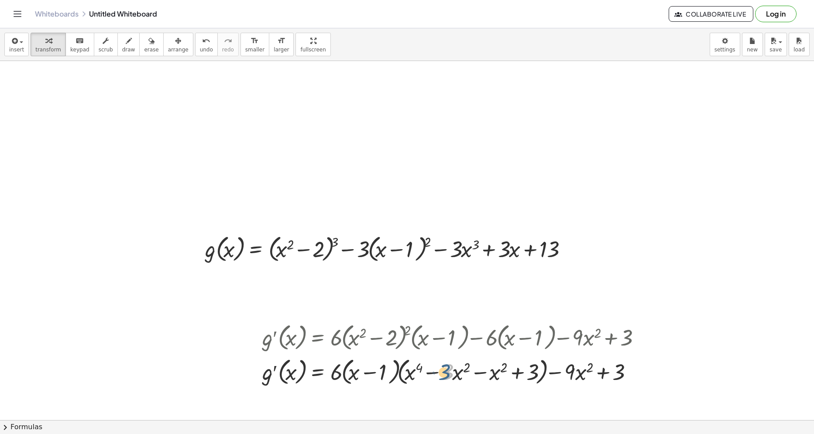
click at [448, 376] on div at bounding box center [454, 371] width 393 height 33
drag, startPoint x: 457, startPoint y: 375, endPoint x: 420, endPoint y: 375, distance: 37.1
click at [202, 43] on icon "undo" at bounding box center [206, 41] width 8 height 10
drag, startPoint x: 533, startPoint y: 374, endPoint x: 514, endPoint y: 376, distance: 19.3
click at [528, 373] on div at bounding box center [454, 371] width 393 height 33
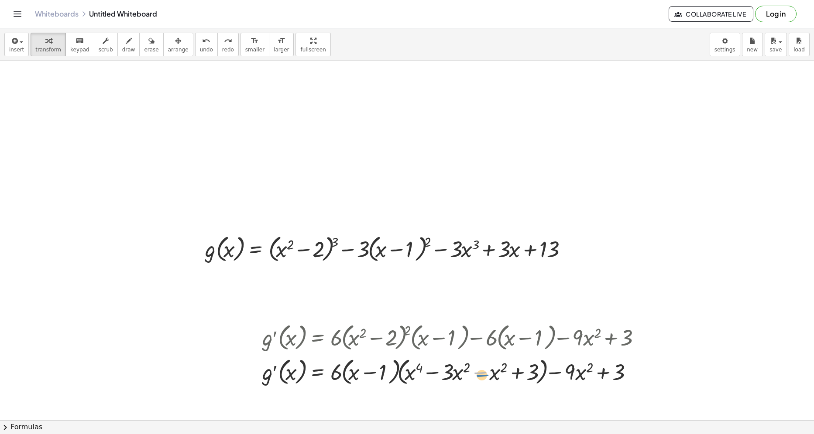
drag, startPoint x: 481, startPoint y: 371, endPoint x: 485, endPoint y: 374, distance: 4.7
click at [485, 374] on div at bounding box center [454, 371] width 393 height 33
click at [78, 44] on div "keyboard" at bounding box center [79, 40] width 19 height 10
click at [522, 375] on div at bounding box center [521, 373] width 31 height 24
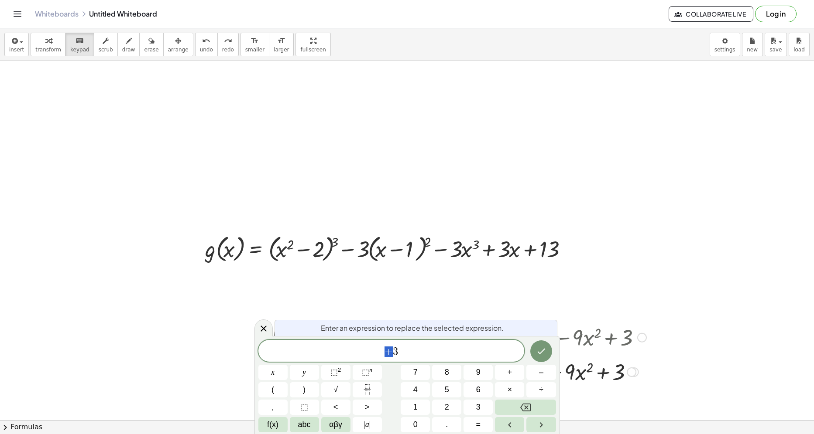
drag, startPoint x: 380, startPoint y: 349, endPoint x: 392, endPoint y: 352, distance: 12.8
click at [392, 352] on span "+ 3" at bounding box center [391, 352] width 266 height 12
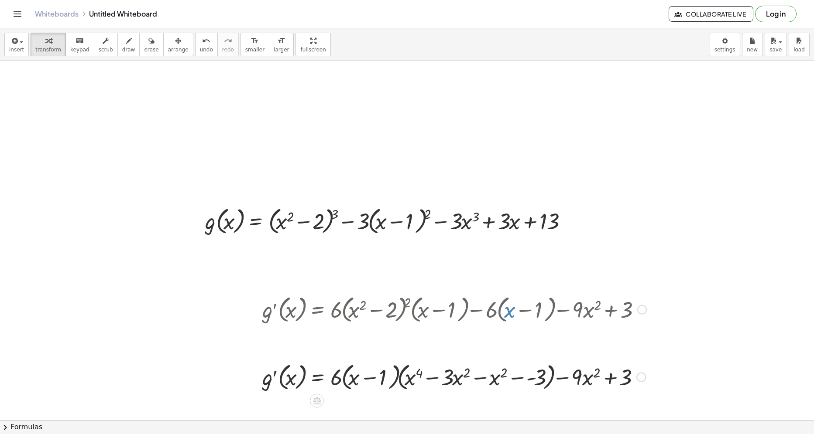
scroll to position [682, 14]
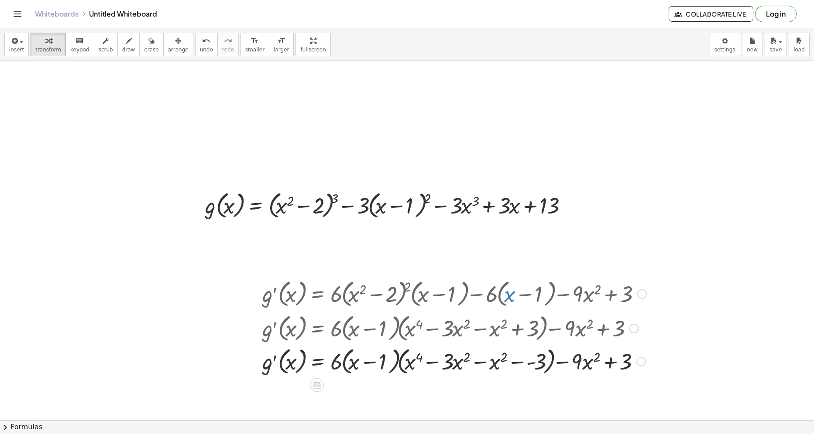
drag, startPoint x: 640, startPoint y: 363, endPoint x: 640, endPoint y: 335, distance: 28.4
click at [640, 357] on div at bounding box center [641, 362] width 10 height 10
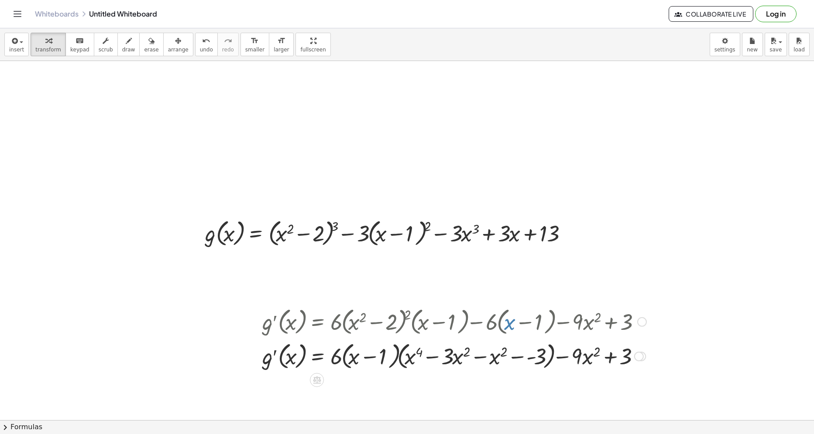
scroll to position [638, 14]
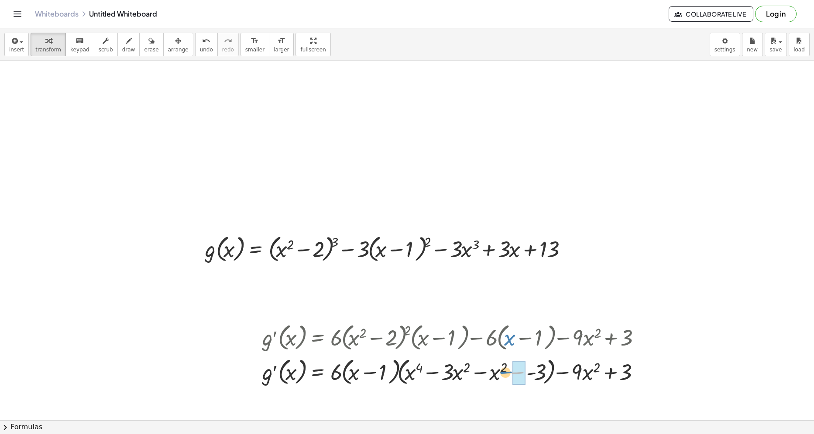
drag, startPoint x: 515, startPoint y: 370, endPoint x: 504, endPoint y: 369, distance: 11.3
click at [504, 369] on div at bounding box center [454, 371] width 393 height 33
drag, startPoint x: 478, startPoint y: 373, endPoint x: 464, endPoint y: 372, distance: 14.0
click at [464, 372] on div at bounding box center [466, 371] width 417 height 33
drag, startPoint x: 556, startPoint y: 376, endPoint x: 499, endPoint y: 375, distance: 56.3
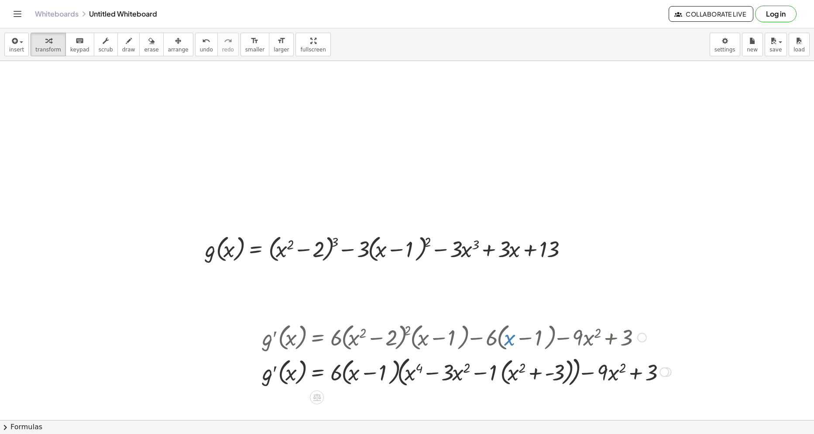
click at [495, 376] on div at bounding box center [466, 372] width 417 height 36
drag, startPoint x: 457, startPoint y: 377, endPoint x: 411, endPoint y: 376, distance: 45.4
drag, startPoint x: 516, startPoint y: 381, endPoint x: 460, endPoint y: 381, distance: 56.7
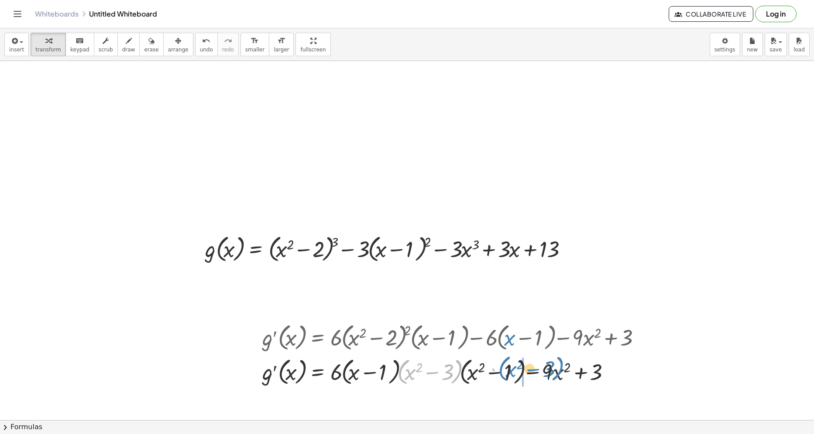
drag, startPoint x: 455, startPoint y: 377, endPoint x: 557, endPoint y: 374, distance: 102.1
click at [557, 374] on div at bounding box center [454, 371] width 393 height 33
drag, startPoint x: 596, startPoint y: 375, endPoint x: 547, endPoint y: 375, distance: 49.3
drag, startPoint x: 569, startPoint y: 374, endPoint x: 541, endPoint y: 374, distance: 27.9
click at [541, 374] on div at bounding box center [461, 371] width 407 height 33
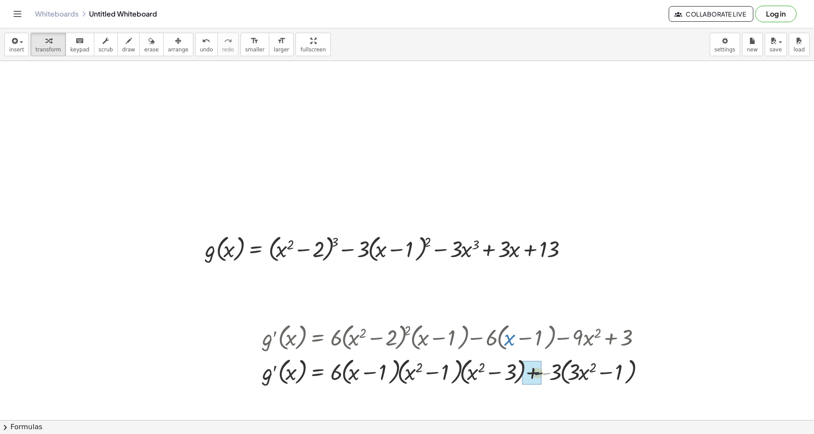
drag, startPoint x: 544, startPoint y: 375, endPoint x: 533, endPoint y: 375, distance: 10.0
click at [77, 49] on span "keypad" at bounding box center [79, 50] width 19 height 6
click at [613, 374] on div at bounding box center [603, 373] width 31 height 24
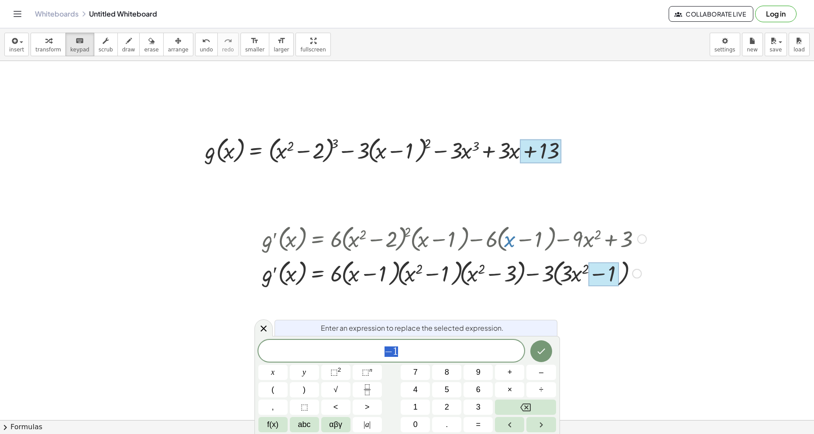
scroll to position [769, 14]
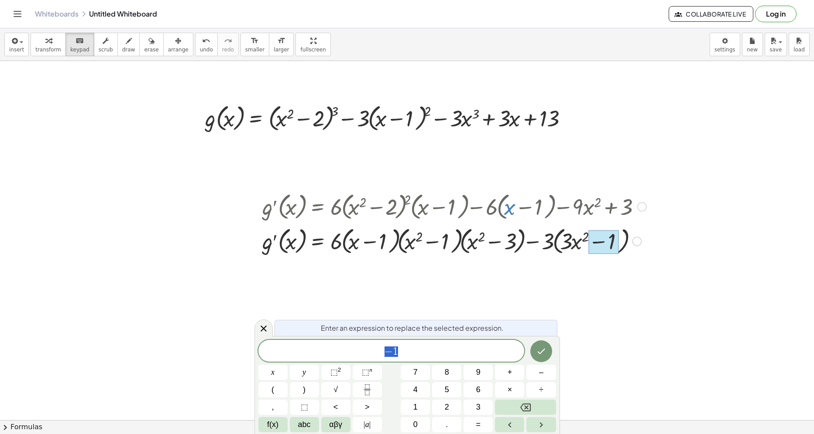
click at [261, 324] on icon at bounding box center [263, 329] width 10 height 10
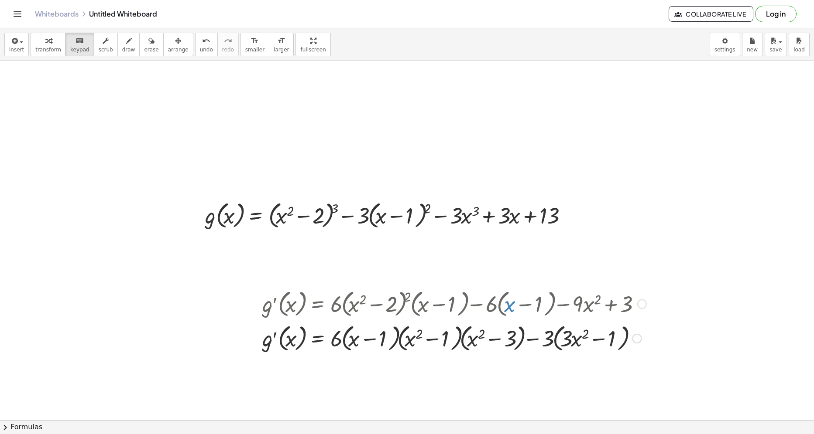
scroll to position [638, 14]
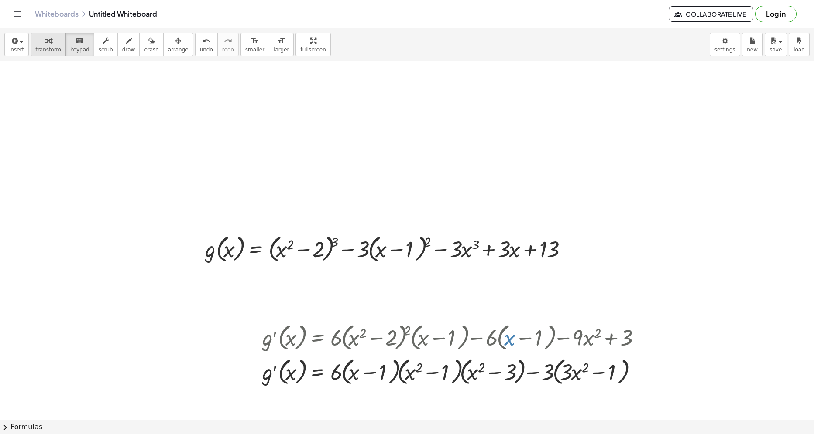
click at [48, 41] on div "button" at bounding box center [48, 40] width 26 height 10
drag, startPoint x: 396, startPoint y: 371, endPoint x: 451, endPoint y: 370, distance: 55.0
click at [451, 370] on div at bounding box center [454, 371] width 393 height 33
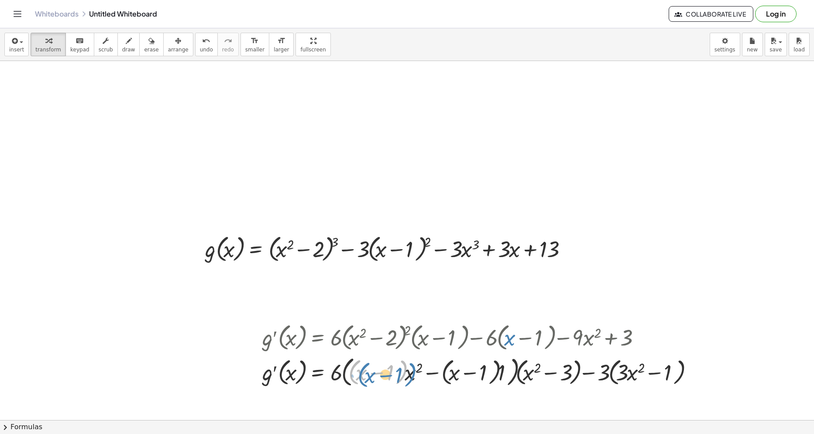
drag, startPoint x: 402, startPoint y: 373, endPoint x: 308, endPoint y: 229, distance: 171.9
click at [405, 375] on div at bounding box center [480, 372] width 444 height 36
click at [200, 48] on span "undo" at bounding box center [206, 50] width 13 height 6
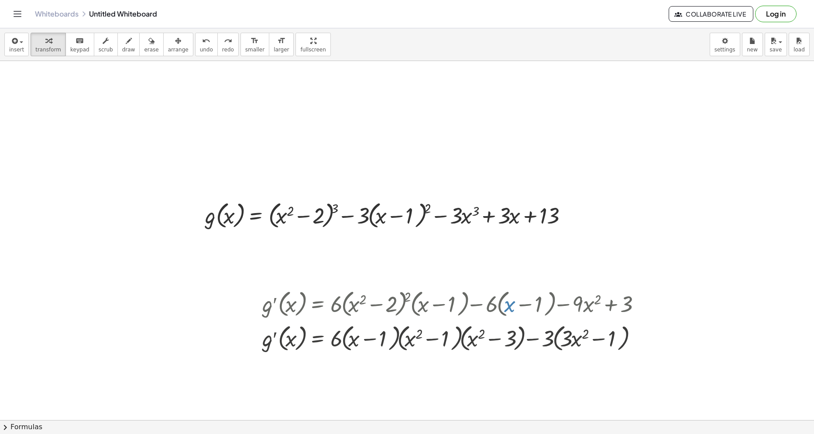
scroll to position [682, 14]
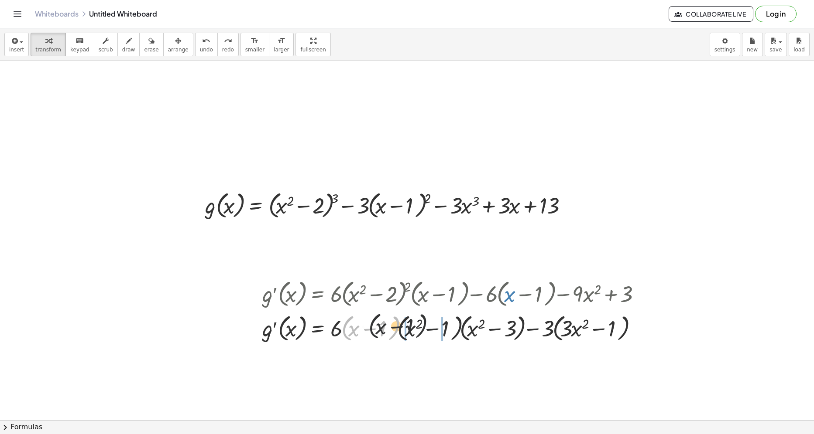
drag, startPoint x: 414, startPoint y: 334, endPoint x: 439, endPoint y: 333, distance: 25.3
click at [435, 333] on div at bounding box center [454, 327] width 393 height 33
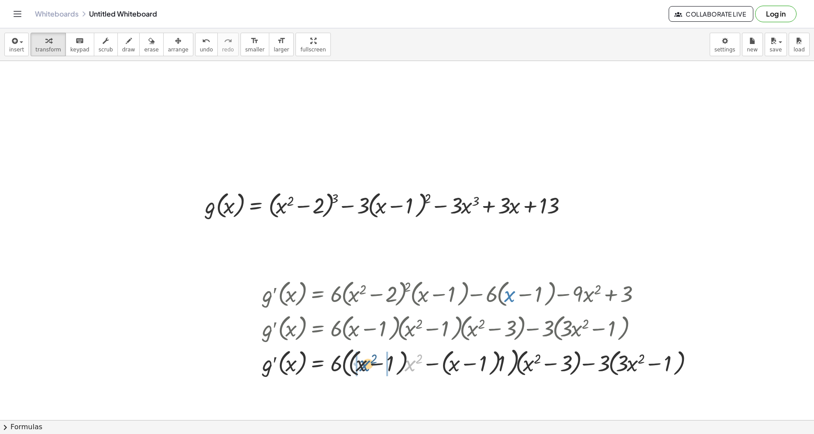
drag, startPoint x: 410, startPoint y: 369, endPoint x: 363, endPoint y: 369, distance: 46.7
click at [363, 369] on div at bounding box center [480, 363] width 444 height 36
drag, startPoint x: 370, startPoint y: 370, endPoint x: 357, endPoint y: 370, distance: 13.1
click at [404, 366] on div at bounding box center [475, 363] width 435 height 36
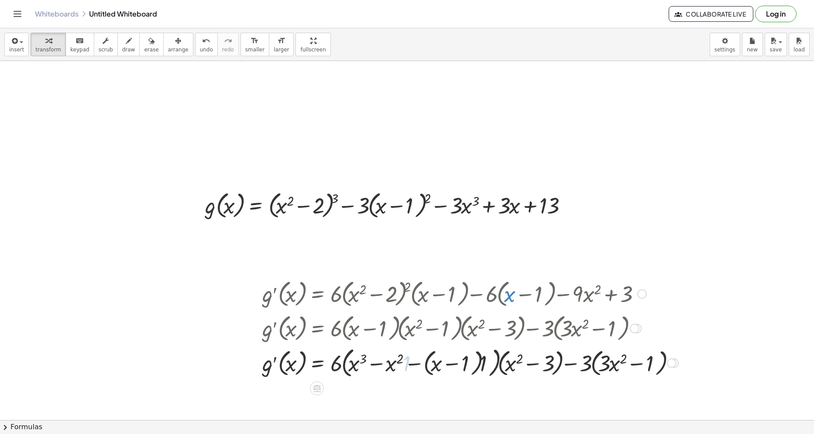
click at [431, 365] on div at bounding box center [470, 363] width 424 height 36
drag, startPoint x: 483, startPoint y: 369, endPoint x: 477, endPoint y: 370, distance: 6.2
click at [425, 366] on div at bounding box center [465, 363] width 414 height 36
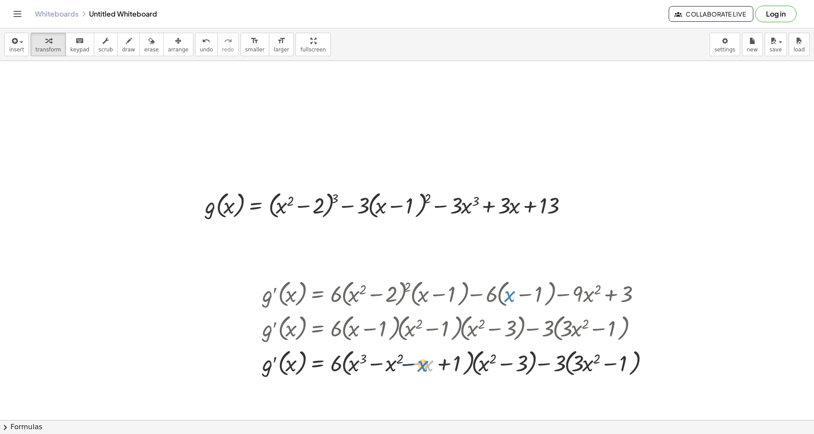
click at [431, 370] on div at bounding box center [457, 362] width 399 height 33
click at [202, 41] on icon "undo" at bounding box center [206, 41] width 8 height 10
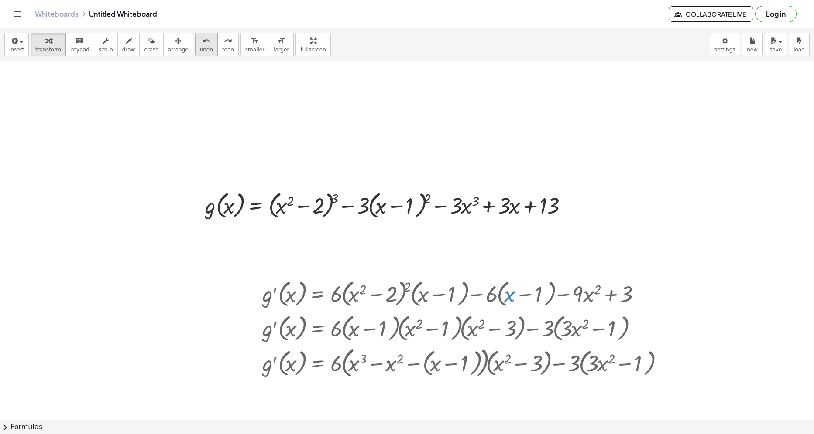
click at [202, 41] on icon "undo" at bounding box center [206, 41] width 8 height 10
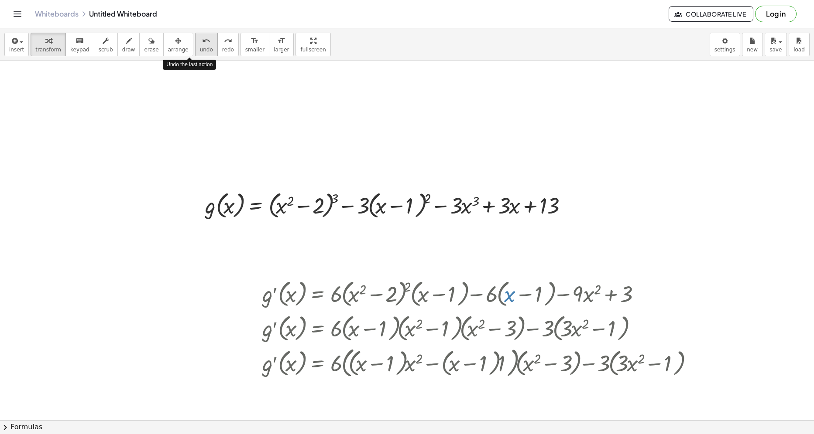
click at [202, 41] on icon "undo" at bounding box center [206, 41] width 8 height 10
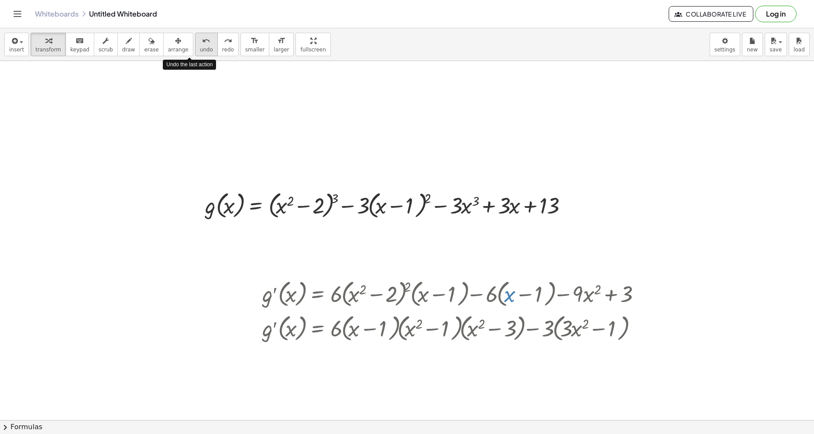
click at [202, 41] on icon "undo" at bounding box center [206, 41] width 8 height 10
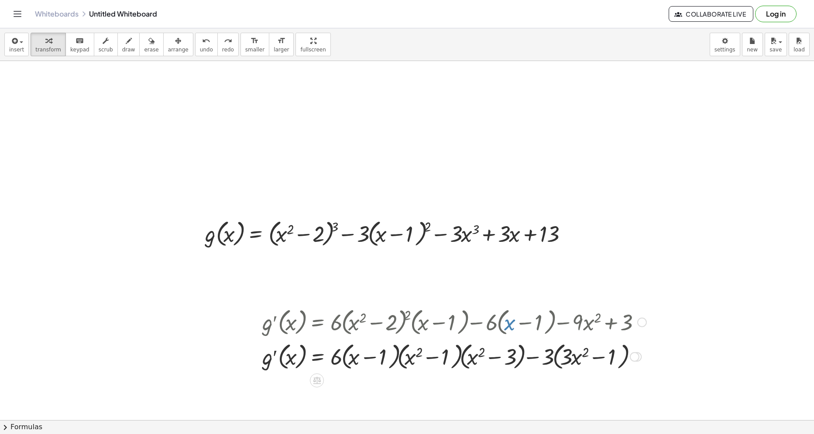
scroll to position [638, 14]
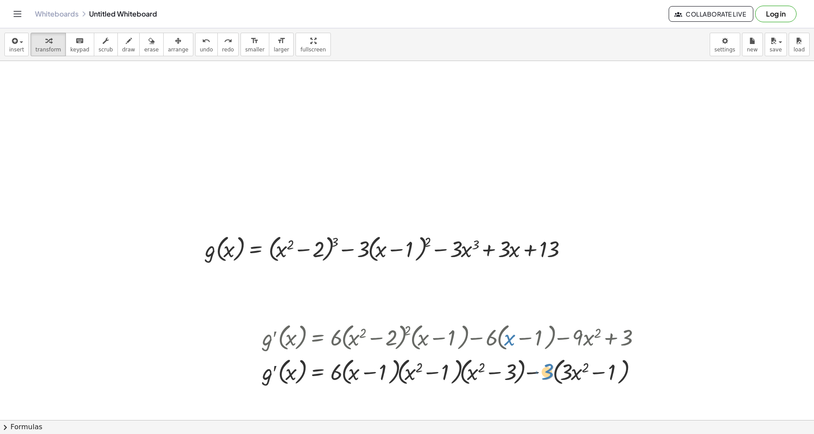
click at [551, 373] on div at bounding box center [454, 371] width 393 height 33
click at [555, 377] on div at bounding box center [454, 371] width 393 height 33
click at [550, 371] on div at bounding box center [454, 371] width 393 height 33
drag, startPoint x: 557, startPoint y: 374, endPoint x: 551, endPoint y: 375, distance: 6.2
click at [553, 376] on div at bounding box center [454, 371] width 393 height 33
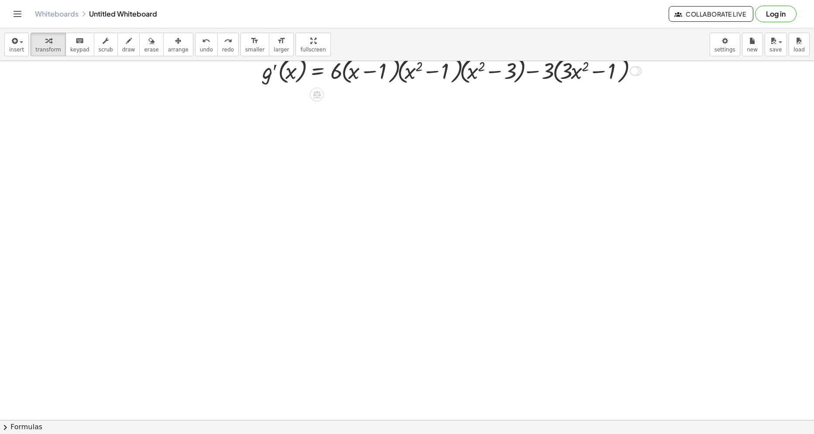
scroll to position [987, 14]
